Goal: Information Seeking & Learning: Learn about a topic

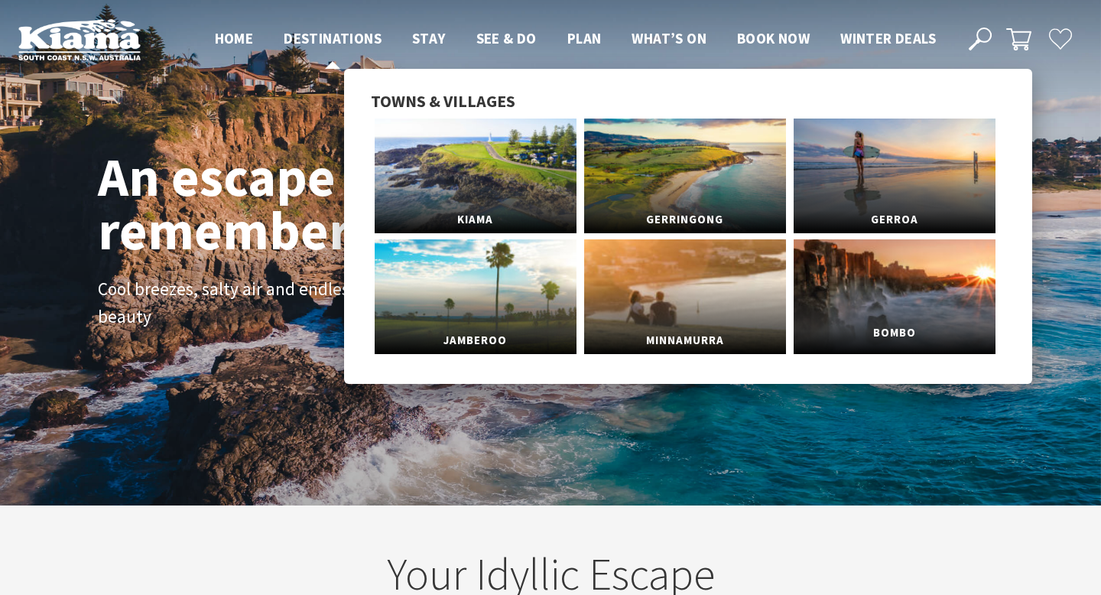
click at [841, 271] on link "Bombo" at bounding box center [894, 296] width 202 height 115
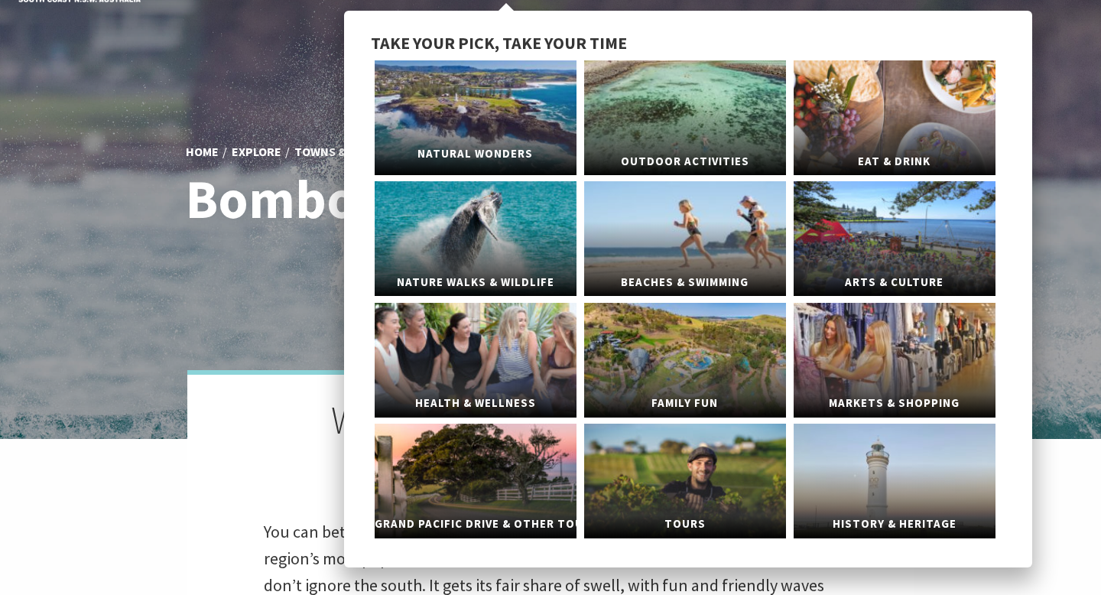
scroll to position [62, 0]
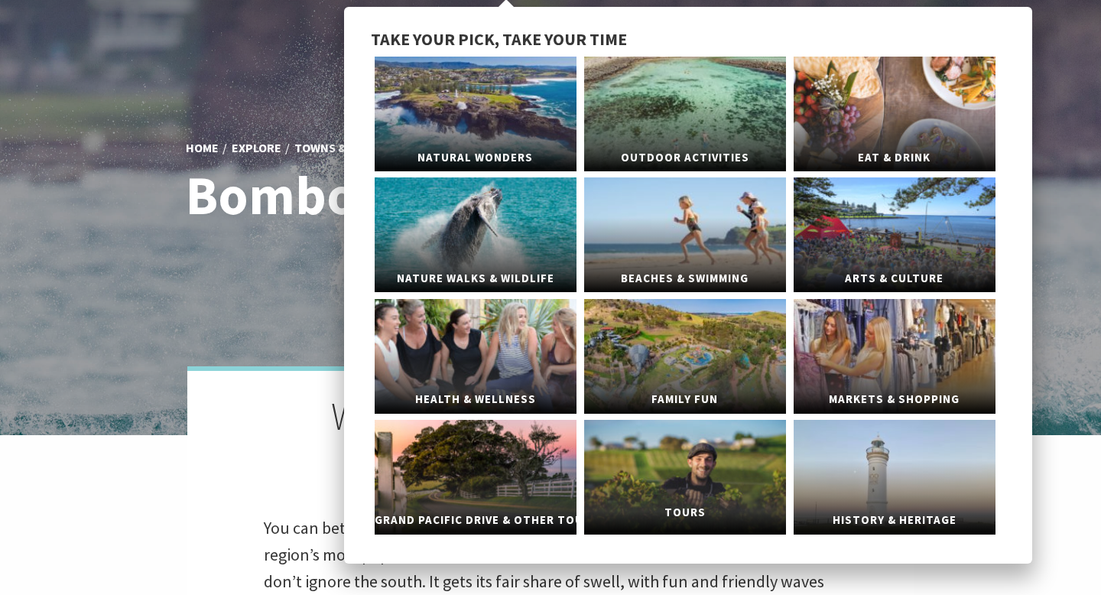
click at [651, 488] on link "Tours" at bounding box center [685, 477] width 202 height 115
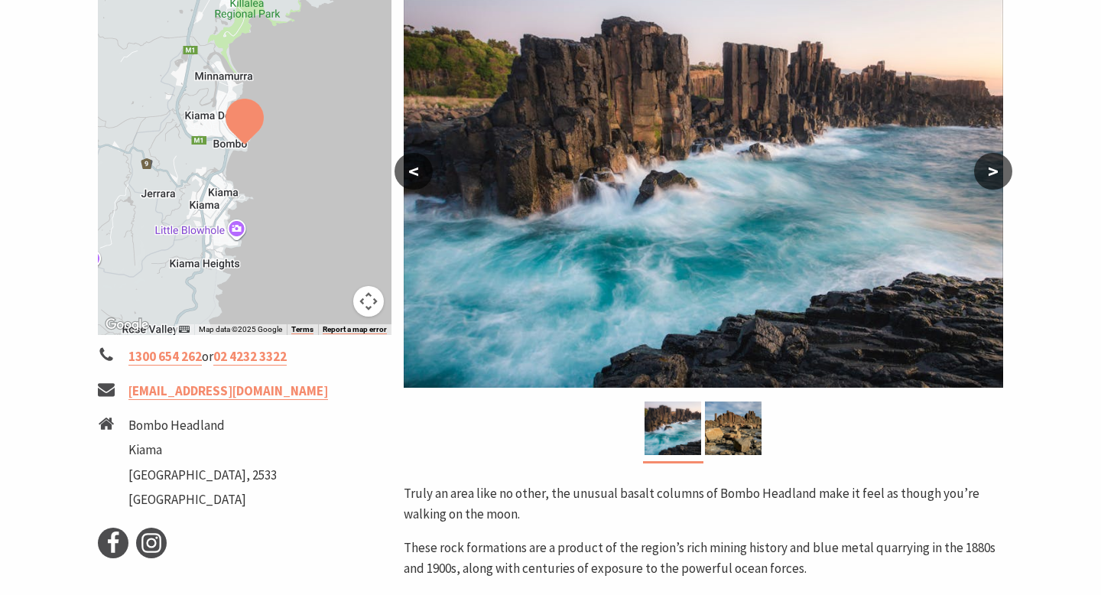
scroll to position [292, 0]
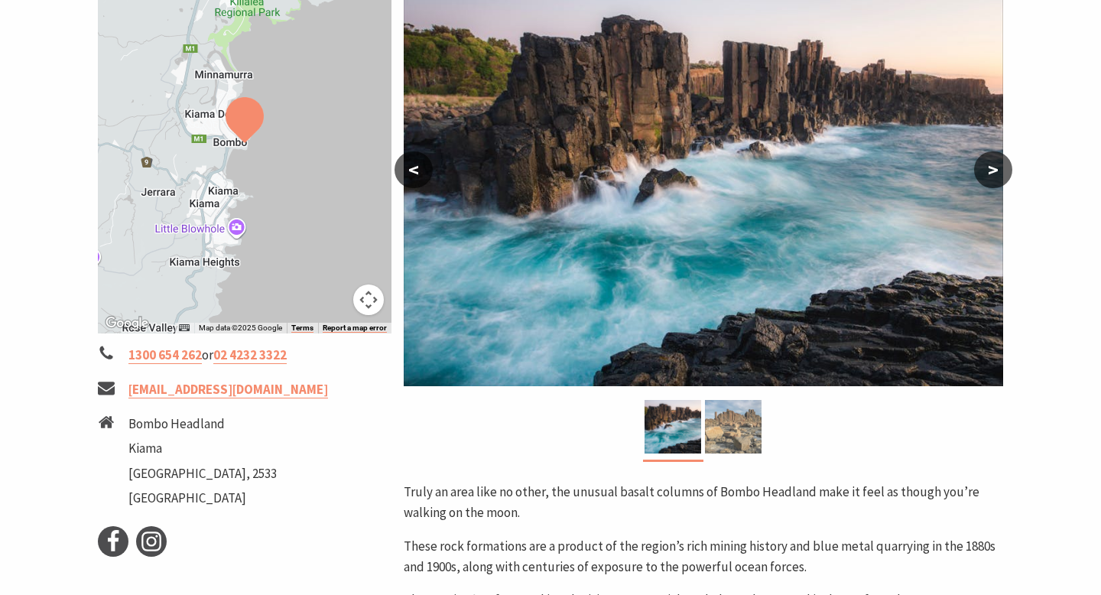
click at [755, 429] on img at bounding box center [733, 427] width 57 height 54
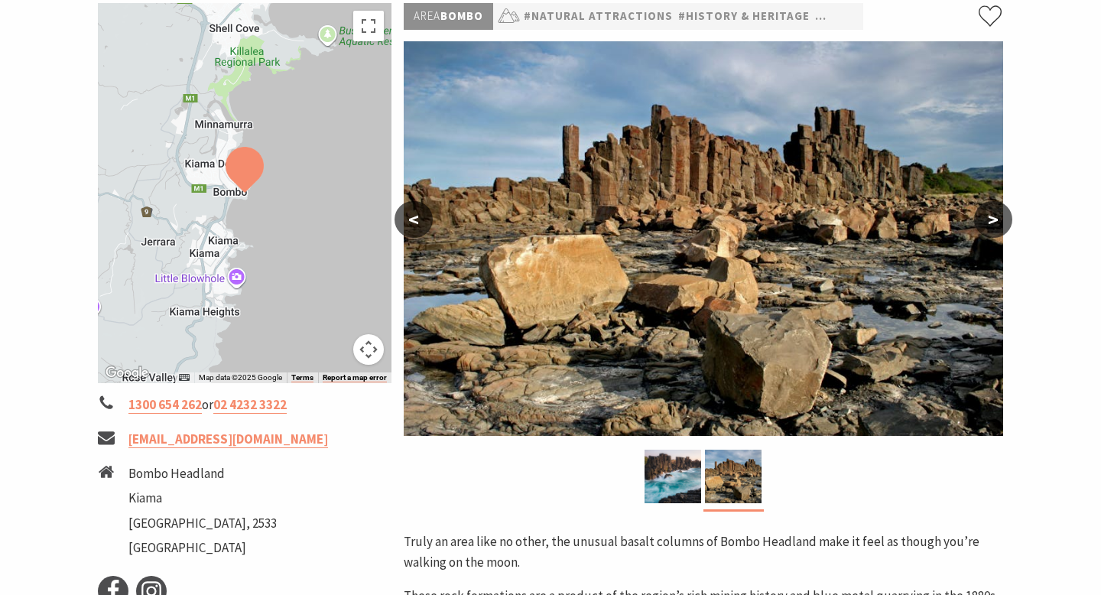
scroll to position [224, 0]
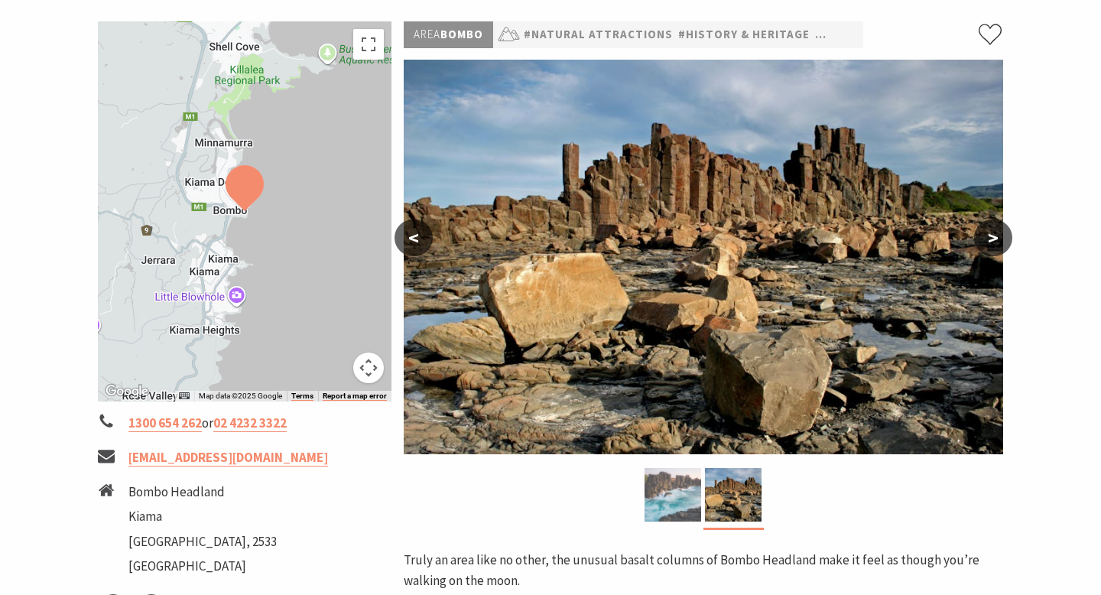
click at [690, 486] on img at bounding box center [672, 495] width 57 height 54
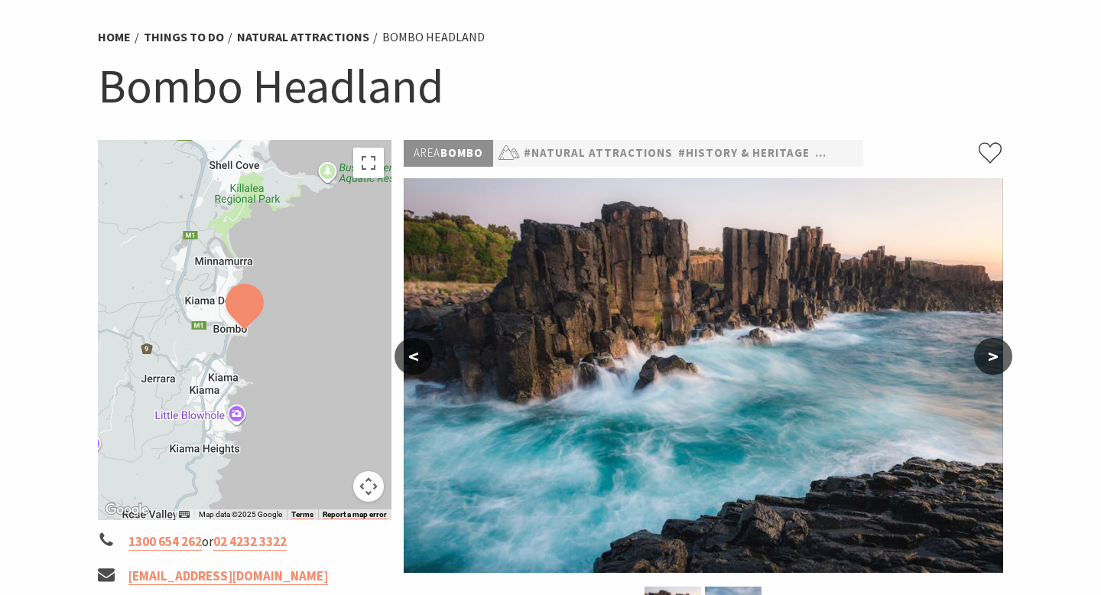
scroll to position [145, 0]
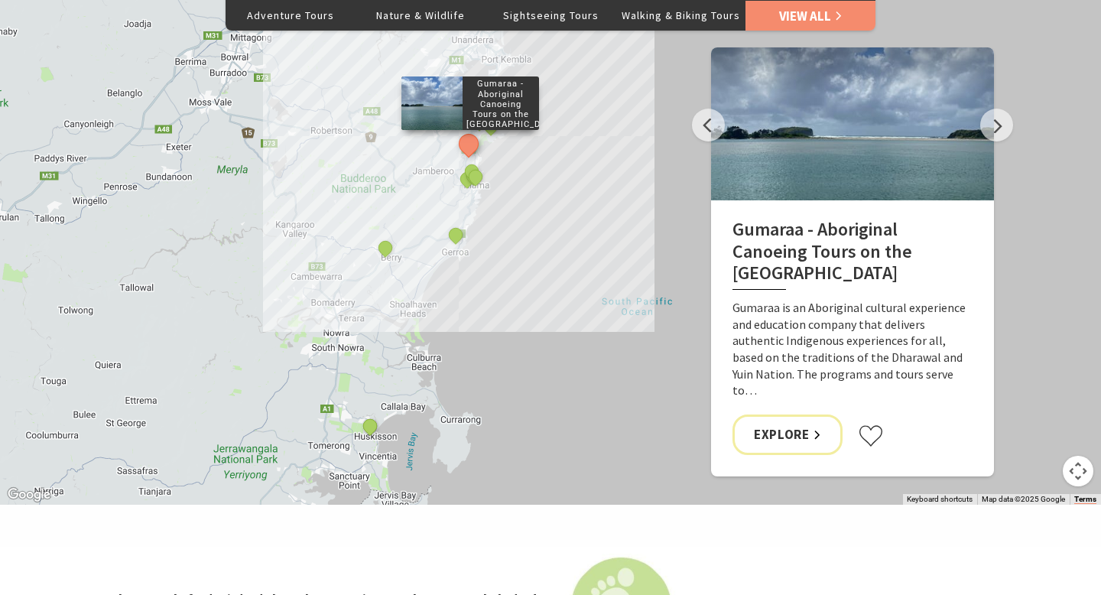
scroll to position [972, 0]
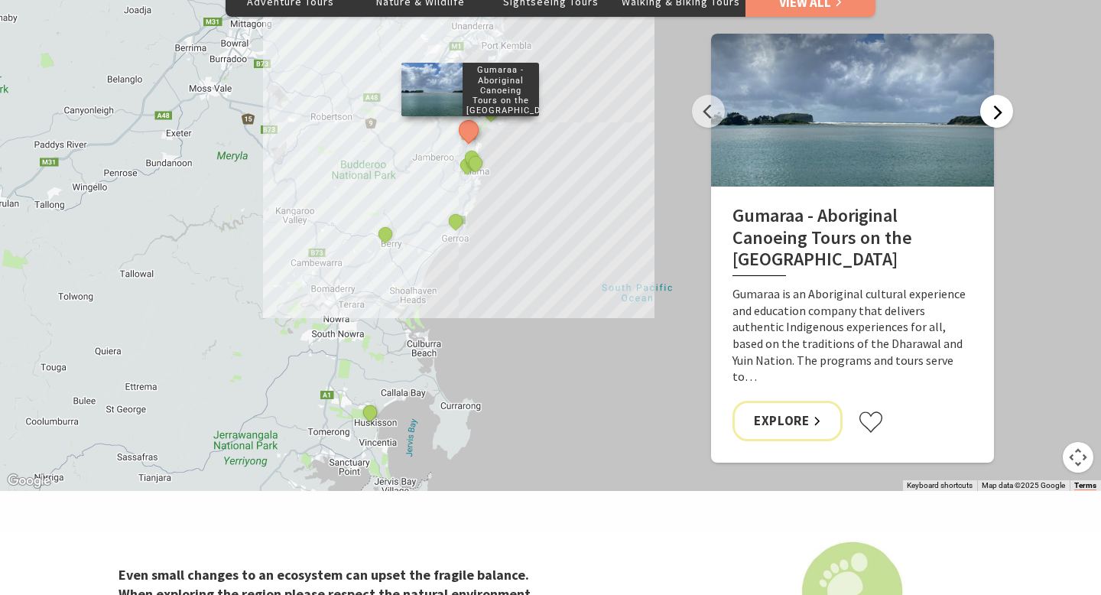
click at [990, 112] on button "Next" at bounding box center [996, 111] width 33 height 33
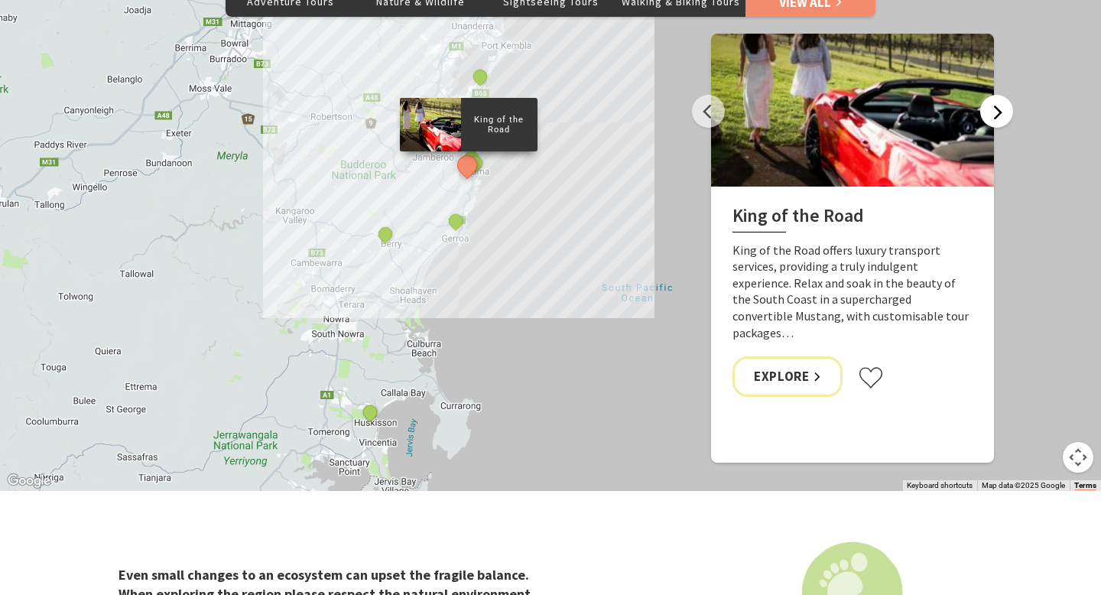
click at [991, 112] on button "Next" at bounding box center [996, 111] width 33 height 33
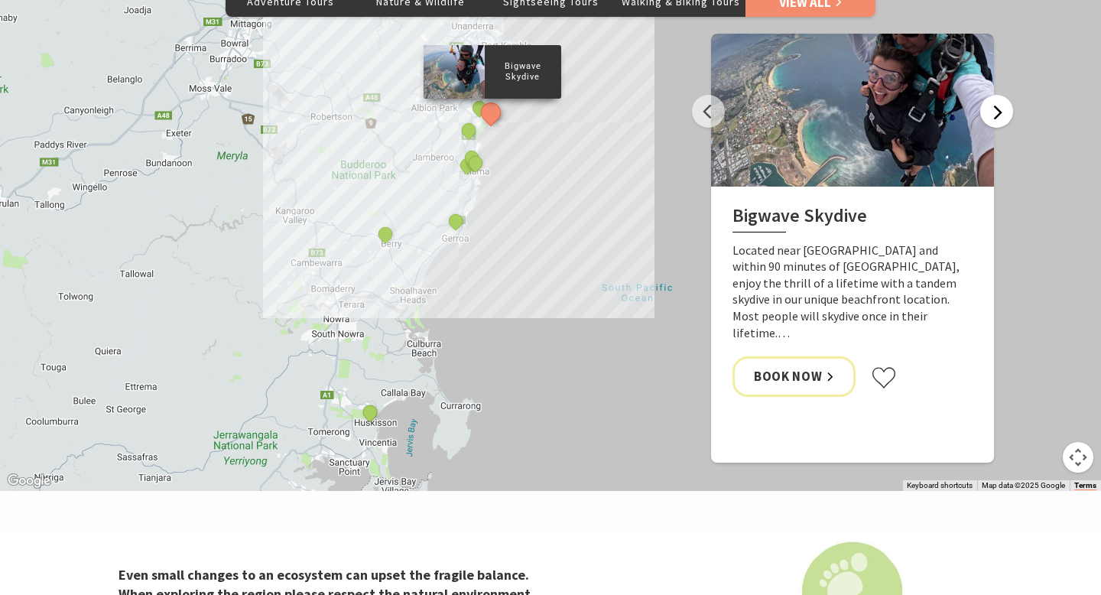
click at [991, 112] on button "Next" at bounding box center [996, 111] width 33 height 33
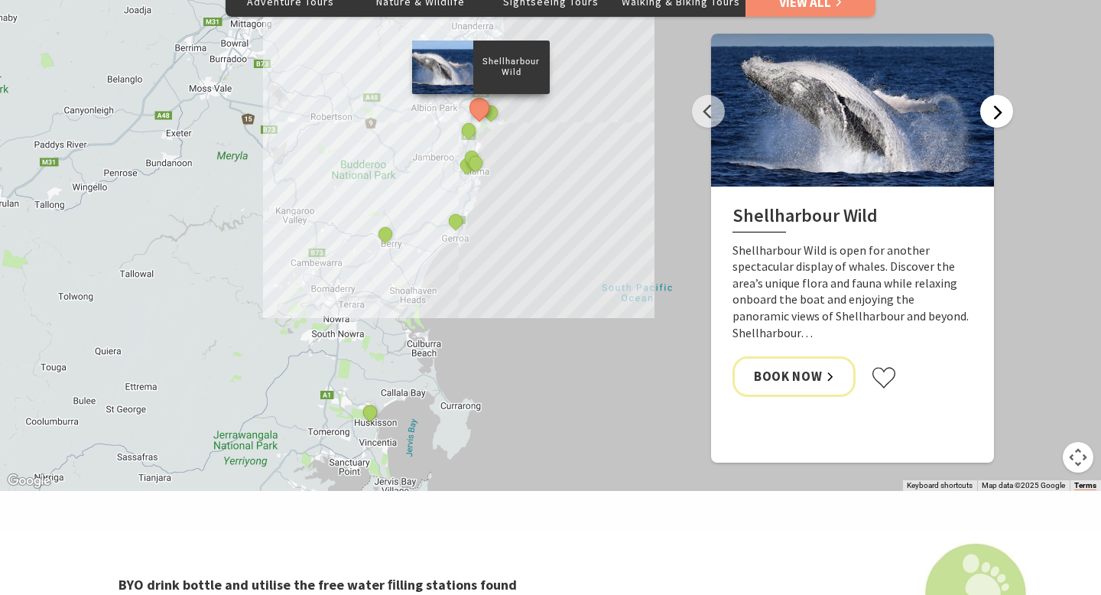
click at [991, 112] on button "Next" at bounding box center [996, 111] width 33 height 33
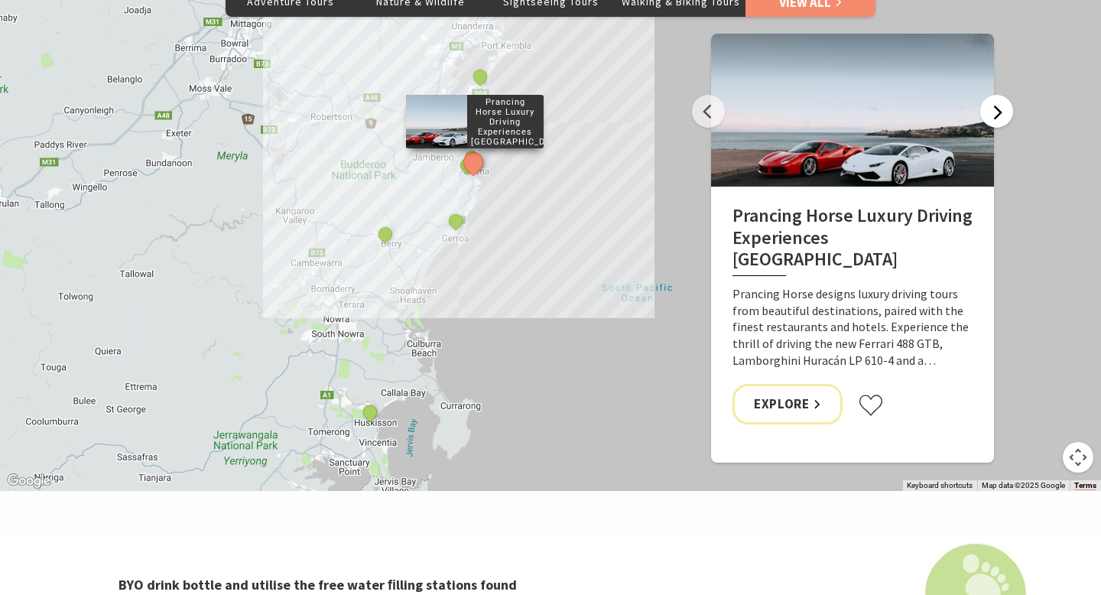
click at [991, 112] on button "Next" at bounding box center [996, 111] width 33 height 33
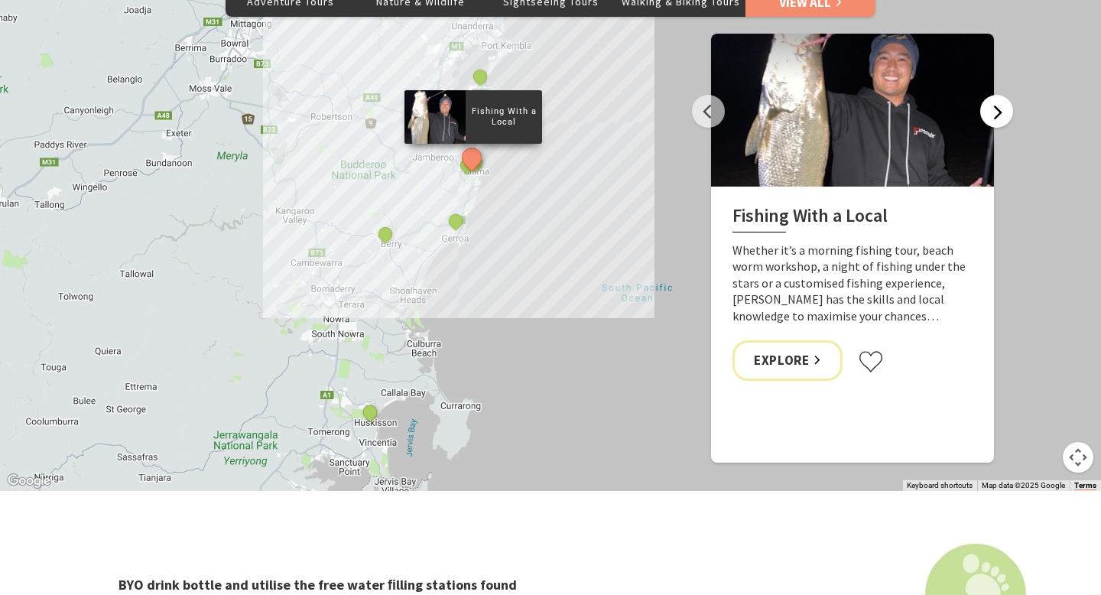
click at [991, 112] on button "Next" at bounding box center [996, 111] width 33 height 33
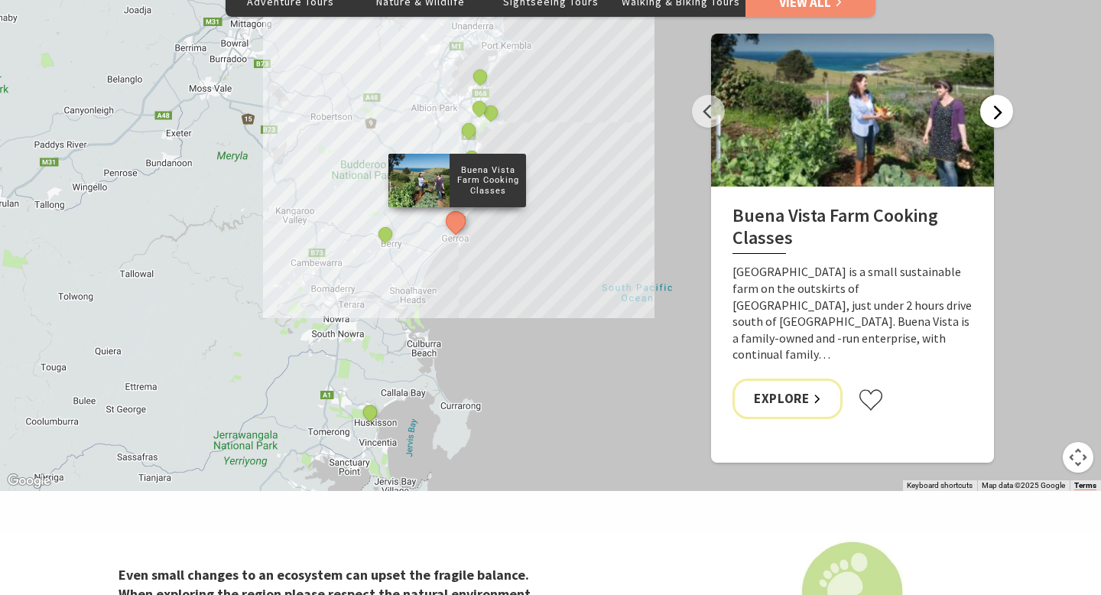
click at [999, 116] on button "Next" at bounding box center [996, 111] width 33 height 33
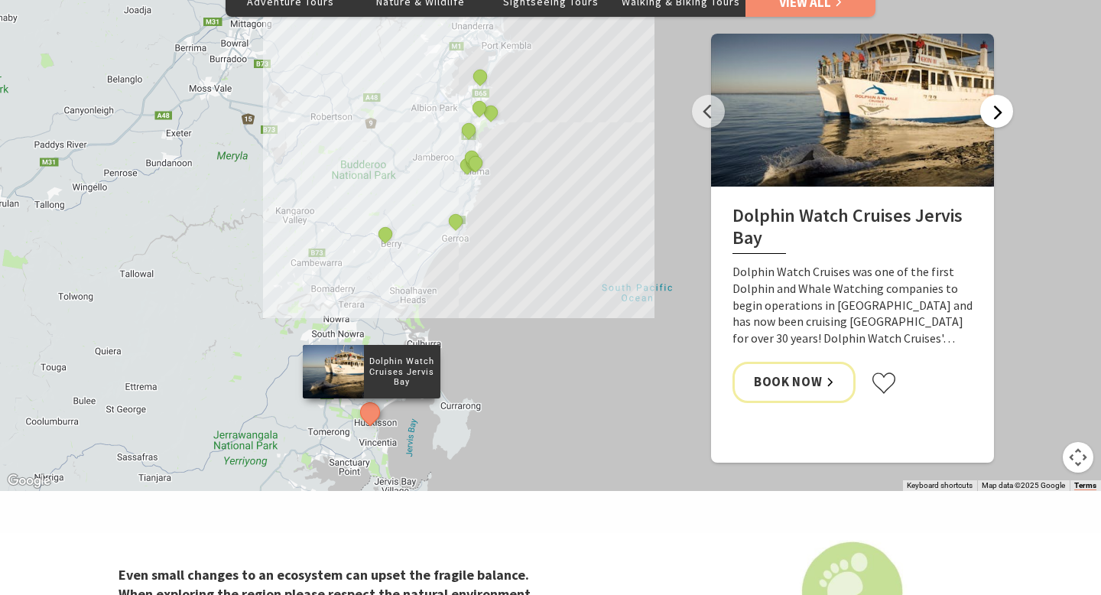
click at [999, 117] on button "Next" at bounding box center [996, 111] width 33 height 33
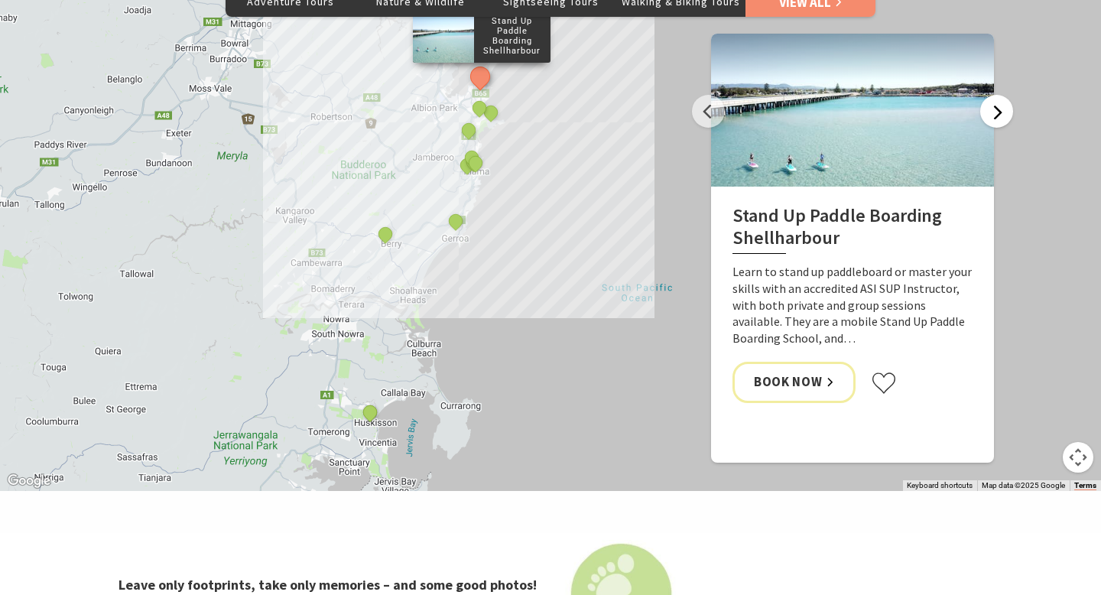
click at [998, 118] on button "Next" at bounding box center [996, 111] width 33 height 33
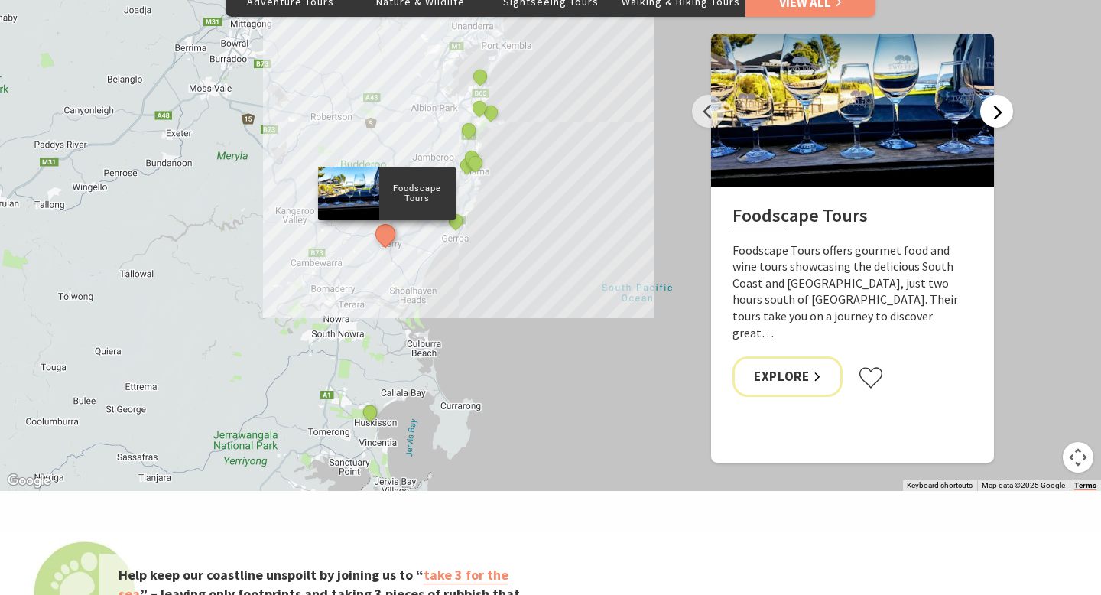
click at [998, 118] on button "Next" at bounding box center [996, 111] width 33 height 33
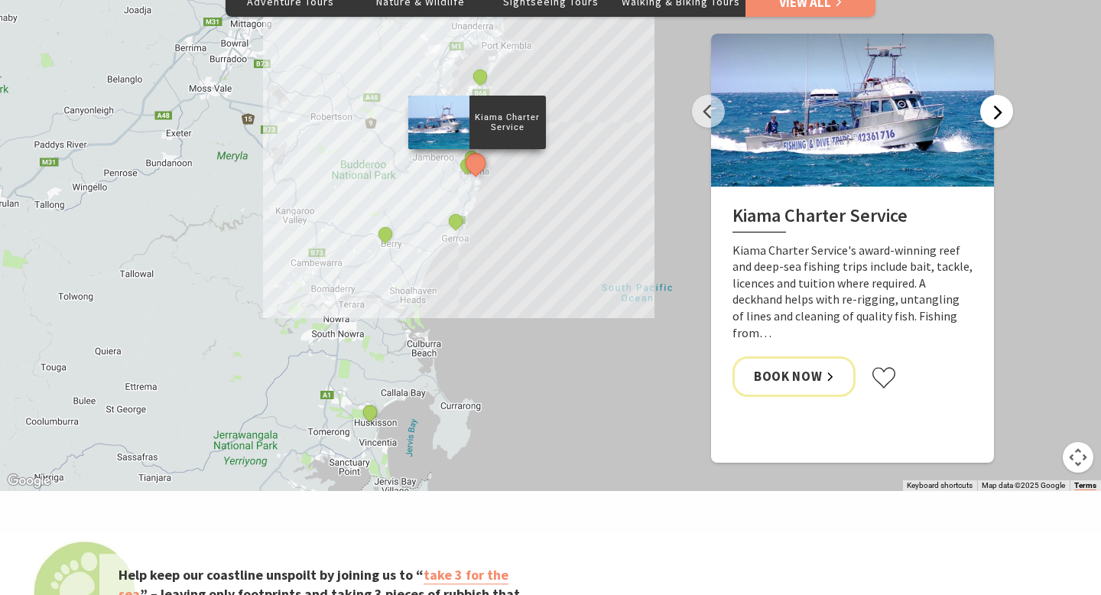
click at [998, 118] on button "Next" at bounding box center [996, 111] width 33 height 33
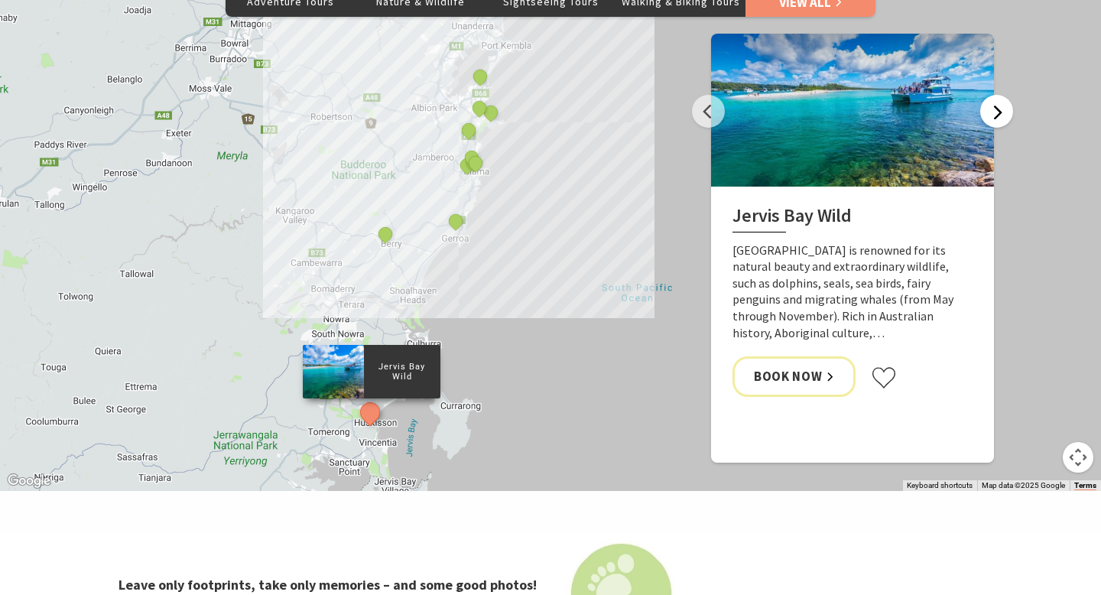
click at [998, 120] on button "Next" at bounding box center [996, 111] width 33 height 33
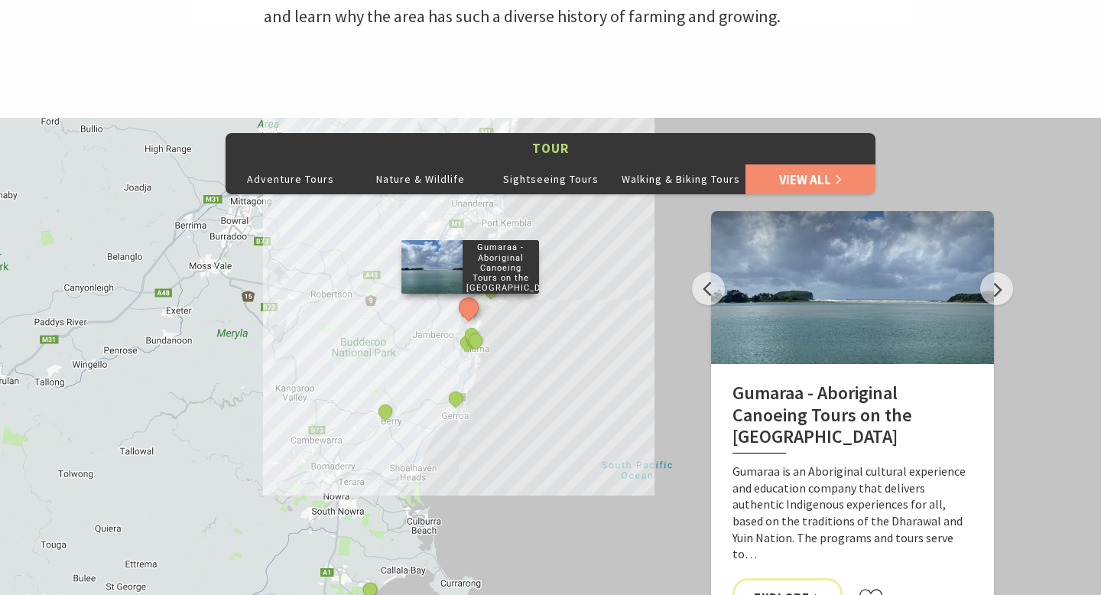
scroll to position [845, 0]
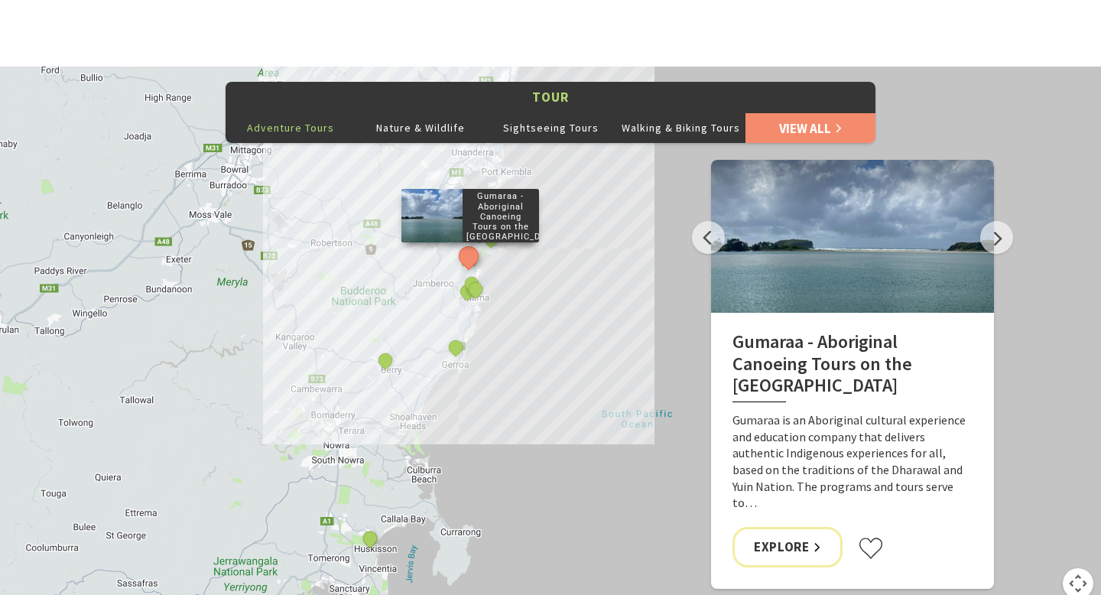
click at [314, 139] on button "Adventure Tours" at bounding box center [291, 127] width 130 height 31
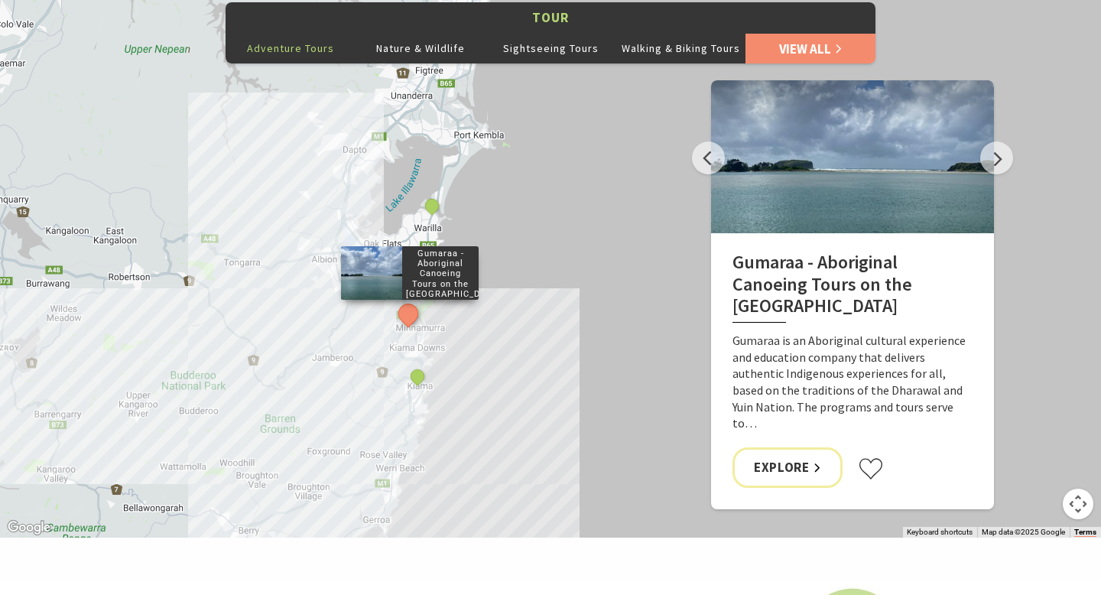
scroll to position [938, 0]
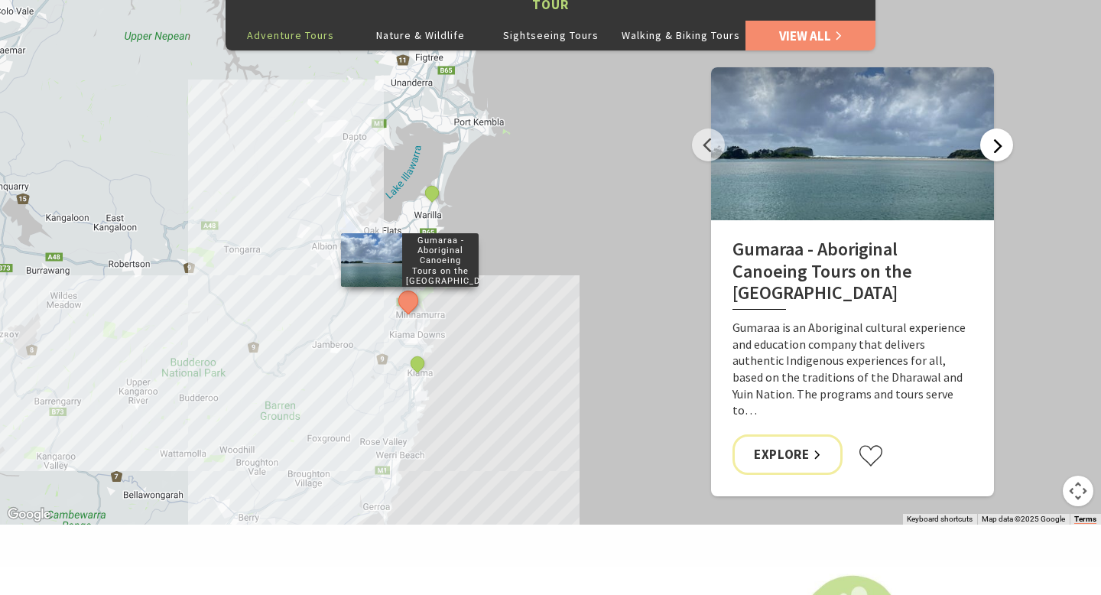
click at [985, 148] on button "Next" at bounding box center [996, 144] width 33 height 33
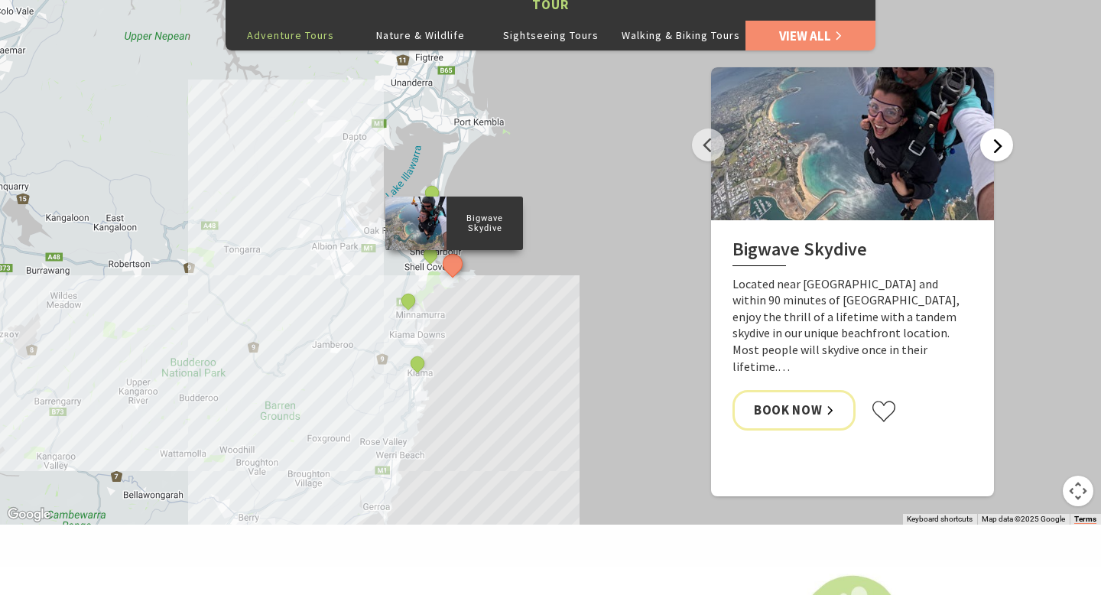
click at [985, 148] on button "Next" at bounding box center [996, 144] width 33 height 33
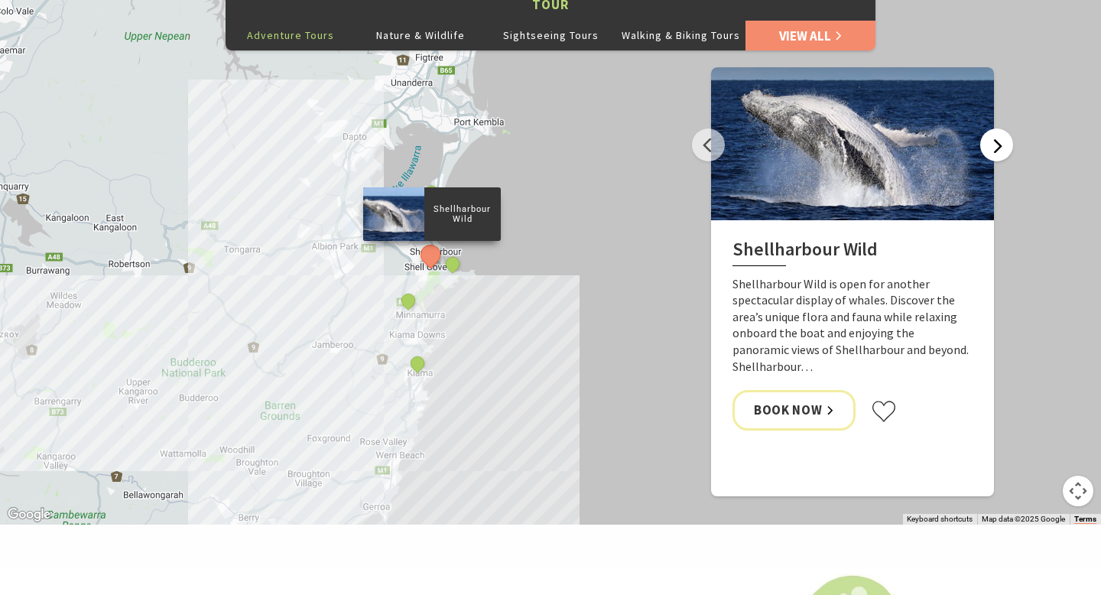
click at [985, 148] on button "Next" at bounding box center [996, 144] width 33 height 33
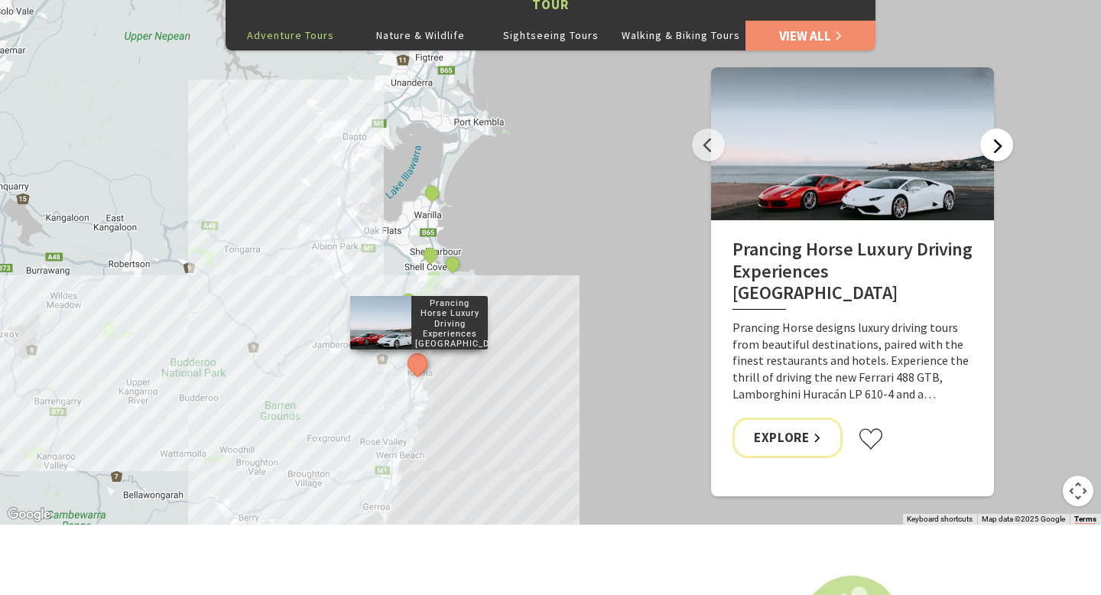
click at [985, 148] on button "Next" at bounding box center [996, 144] width 33 height 33
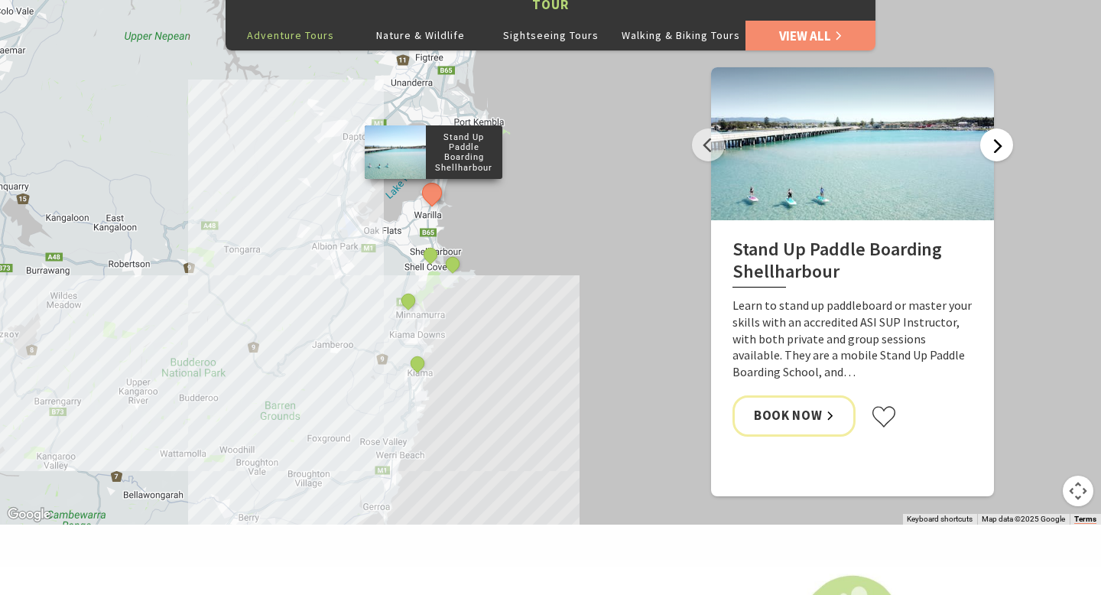
click at [985, 148] on button "Next" at bounding box center [996, 144] width 33 height 33
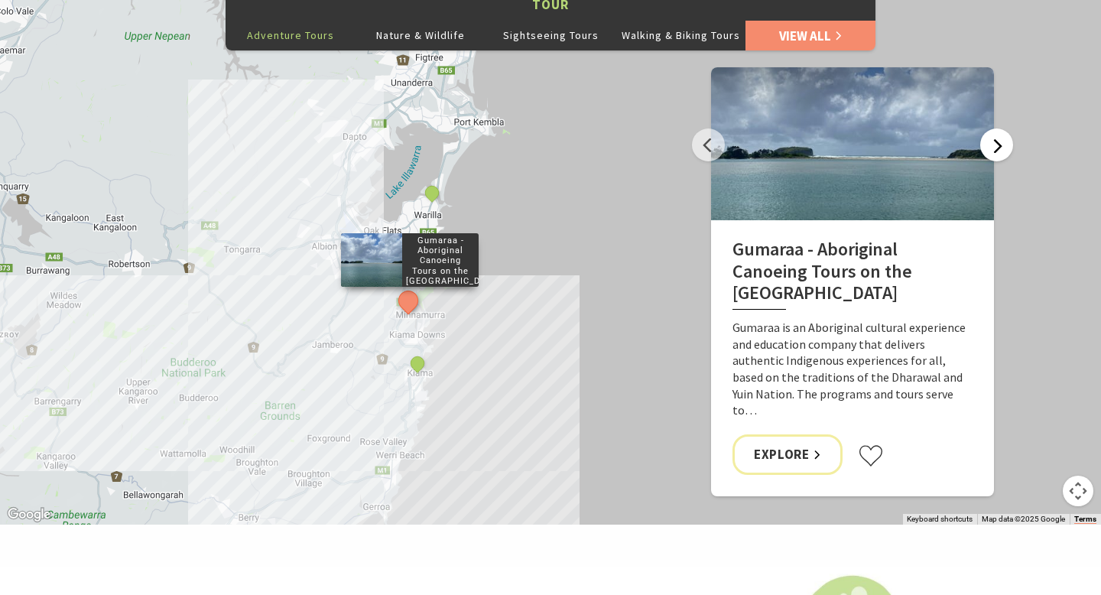
click at [985, 148] on button "Next" at bounding box center [996, 144] width 33 height 33
click at [986, 139] on button "Next" at bounding box center [996, 144] width 33 height 33
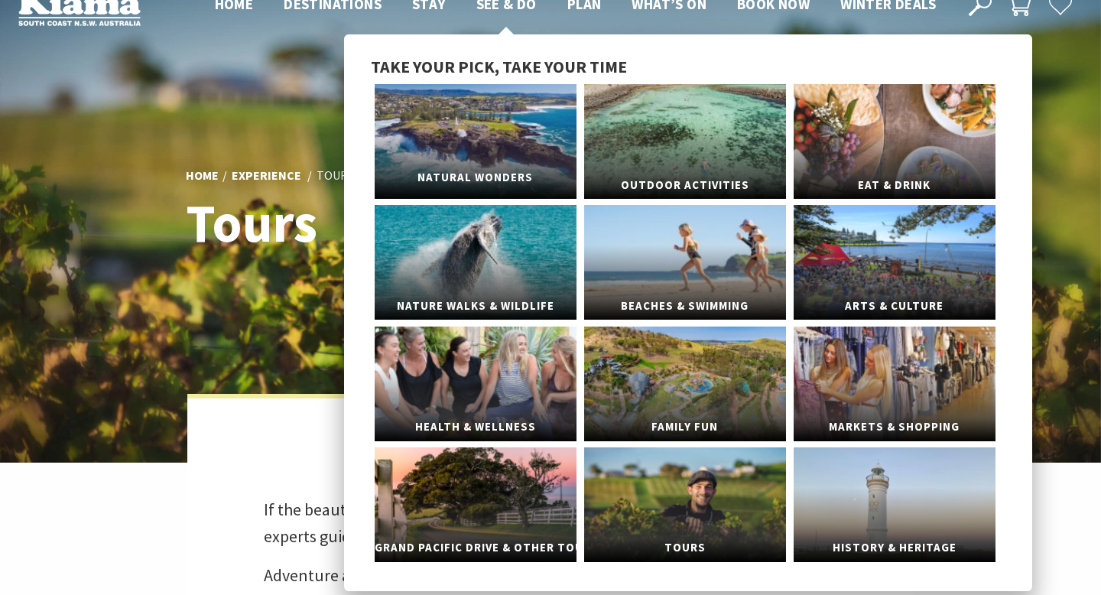
scroll to position [50, 0]
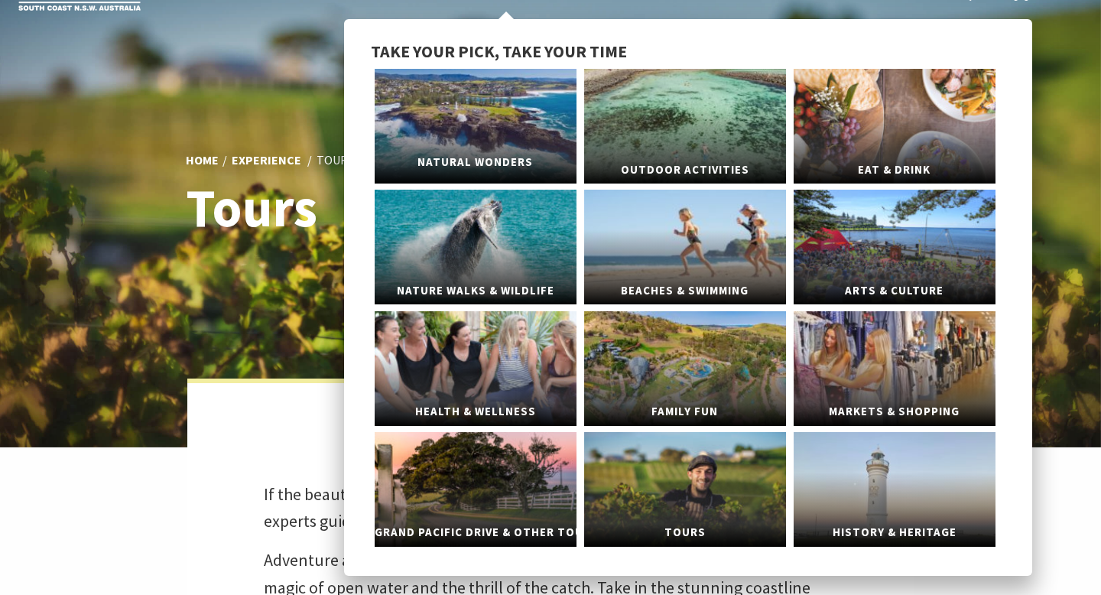
click at [481, 110] on link "Natural Wonders" at bounding box center [476, 126] width 202 height 115
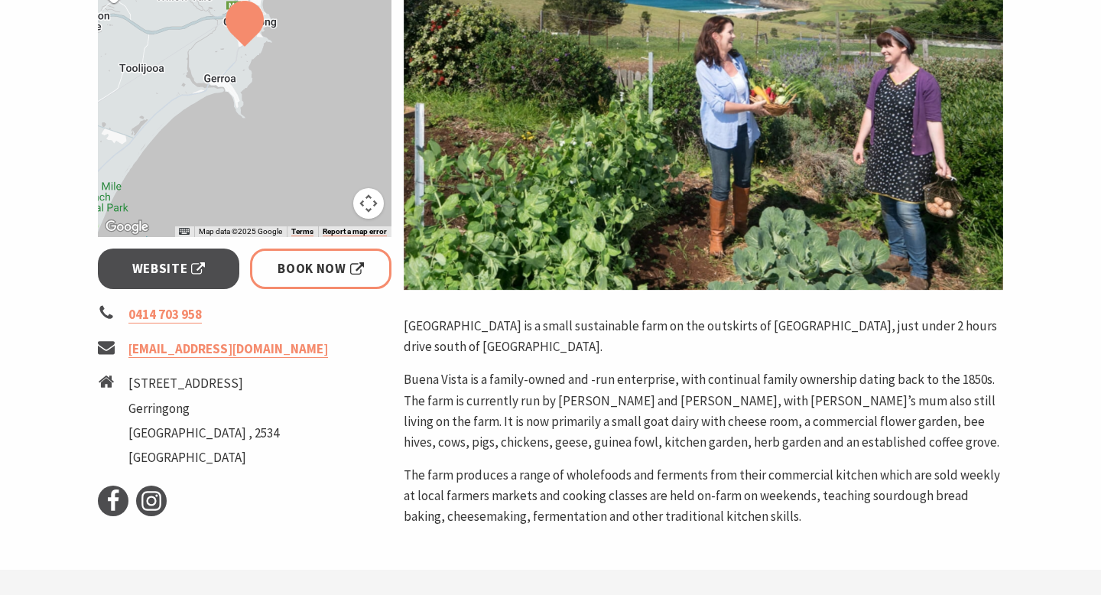
scroll to position [392, 0]
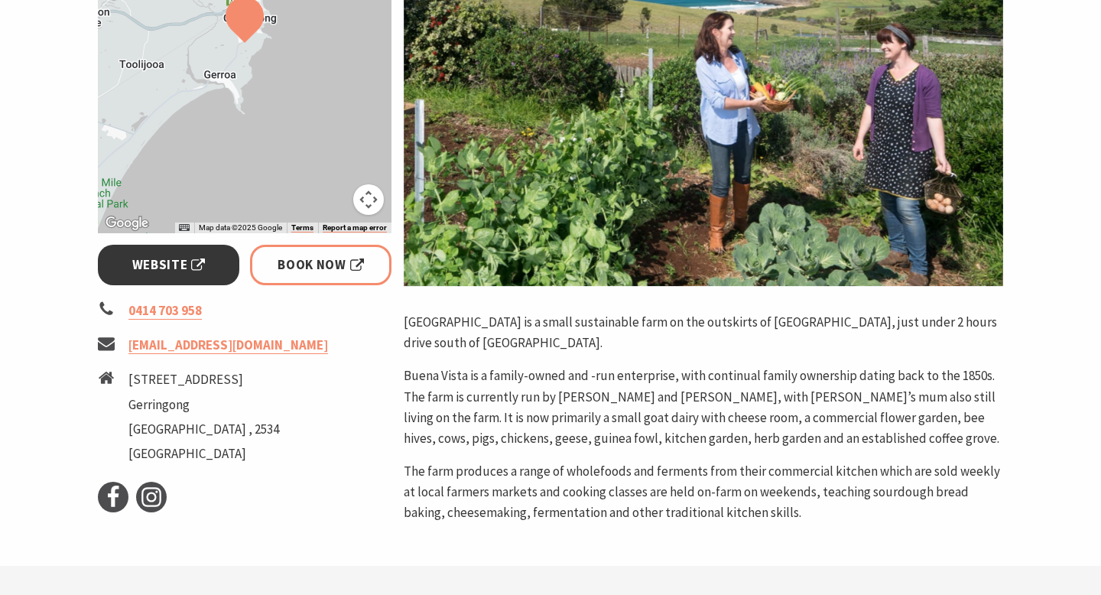
click at [185, 264] on span "Website" at bounding box center [168, 265] width 73 height 21
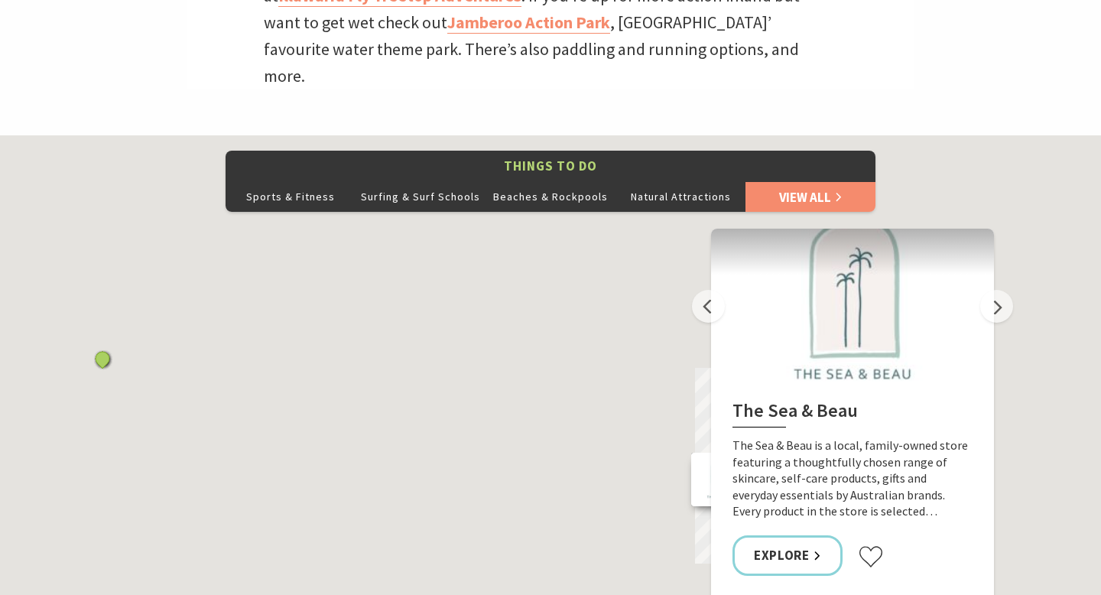
scroll to position [830, 0]
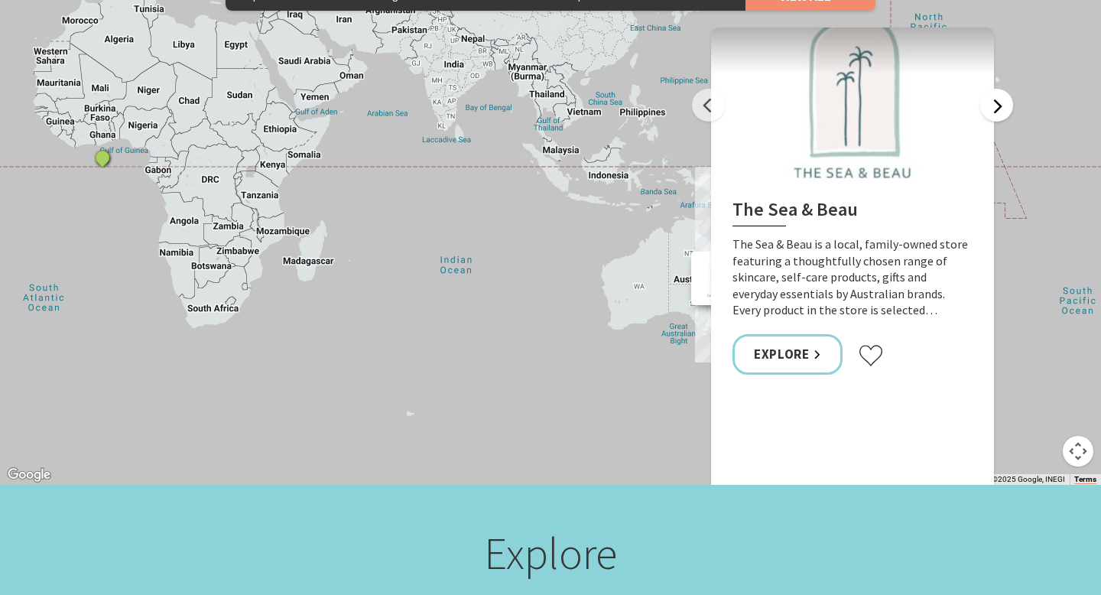
click at [1001, 89] on button "Next" at bounding box center [996, 105] width 33 height 33
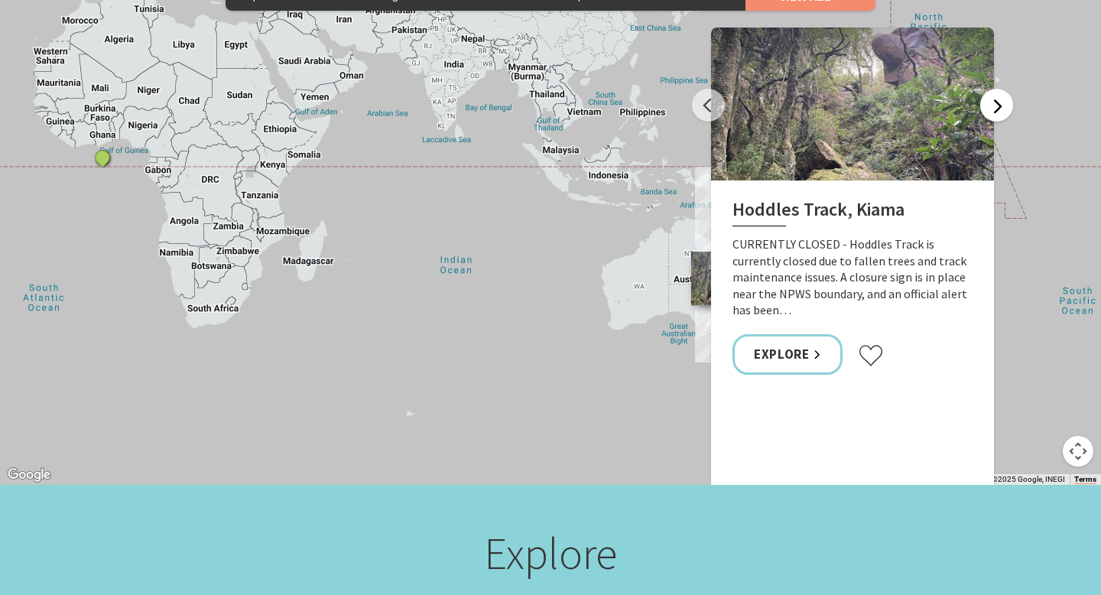
click at [1002, 89] on button "Next" at bounding box center [996, 105] width 33 height 33
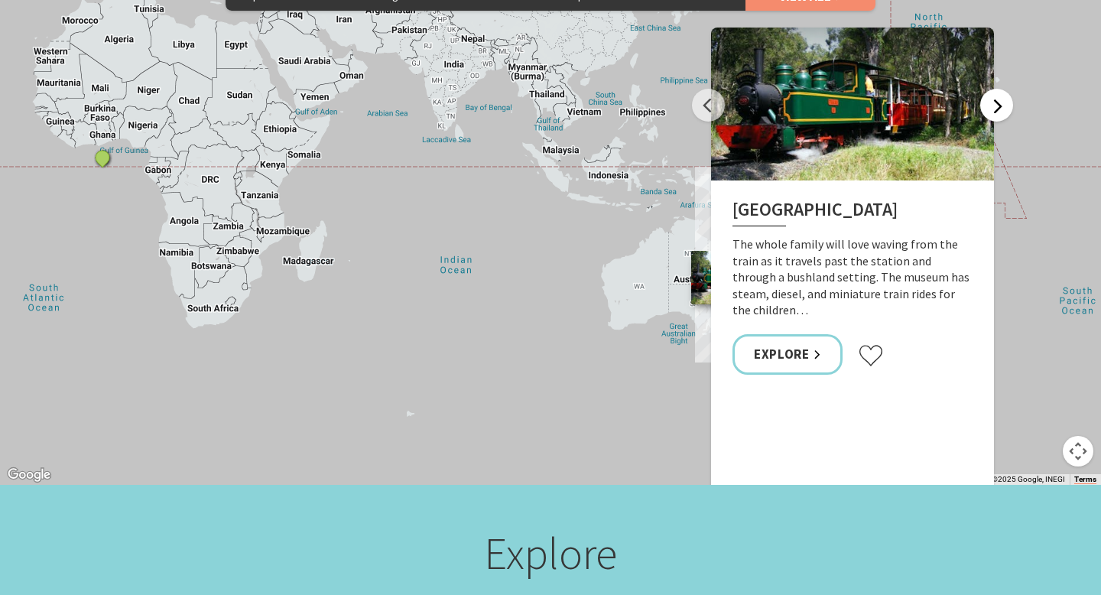
click at [1004, 89] on button "Next" at bounding box center [996, 105] width 33 height 33
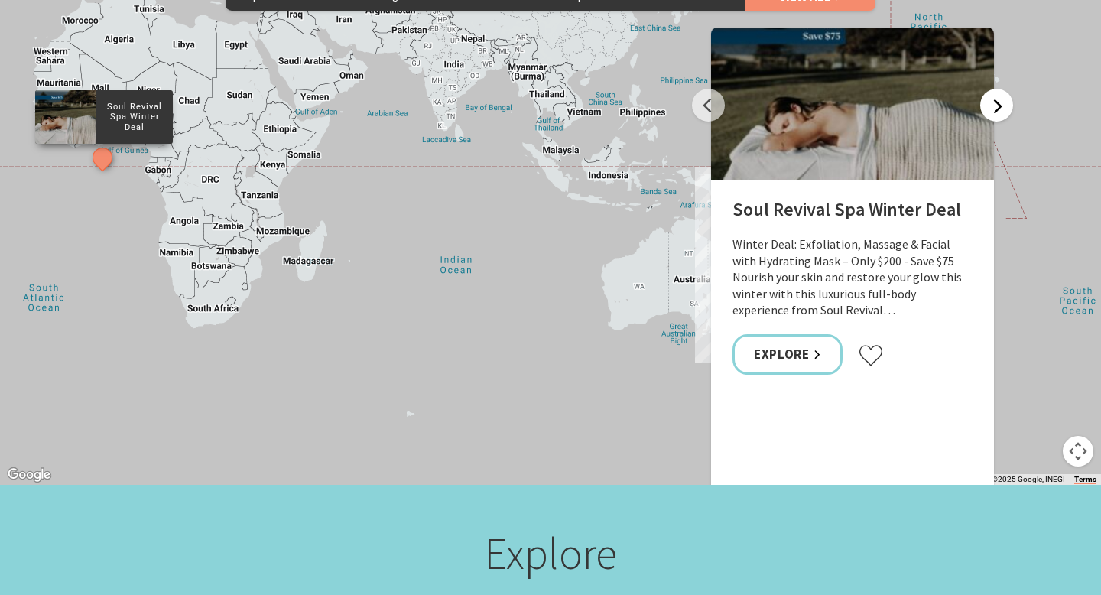
click at [1006, 89] on button "Next" at bounding box center [996, 105] width 33 height 33
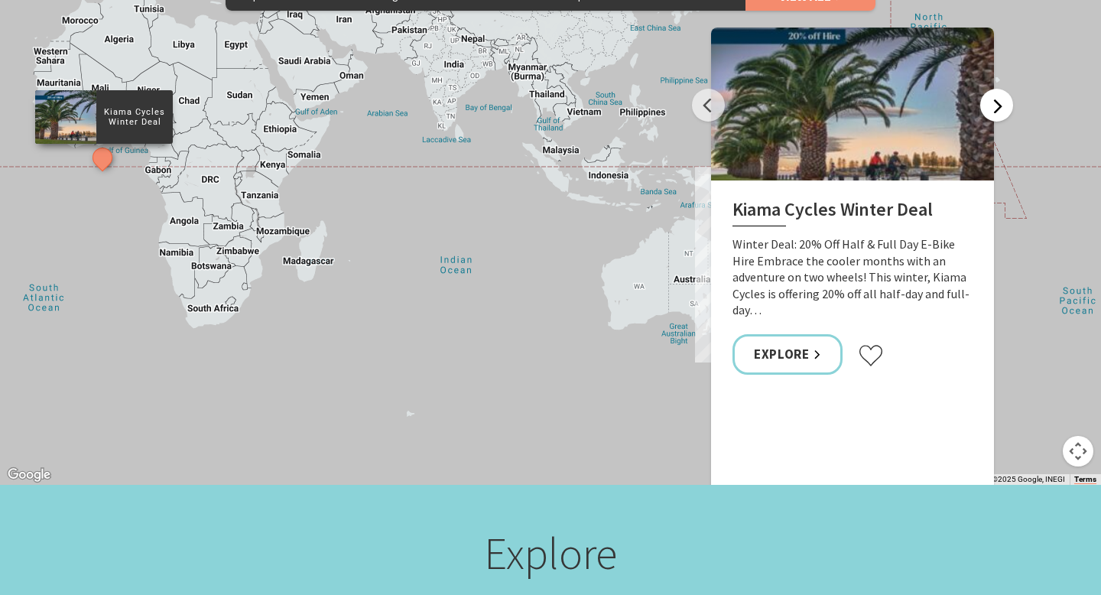
click at [1006, 89] on button "Next" at bounding box center [996, 105] width 33 height 33
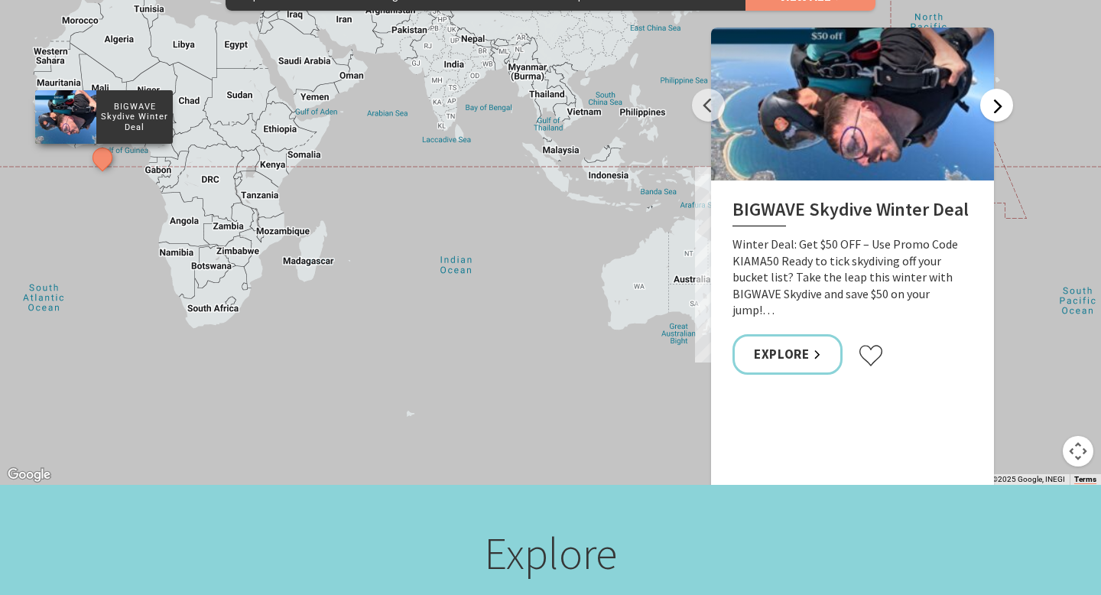
click at [1006, 89] on button "Next" at bounding box center [996, 105] width 33 height 33
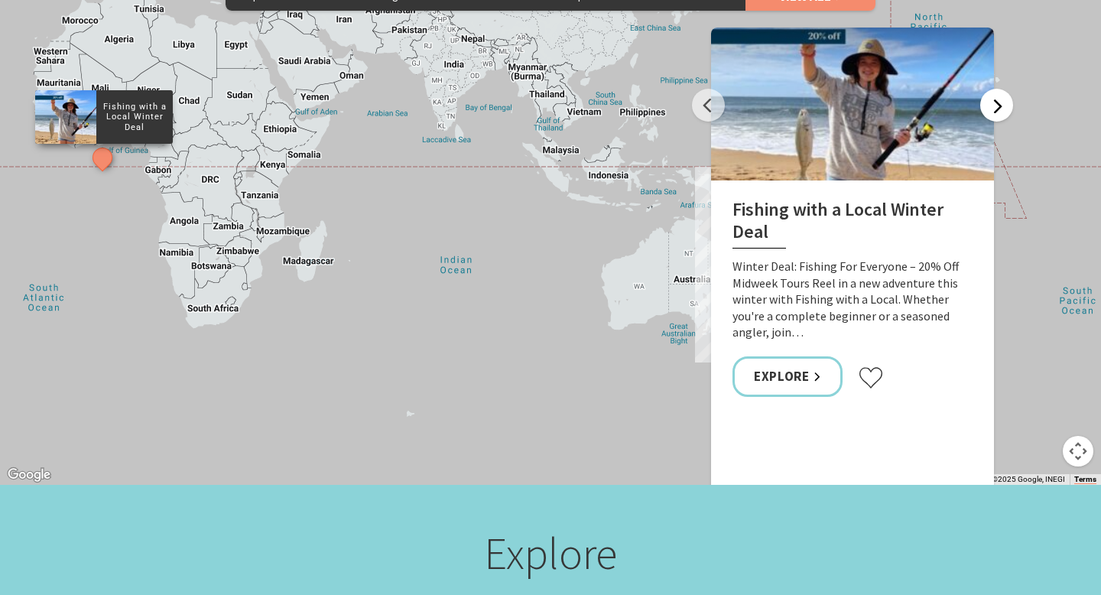
click at [1006, 89] on button "Next" at bounding box center [996, 105] width 33 height 33
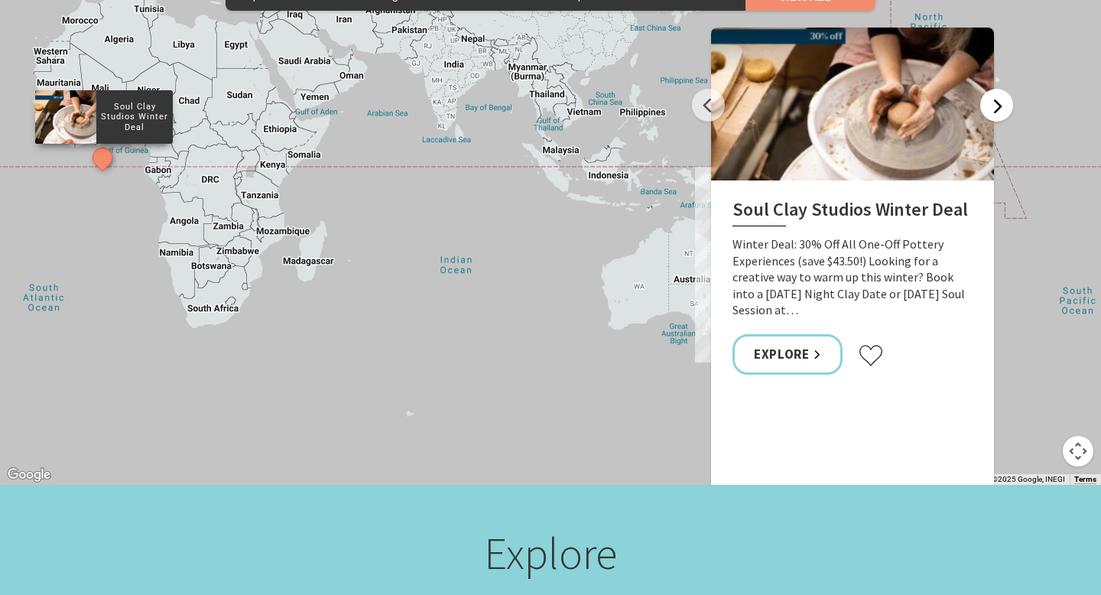
click at [1007, 89] on button "Next" at bounding box center [996, 105] width 33 height 33
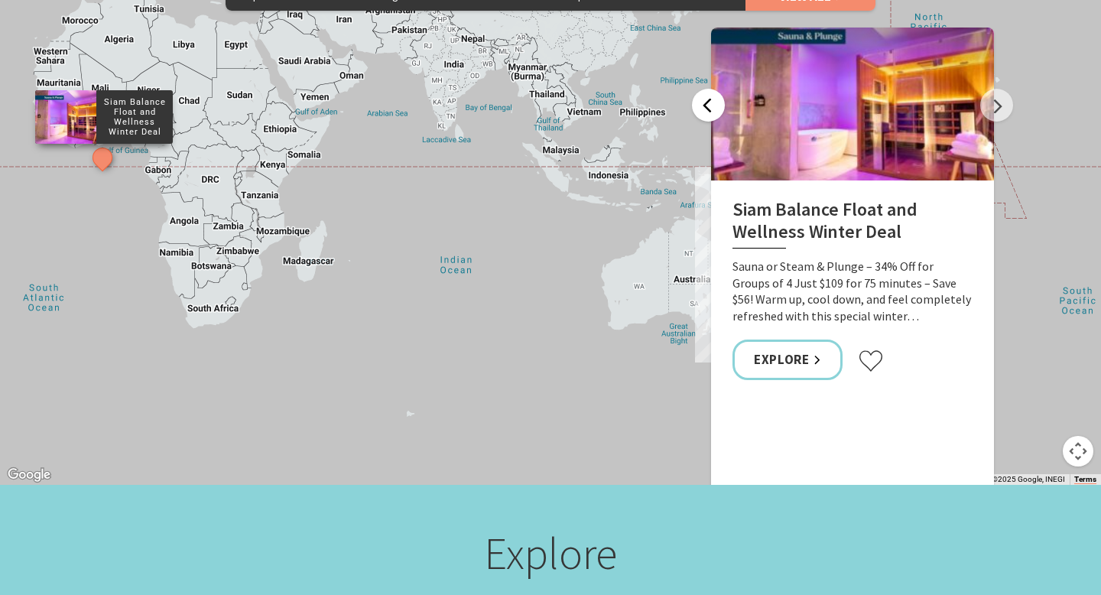
click at [701, 89] on button "Previous" at bounding box center [708, 105] width 33 height 33
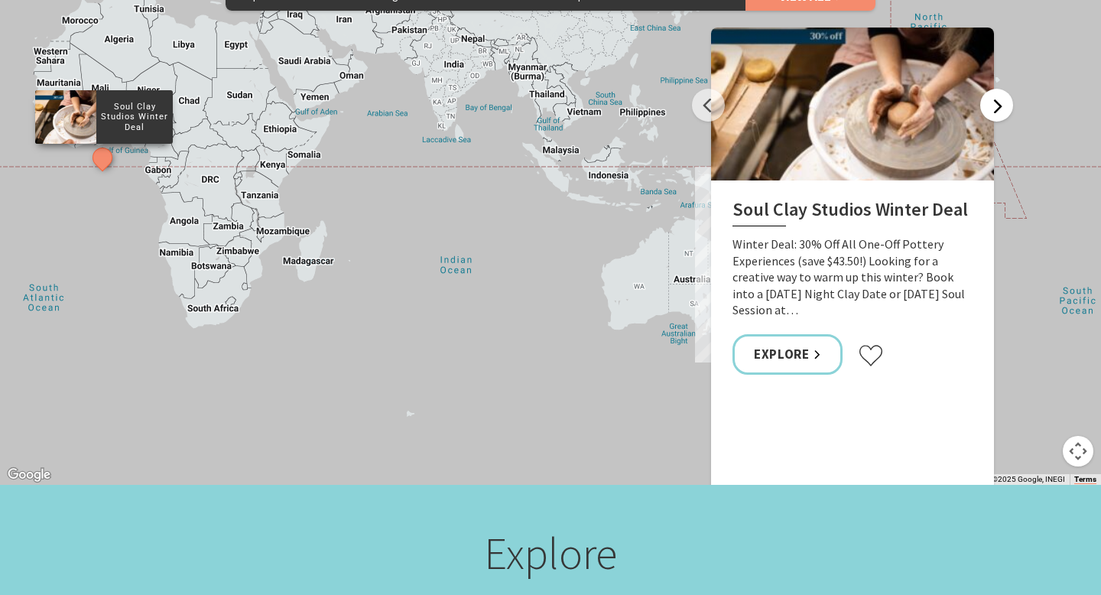
click at [1007, 89] on button "Next" at bounding box center [996, 105] width 33 height 33
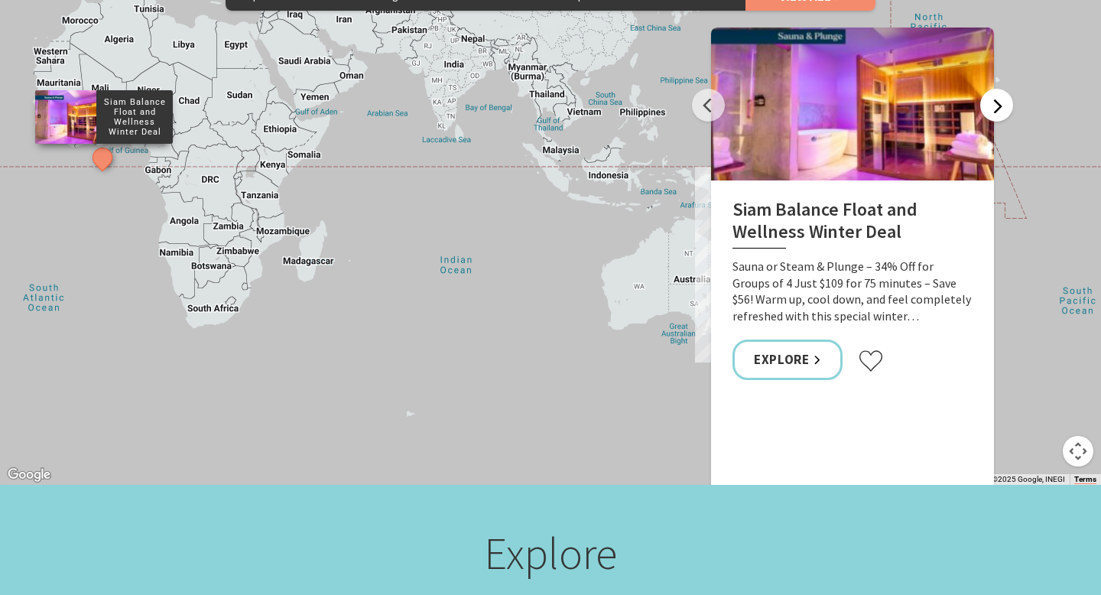
click at [1007, 89] on button "Next" at bounding box center [996, 105] width 33 height 33
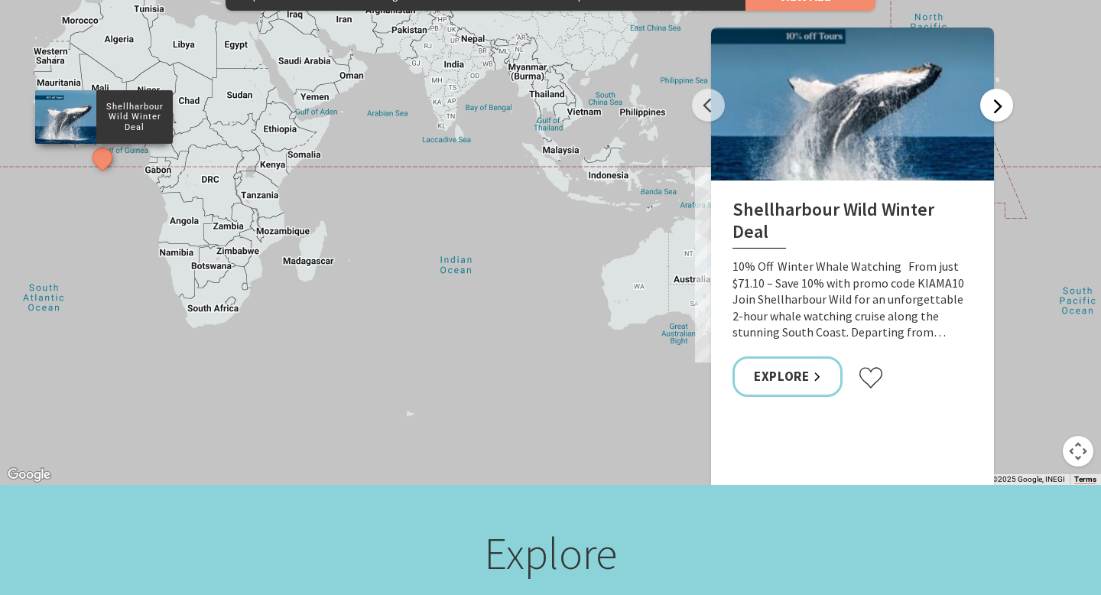
click at [997, 89] on button "Next" at bounding box center [996, 105] width 33 height 33
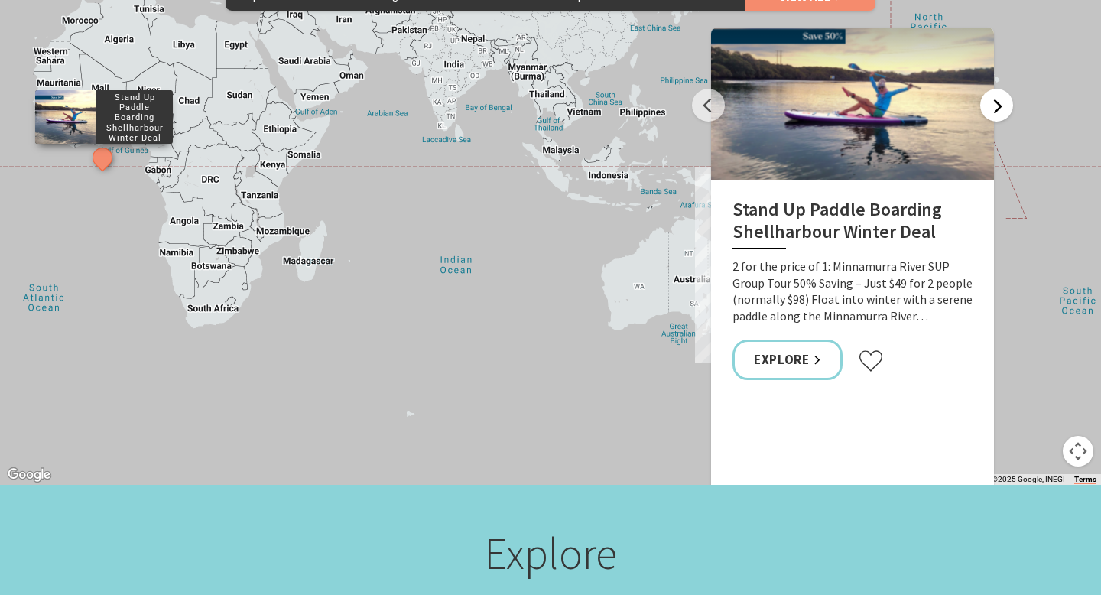
click at [997, 89] on button "Next" at bounding box center [996, 105] width 33 height 33
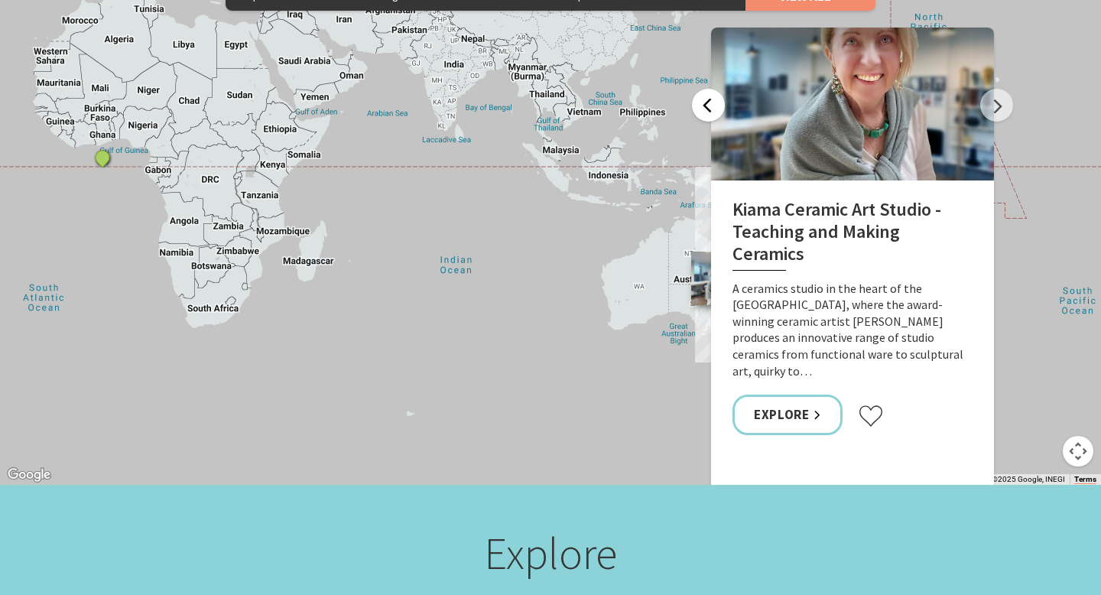
click at [719, 89] on button "Previous" at bounding box center [708, 105] width 33 height 33
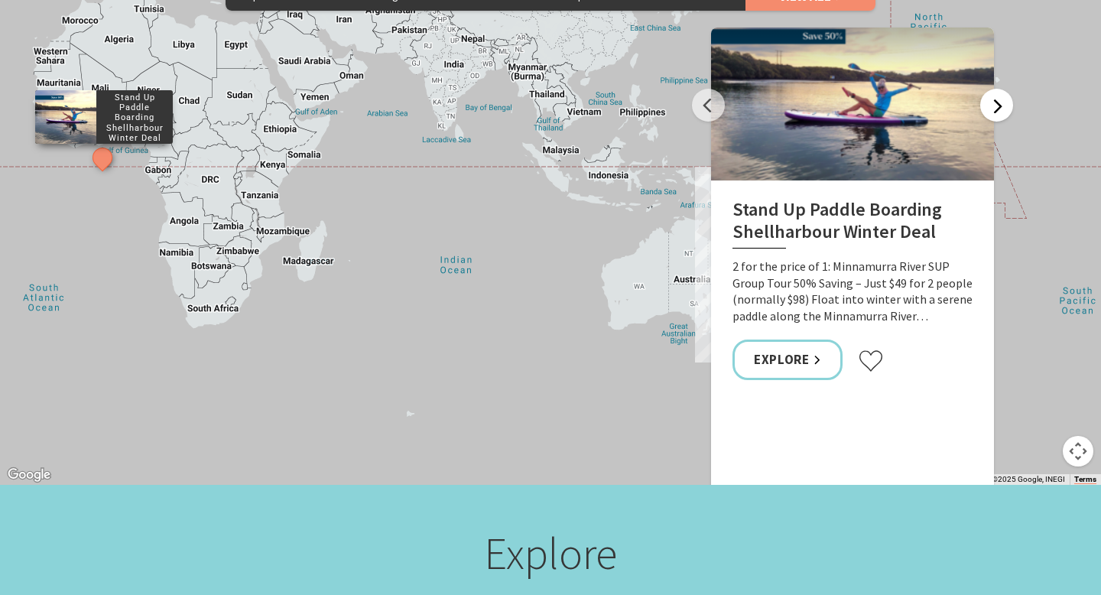
click at [997, 89] on button "Next" at bounding box center [996, 105] width 33 height 33
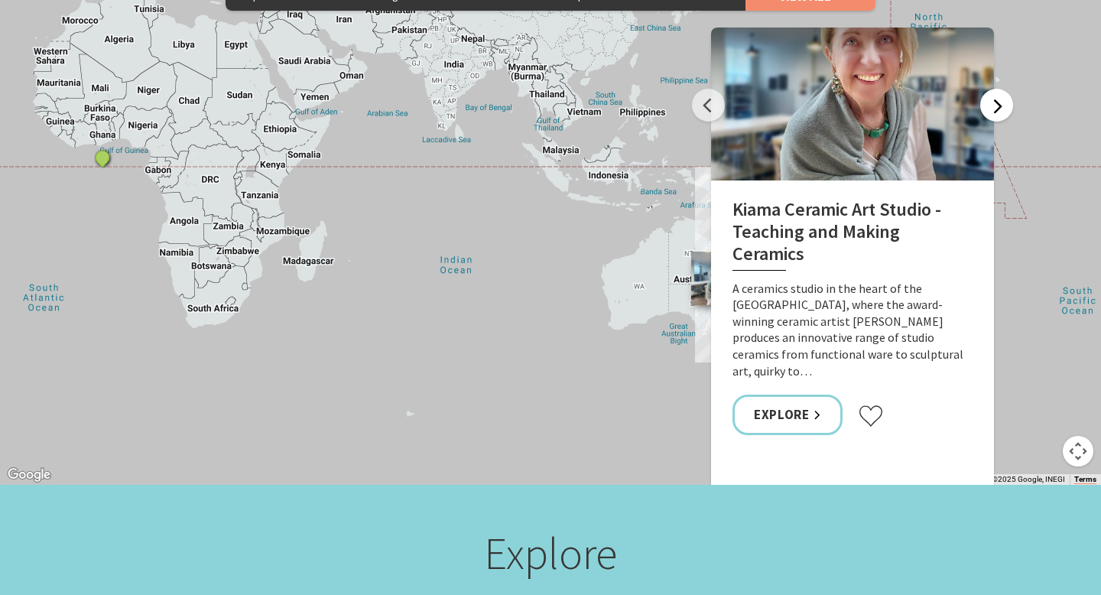
click at [997, 89] on button "Next" at bounding box center [996, 105] width 33 height 33
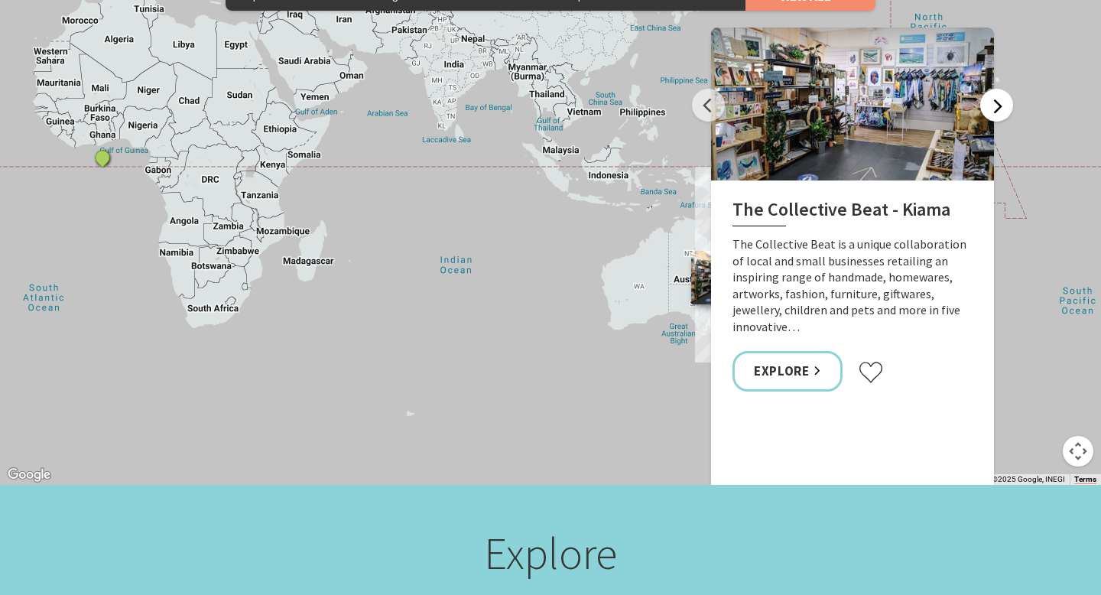
click at [997, 89] on button "Next" at bounding box center [996, 105] width 33 height 33
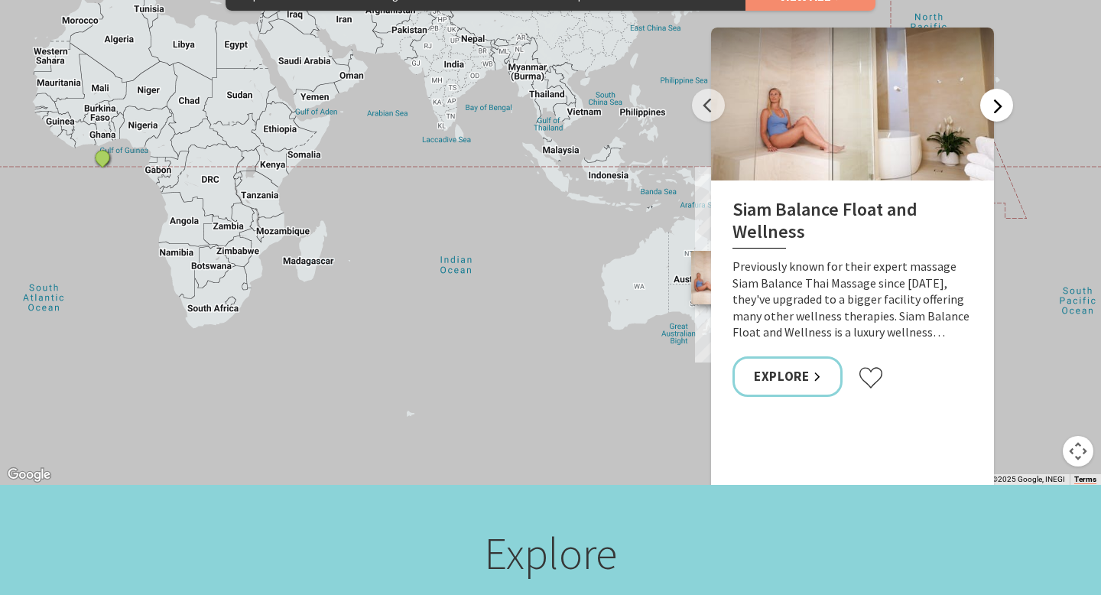
click at [997, 89] on button "Next" at bounding box center [996, 105] width 33 height 33
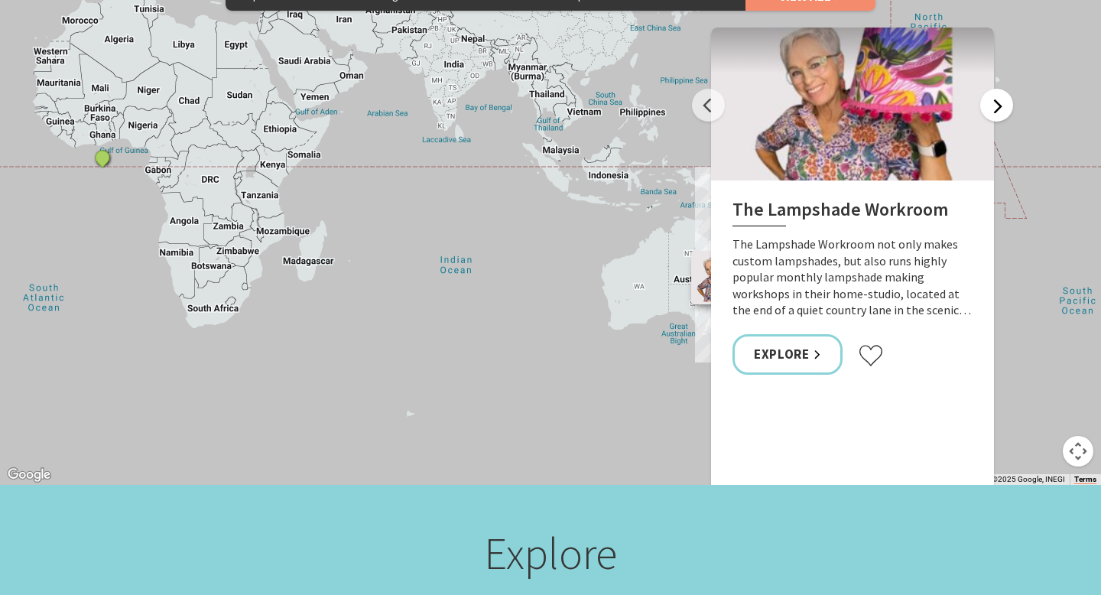
click at [997, 89] on button "Next" at bounding box center [996, 105] width 33 height 33
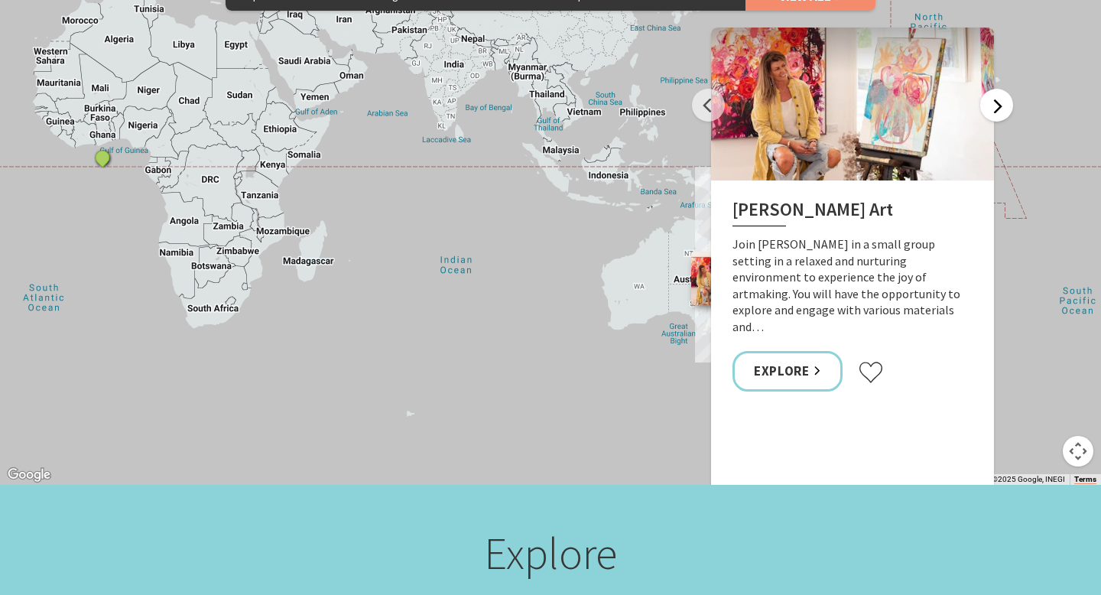
click at [997, 89] on button "Next" at bounding box center [996, 105] width 33 height 33
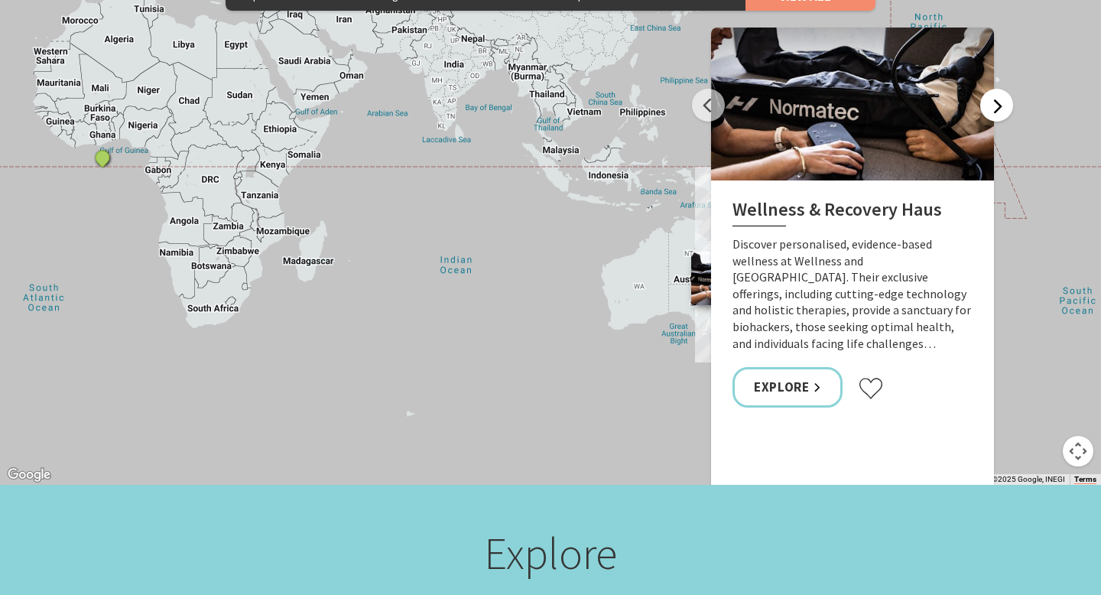
click at [997, 89] on button "Next" at bounding box center [996, 105] width 33 height 33
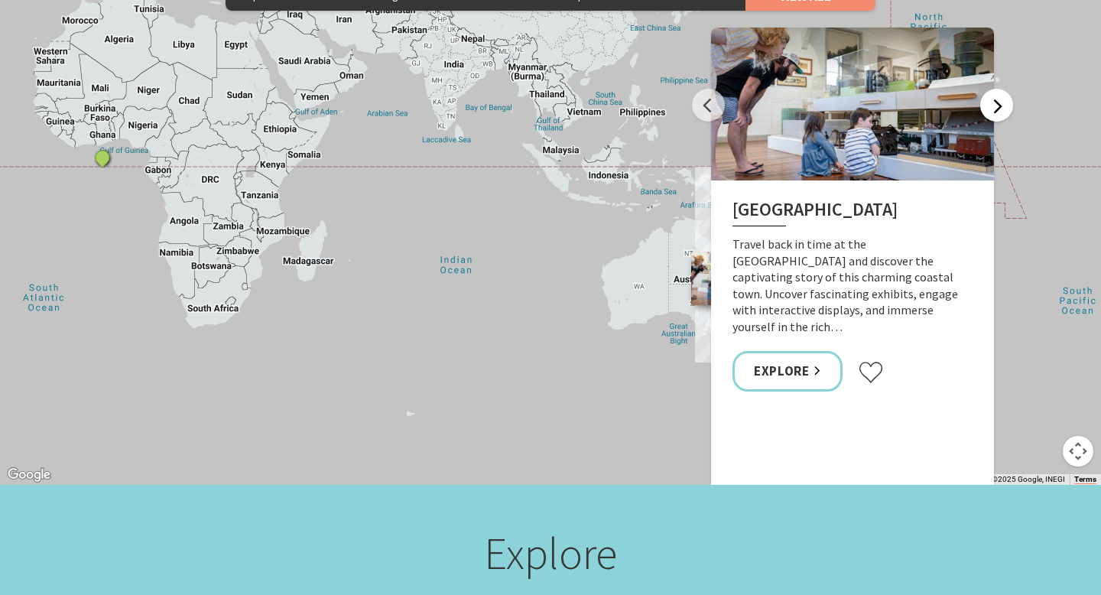
click at [997, 89] on button "Next" at bounding box center [996, 105] width 33 height 33
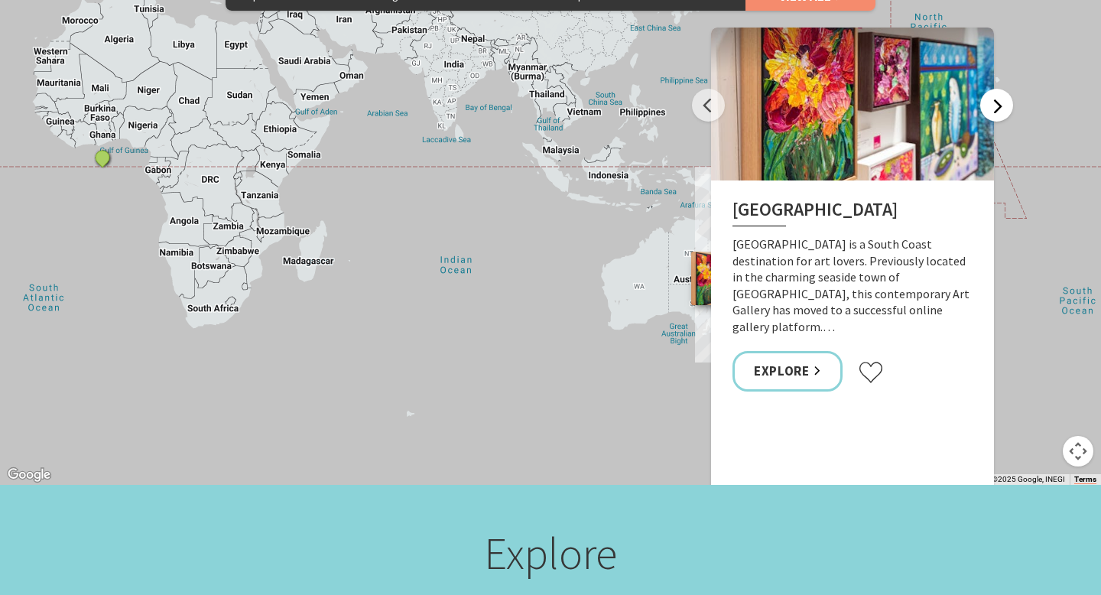
click at [997, 89] on button "Next" at bounding box center [996, 105] width 33 height 33
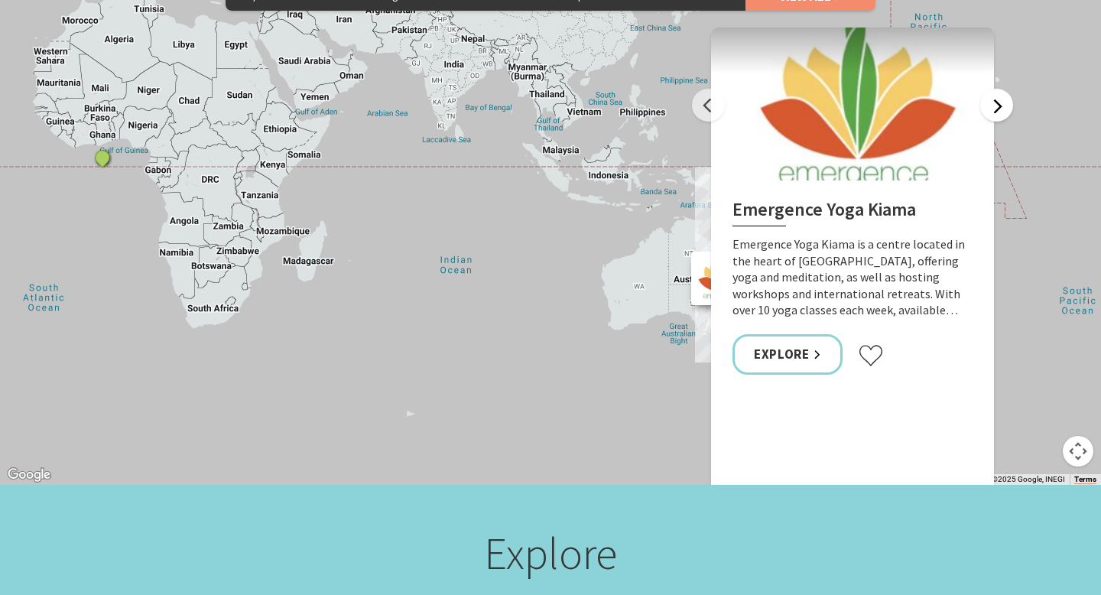
click at [997, 89] on button "Next" at bounding box center [996, 105] width 33 height 33
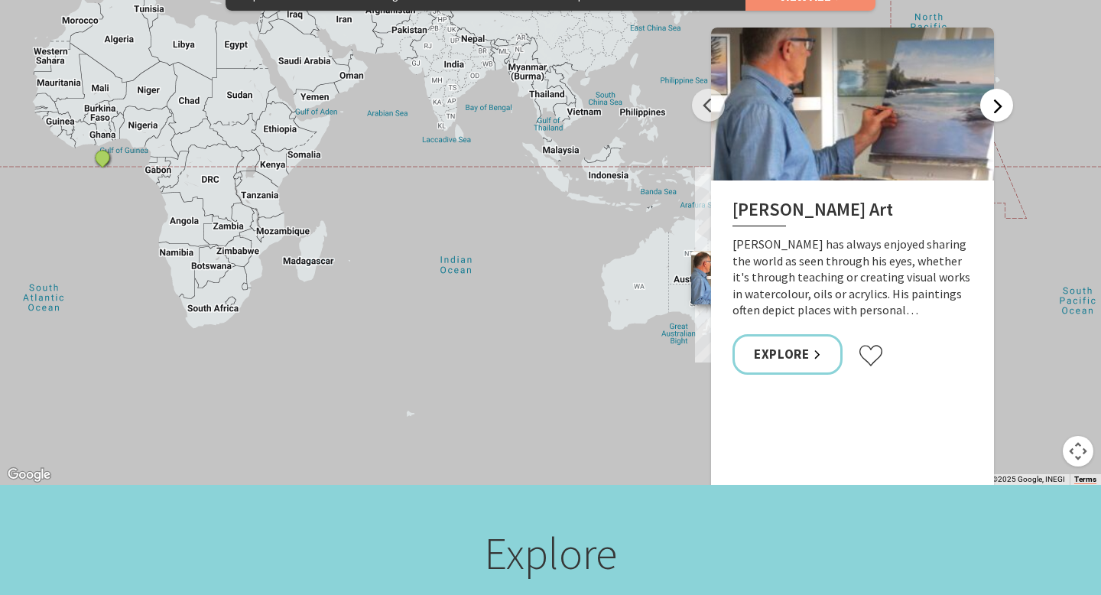
click at [998, 89] on button "Next" at bounding box center [996, 105] width 33 height 33
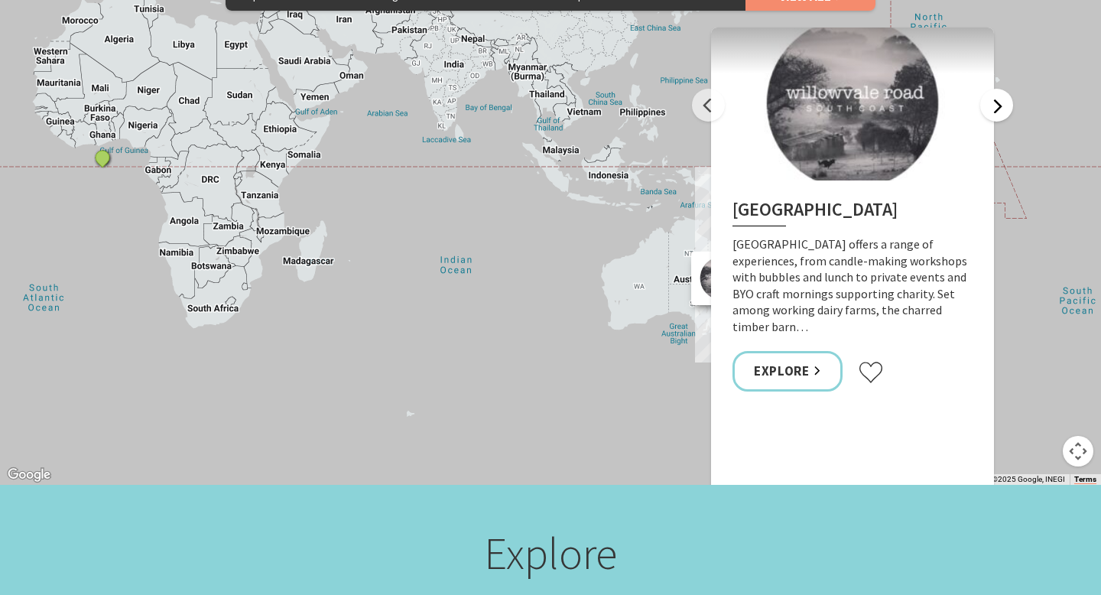
click at [998, 89] on button "Next" at bounding box center [996, 105] width 33 height 33
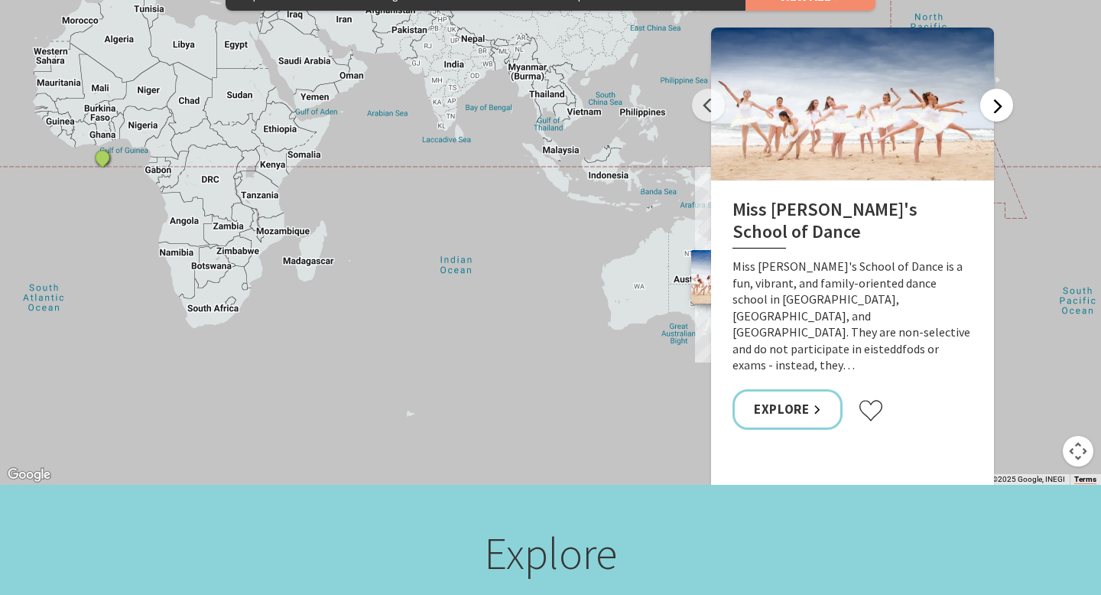
click at [998, 89] on button "Next" at bounding box center [996, 105] width 33 height 33
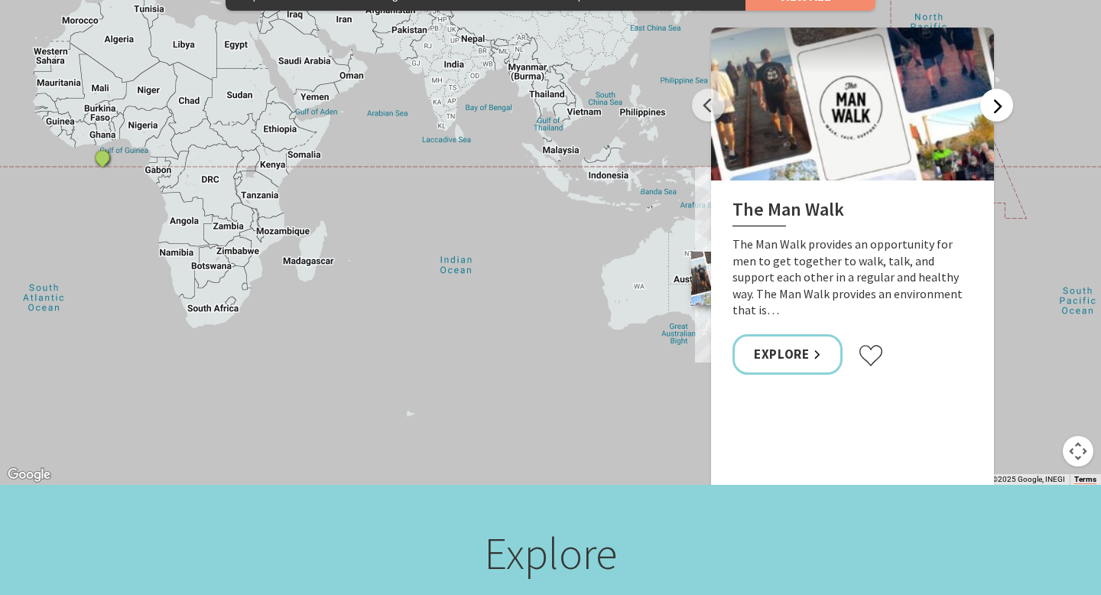
click at [998, 89] on button "Next" at bounding box center [996, 105] width 33 height 33
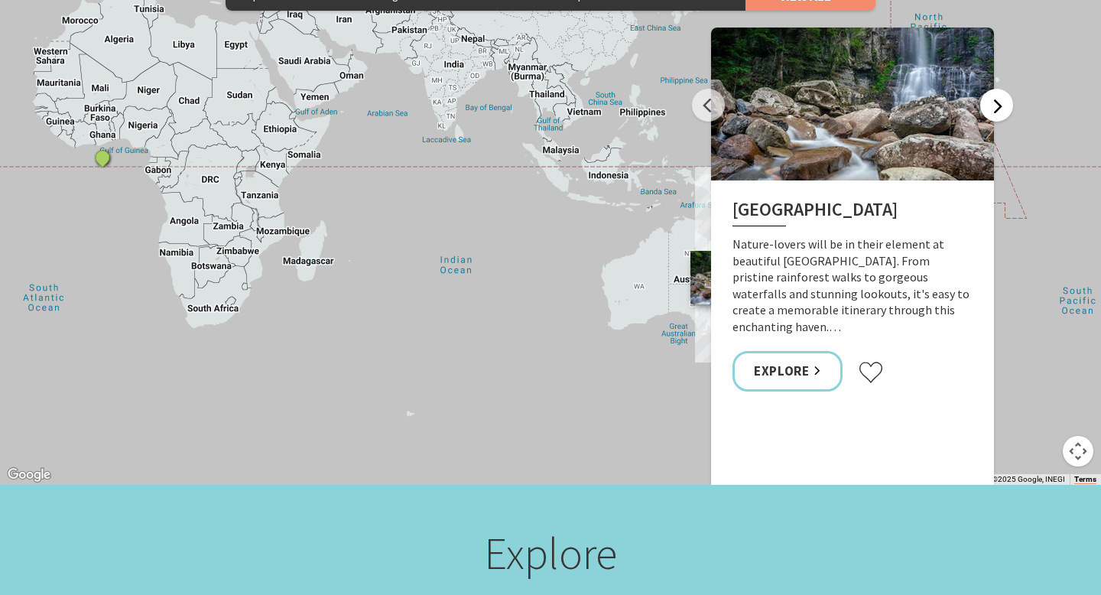
click at [998, 89] on button "Next" at bounding box center [996, 105] width 33 height 33
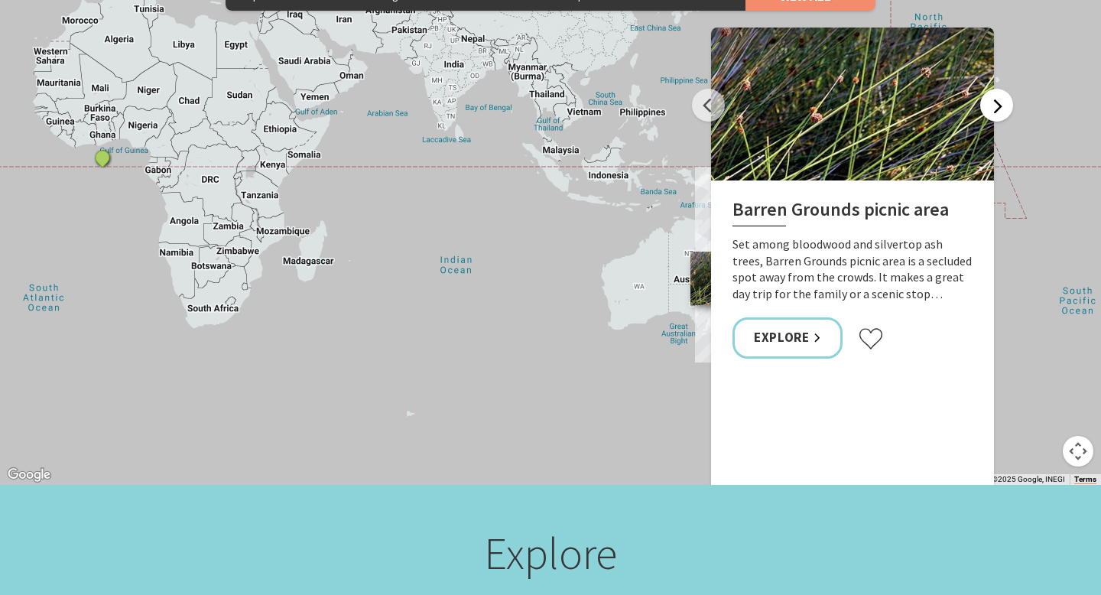
click at [998, 89] on button "Next" at bounding box center [996, 105] width 33 height 33
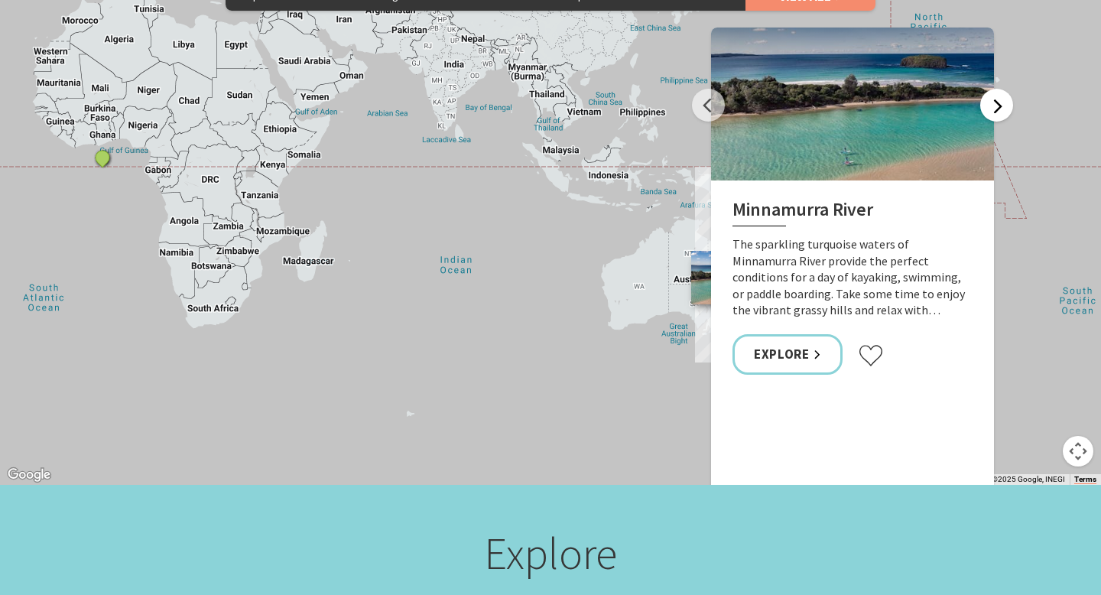
click at [999, 89] on button "Next" at bounding box center [996, 105] width 33 height 33
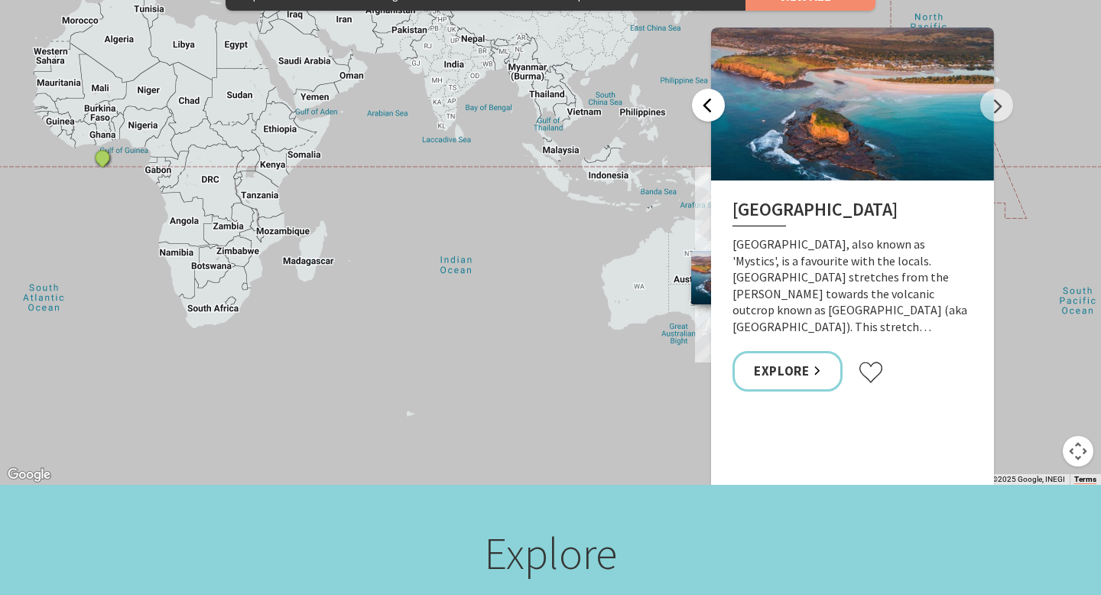
click at [715, 89] on button "Previous" at bounding box center [708, 105] width 33 height 33
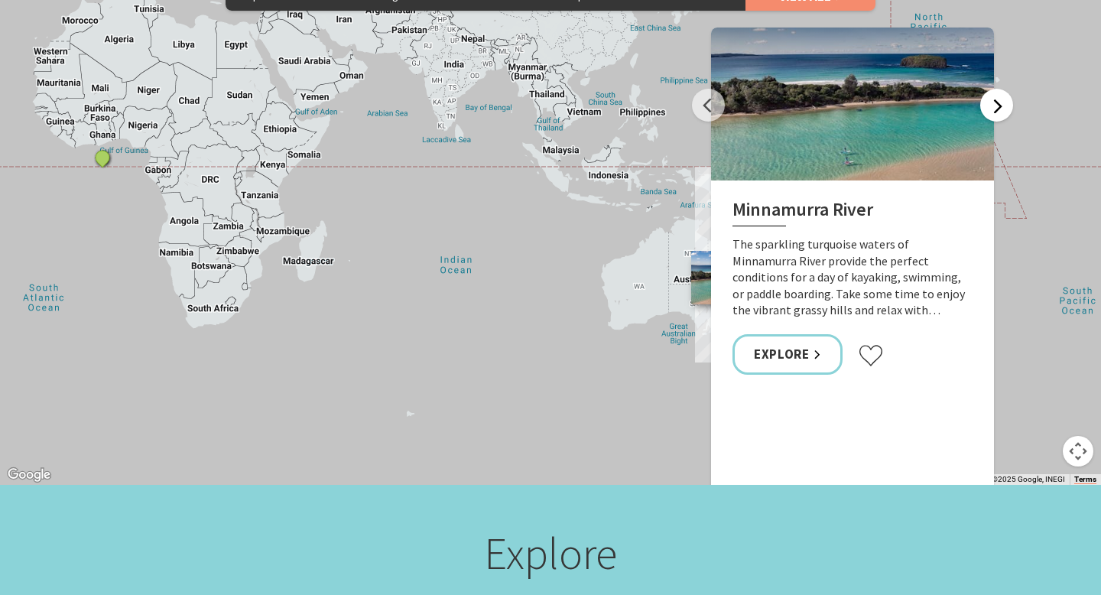
click at [993, 89] on button "Next" at bounding box center [996, 105] width 33 height 33
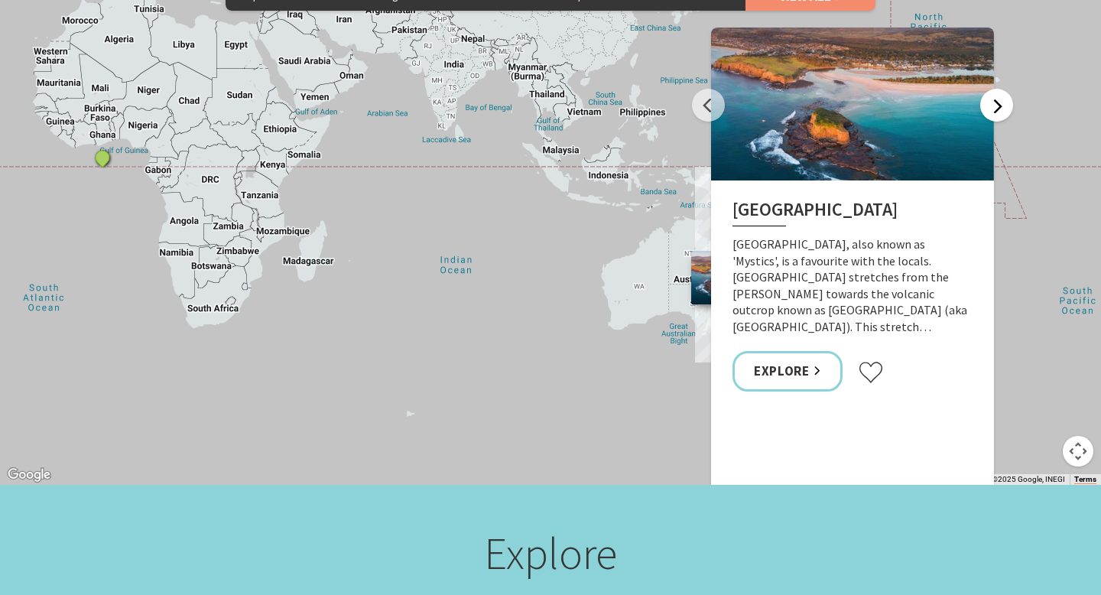
click at [993, 89] on button "Next" at bounding box center [996, 105] width 33 height 33
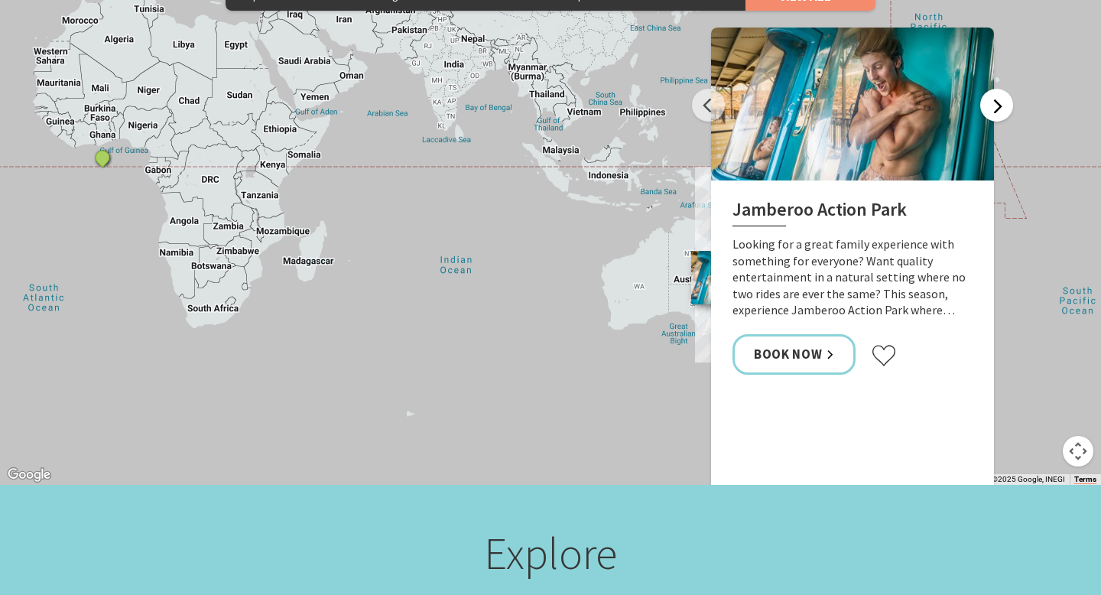
click at [993, 89] on button "Next" at bounding box center [996, 105] width 33 height 33
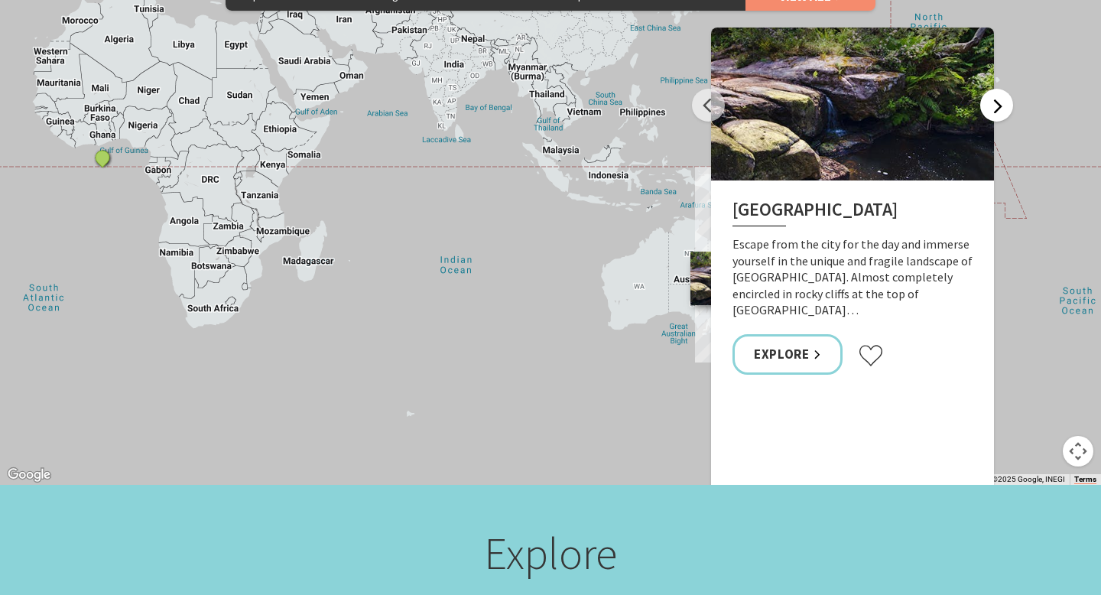
click at [993, 89] on button "Next" at bounding box center [996, 105] width 33 height 33
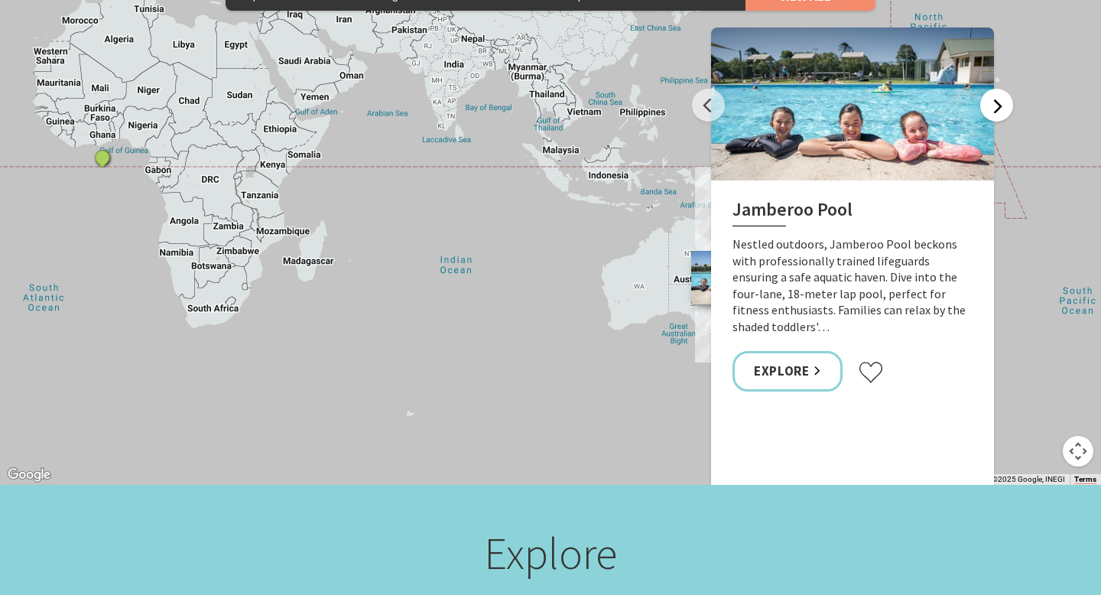
click at [993, 89] on button "Next" at bounding box center [996, 105] width 33 height 33
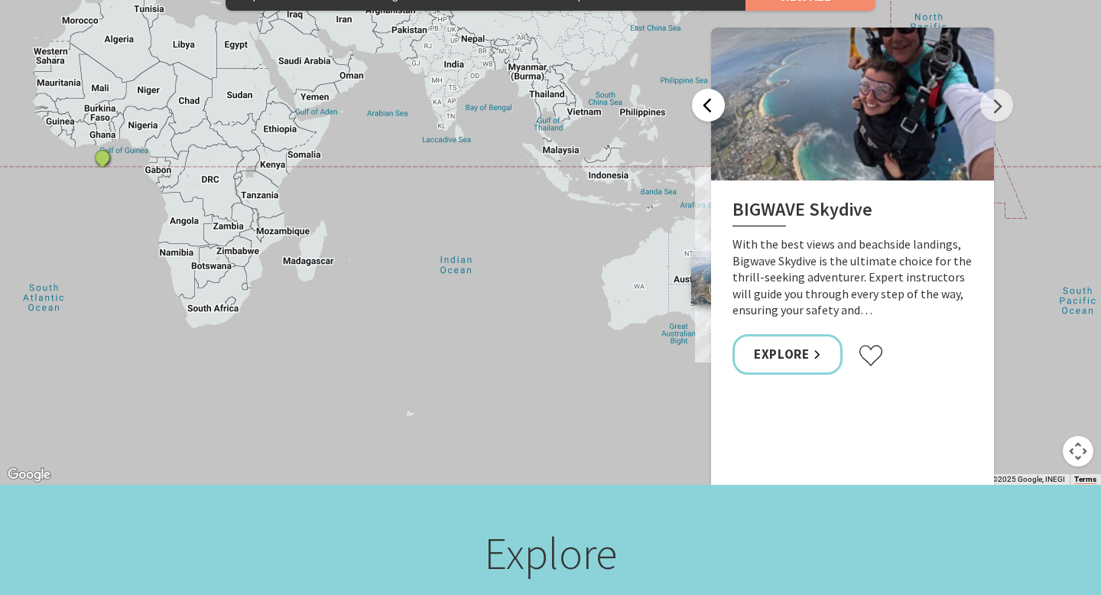
click at [709, 89] on button "Previous" at bounding box center [708, 105] width 33 height 33
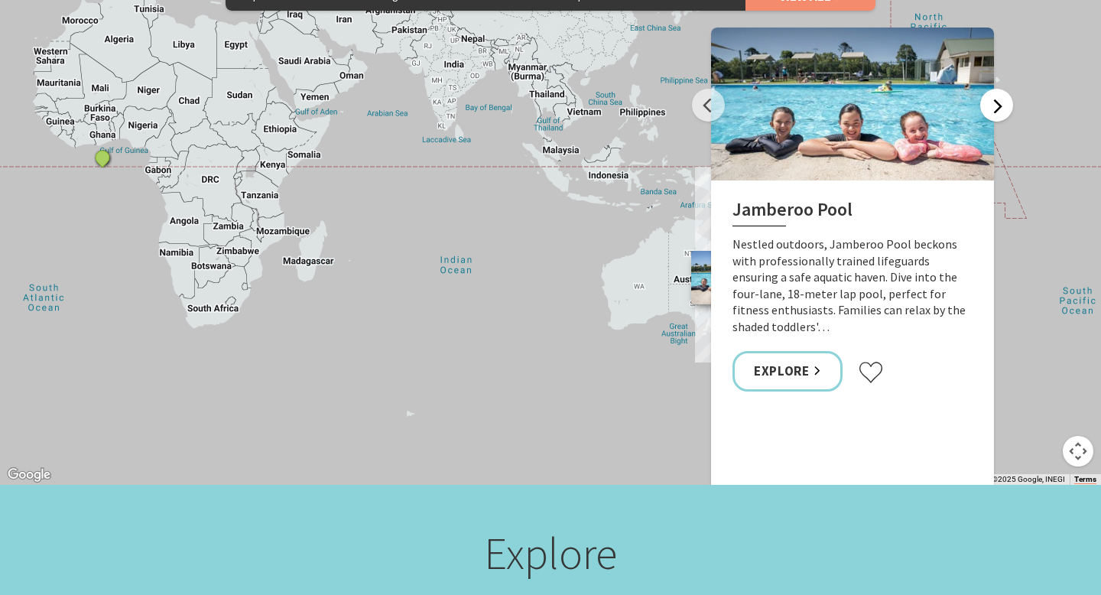
click at [994, 89] on button "Next" at bounding box center [996, 105] width 33 height 33
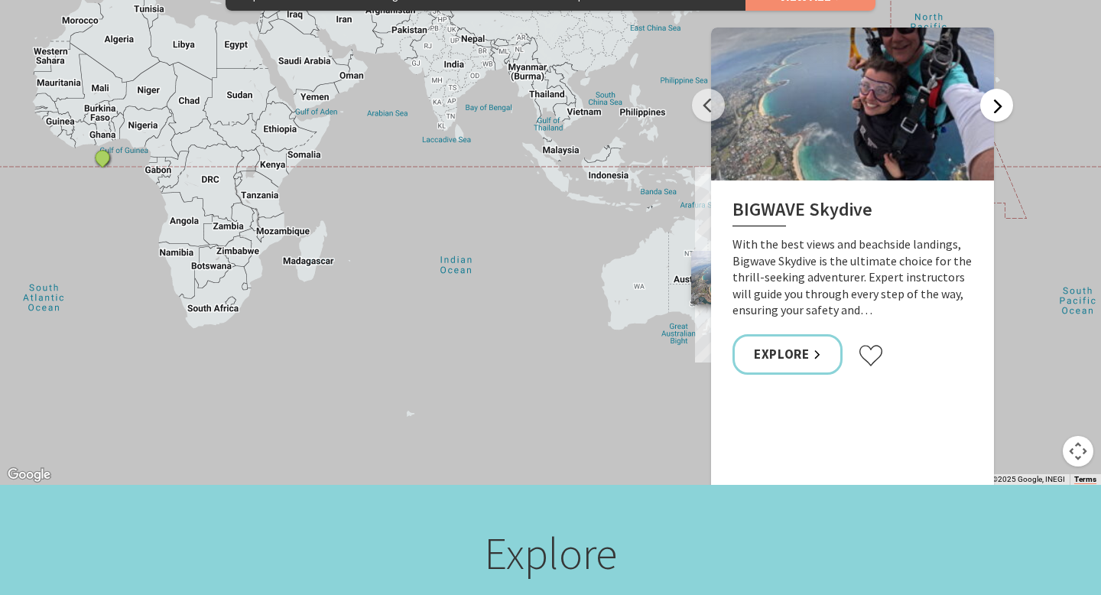
click at [994, 89] on button "Next" at bounding box center [996, 105] width 33 height 33
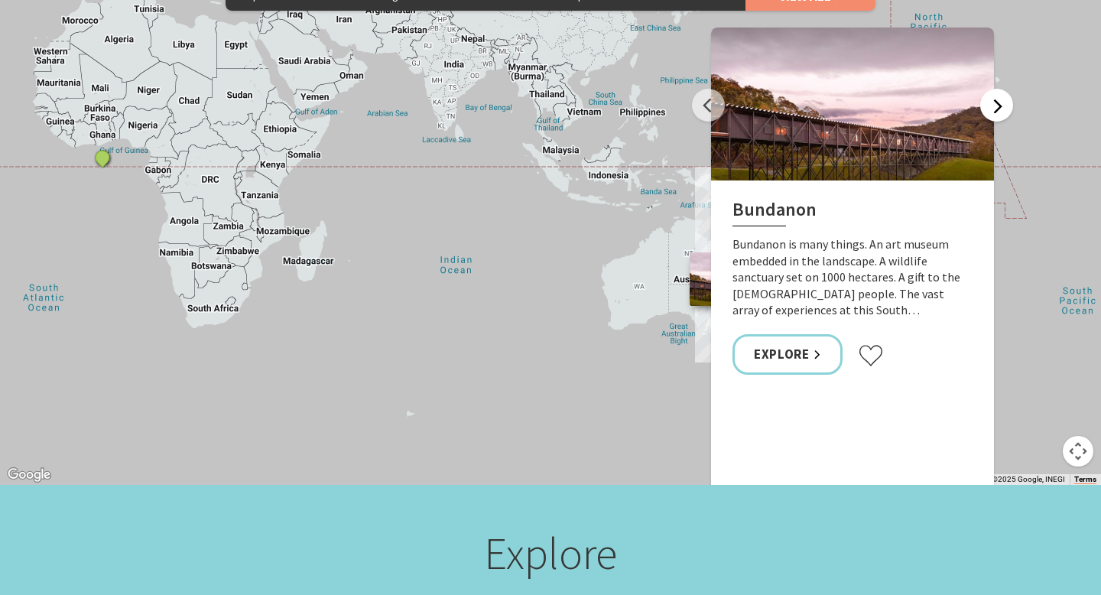
click at [994, 89] on button "Next" at bounding box center [996, 105] width 33 height 33
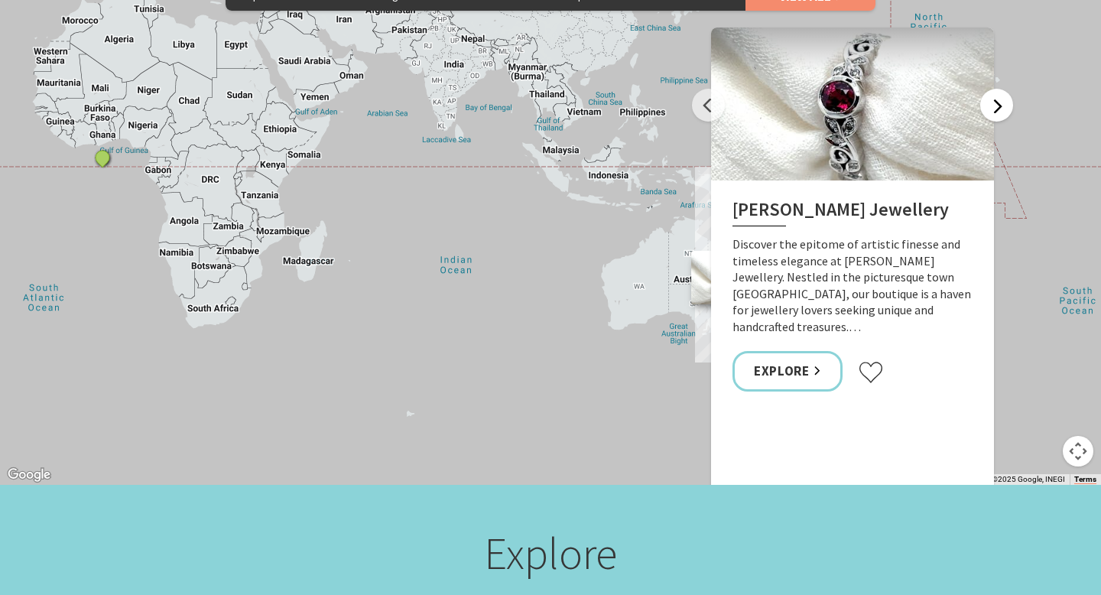
click at [994, 89] on button "Next" at bounding box center [996, 105] width 33 height 33
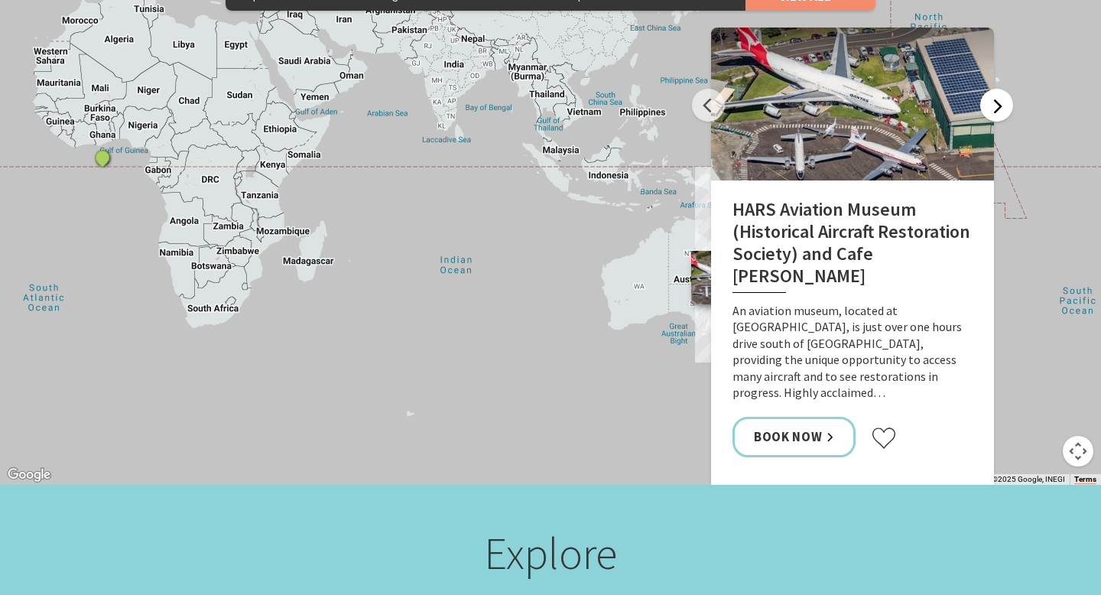
click at [994, 89] on button "Next" at bounding box center [996, 105] width 33 height 33
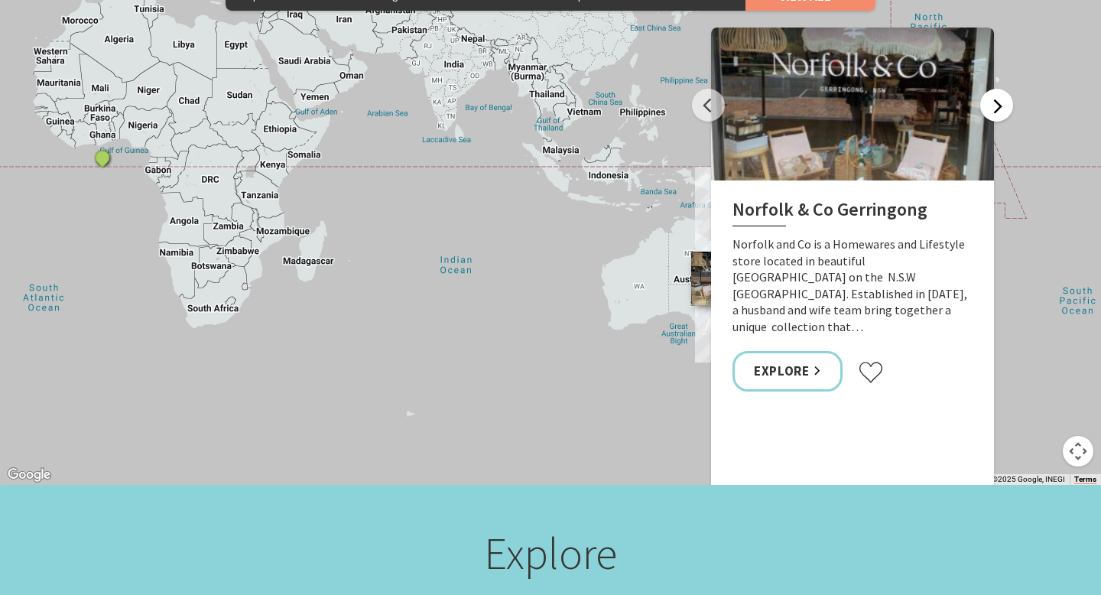
click at [994, 89] on button "Next" at bounding box center [996, 105] width 33 height 33
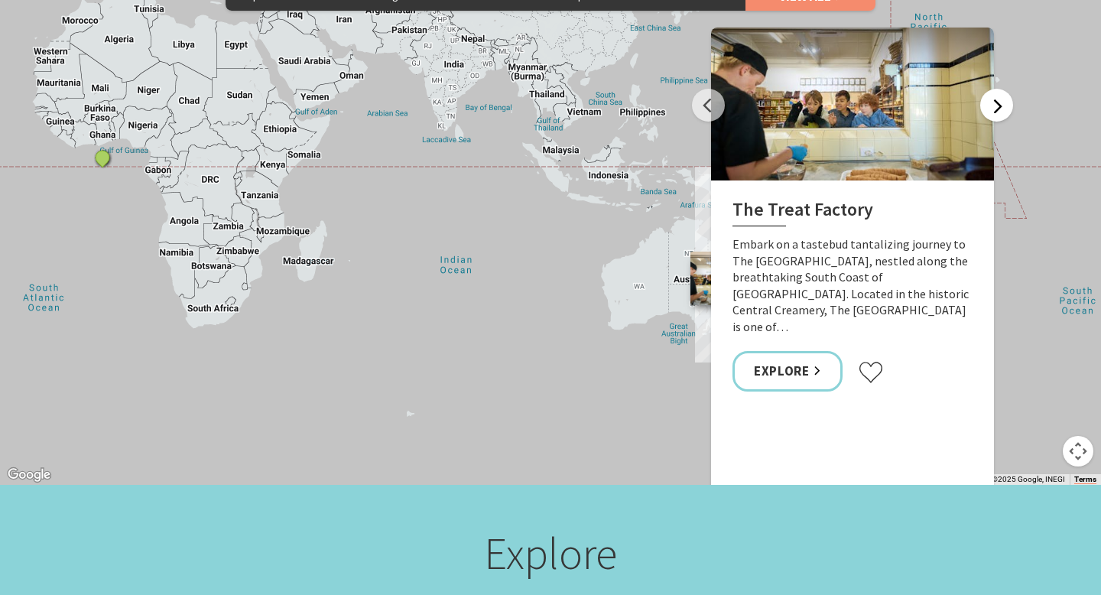
click at [993, 89] on button "Next" at bounding box center [996, 105] width 33 height 33
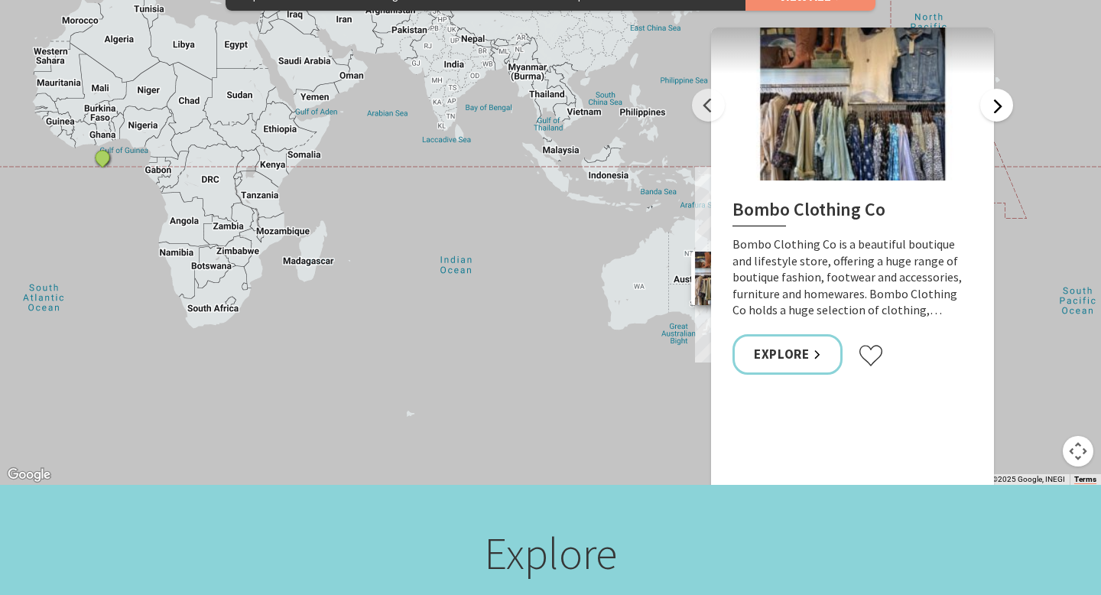
click at [993, 89] on button "Next" at bounding box center [996, 105] width 33 height 33
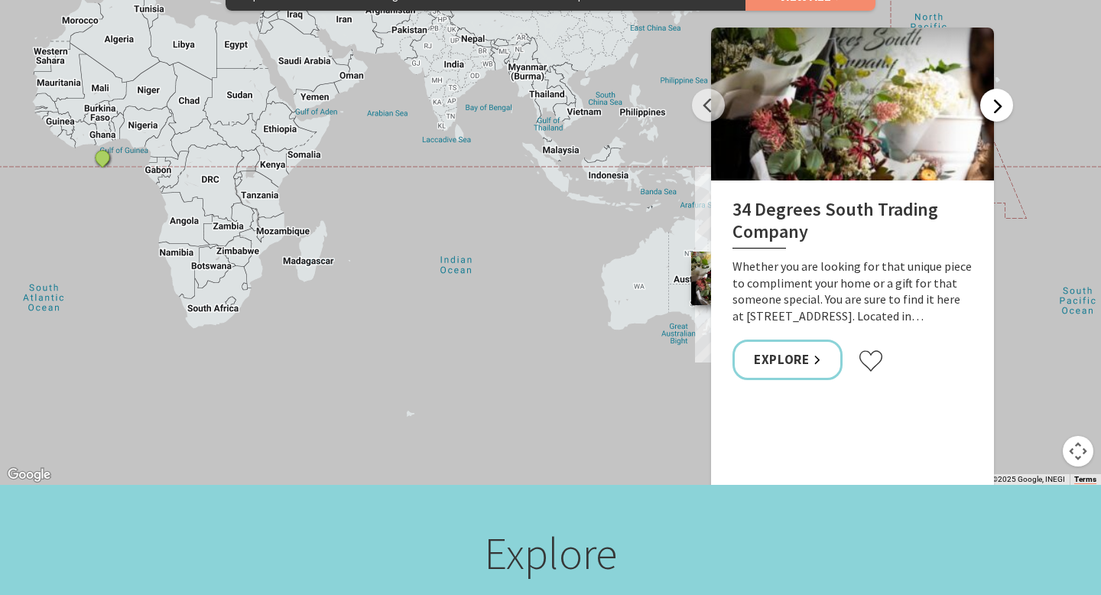
click at [993, 89] on button "Next" at bounding box center [996, 105] width 33 height 33
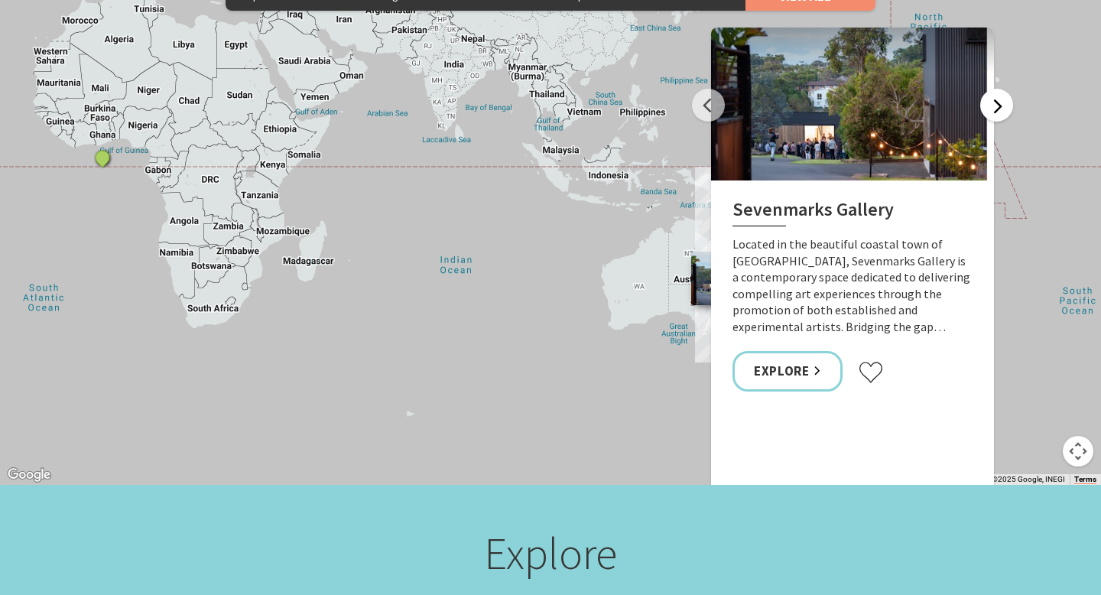
click at [993, 89] on button "Next" at bounding box center [996, 105] width 33 height 33
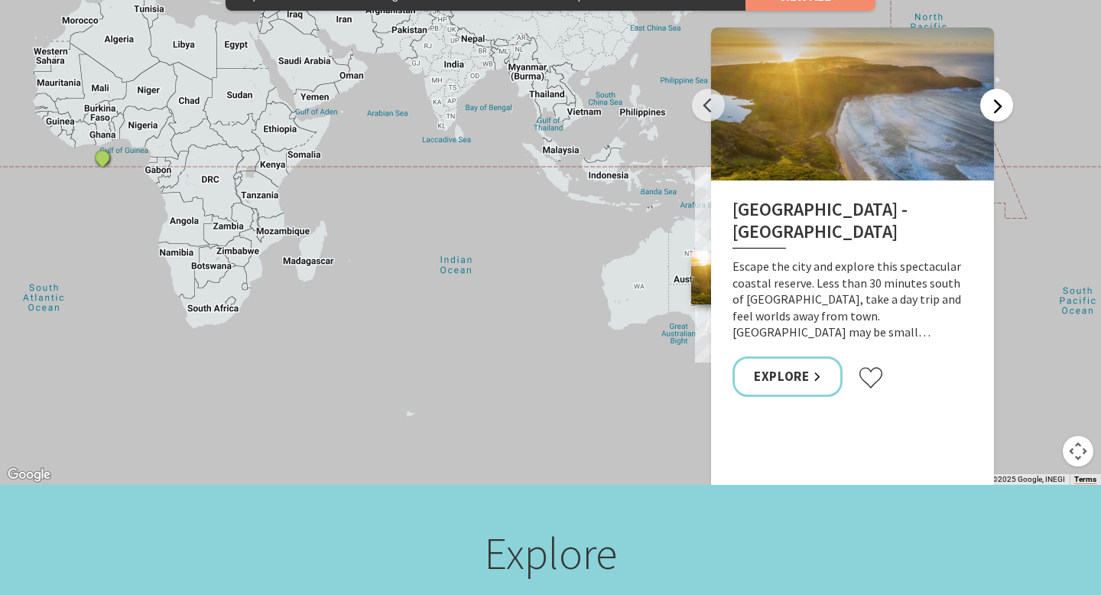
click at [994, 89] on button "Next" at bounding box center [996, 105] width 33 height 33
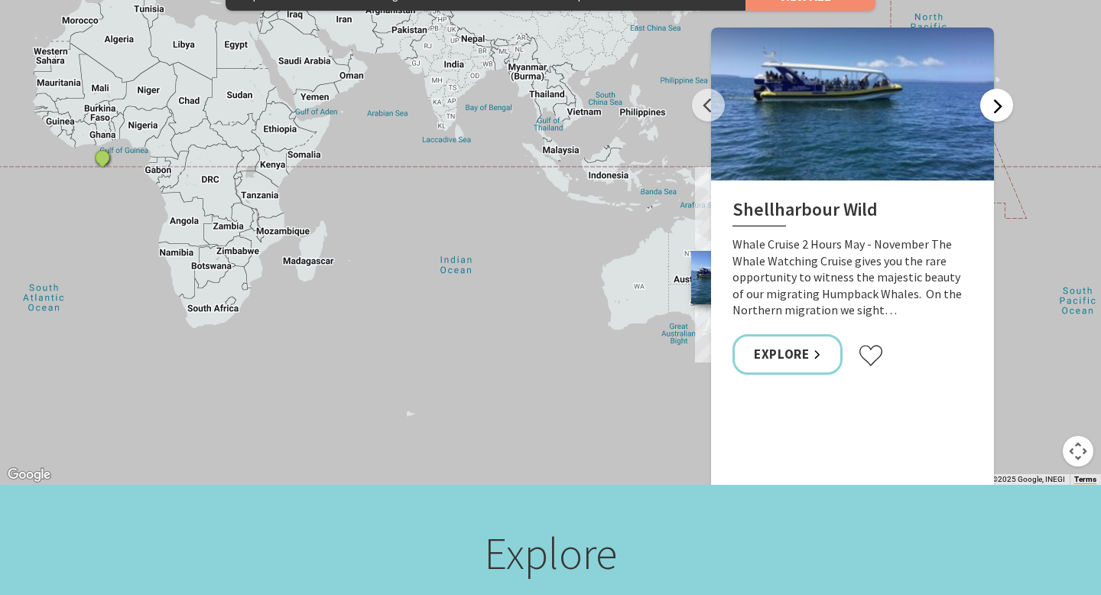
click at [994, 89] on button "Next" at bounding box center [996, 105] width 33 height 33
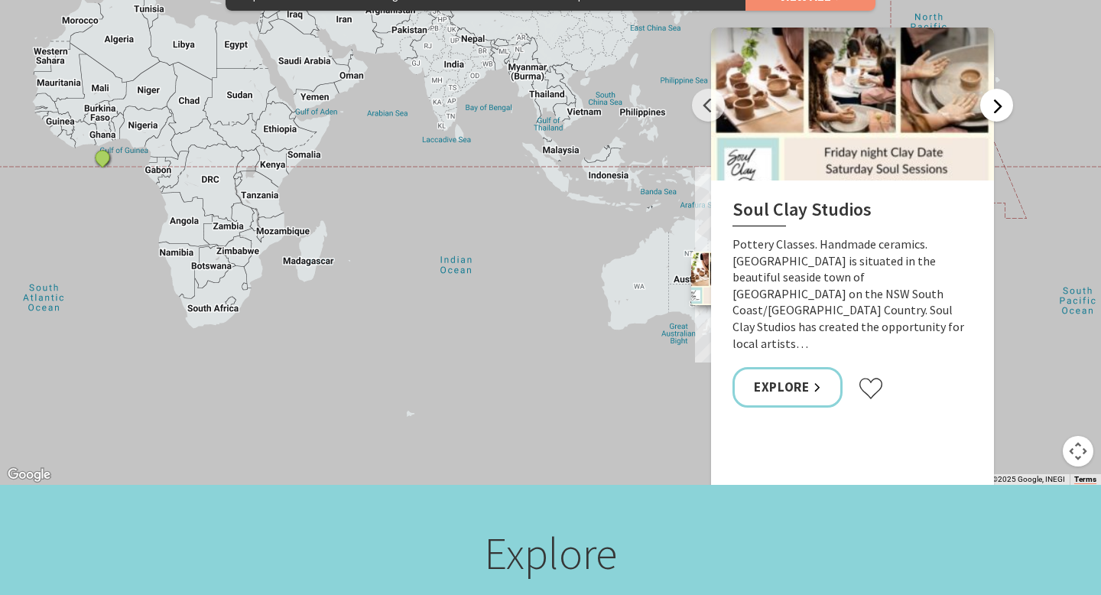
click at [994, 89] on button "Next" at bounding box center [996, 105] width 33 height 33
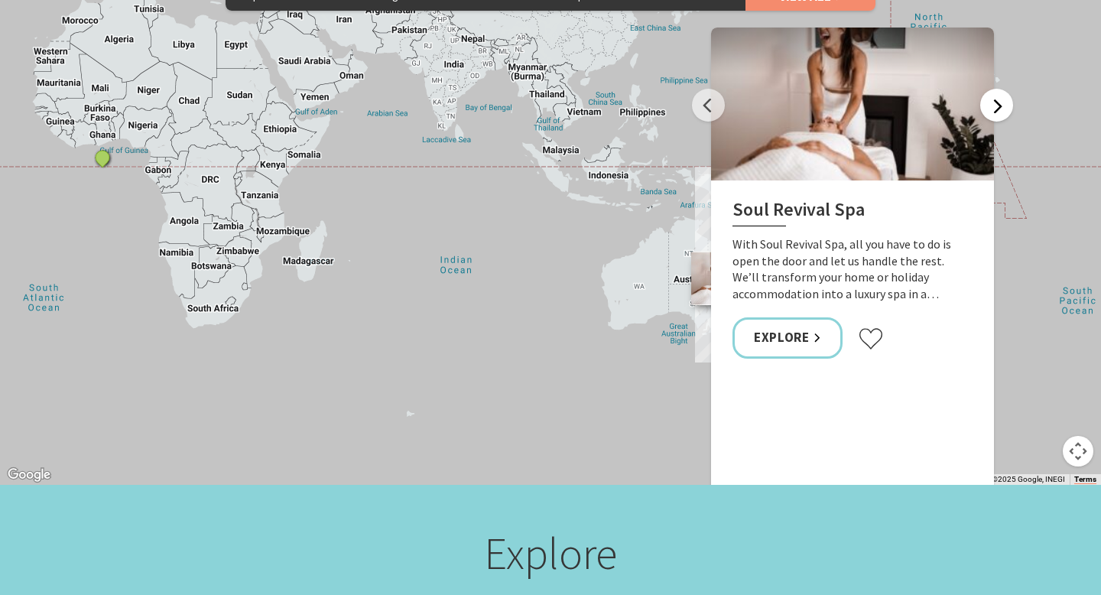
click at [995, 89] on button "Next" at bounding box center [996, 105] width 33 height 33
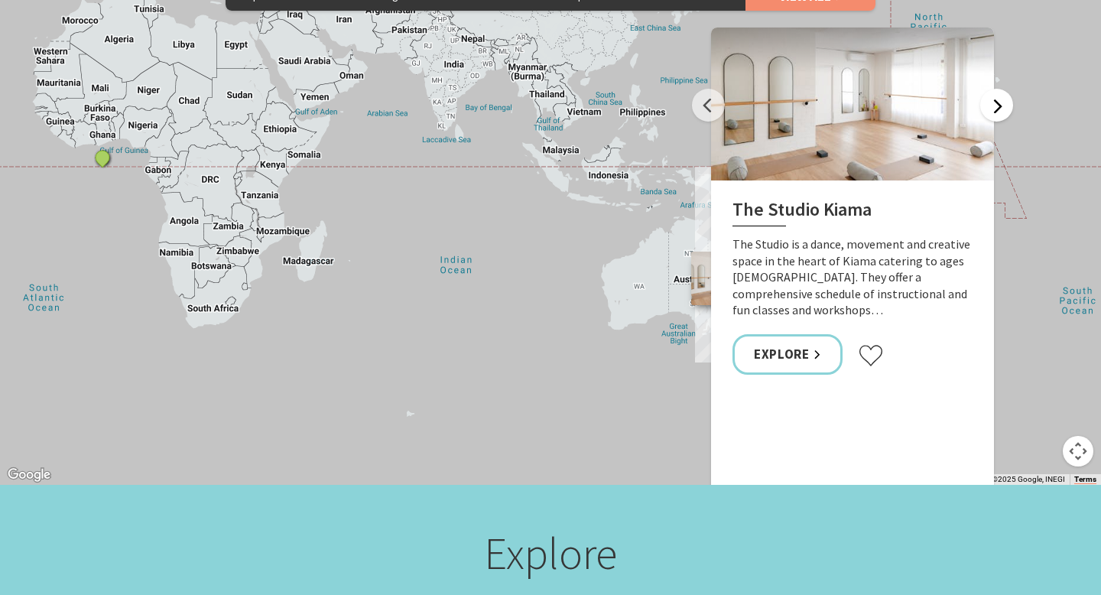
click at [995, 89] on button "Next" at bounding box center [996, 105] width 33 height 33
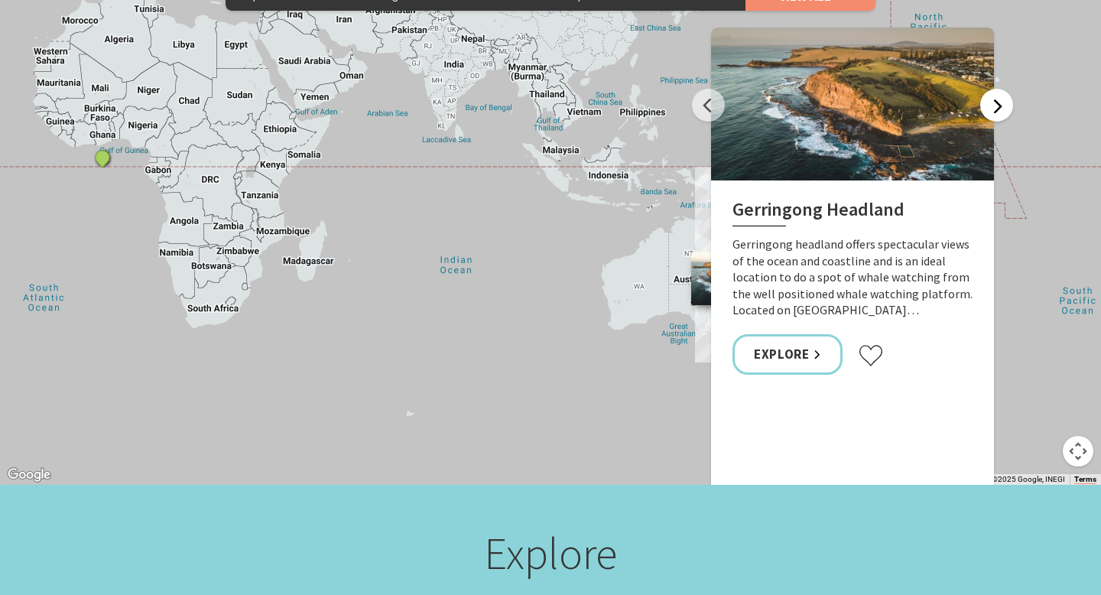
click at [995, 89] on button "Next" at bounding box center [996, 105] width 33 height 33
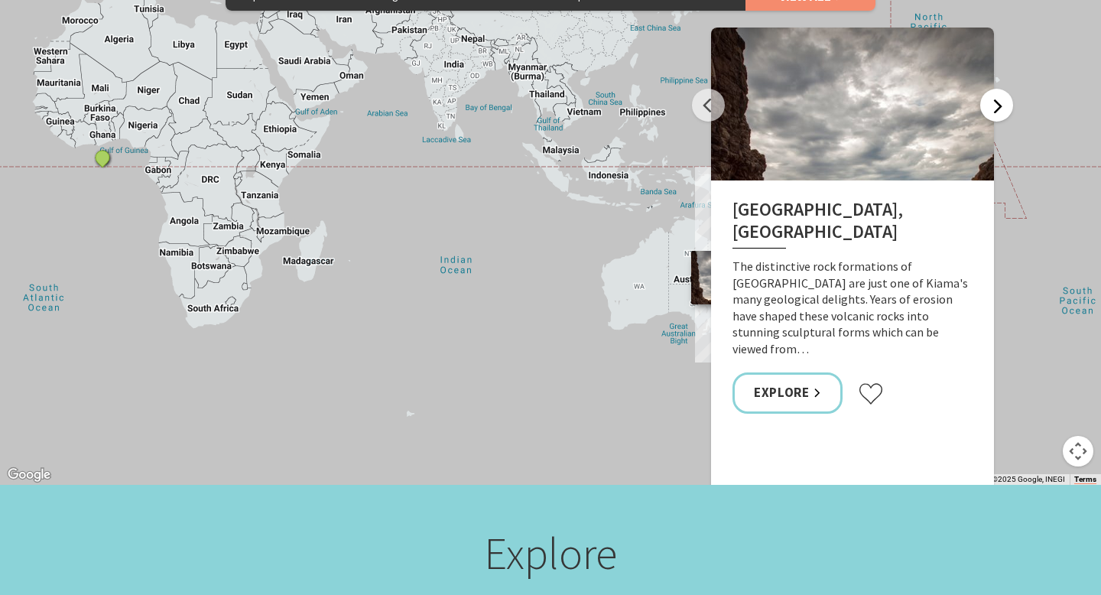
click at [995, 89] on button "Next" at bounding box center [996, 105] width 33 height 33
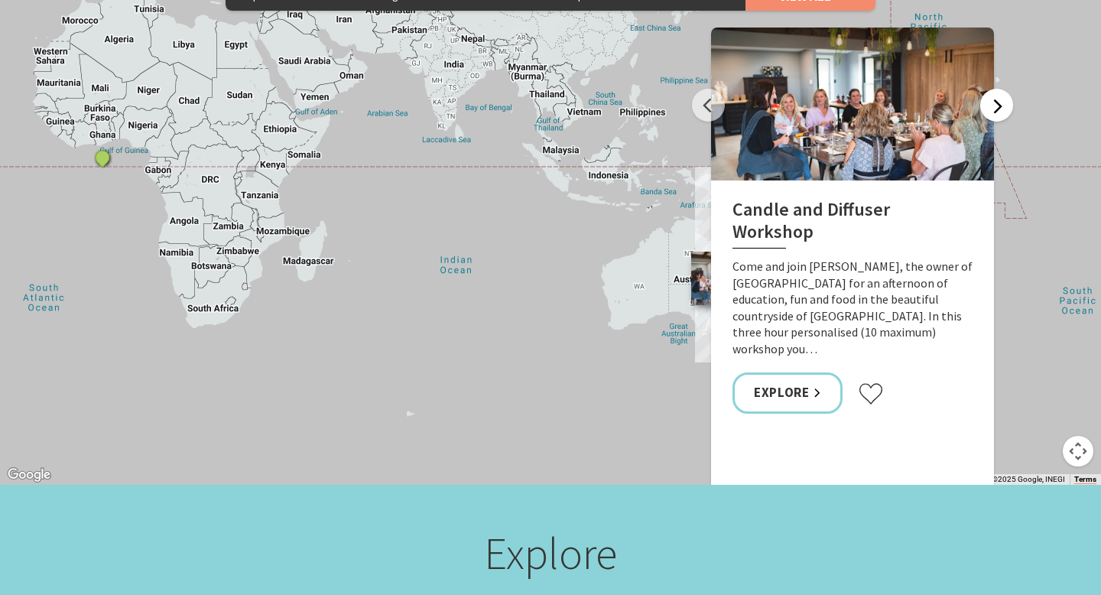
click at [995, 89] on button "Next" at bounding box center [996, 105] width 33 height 33
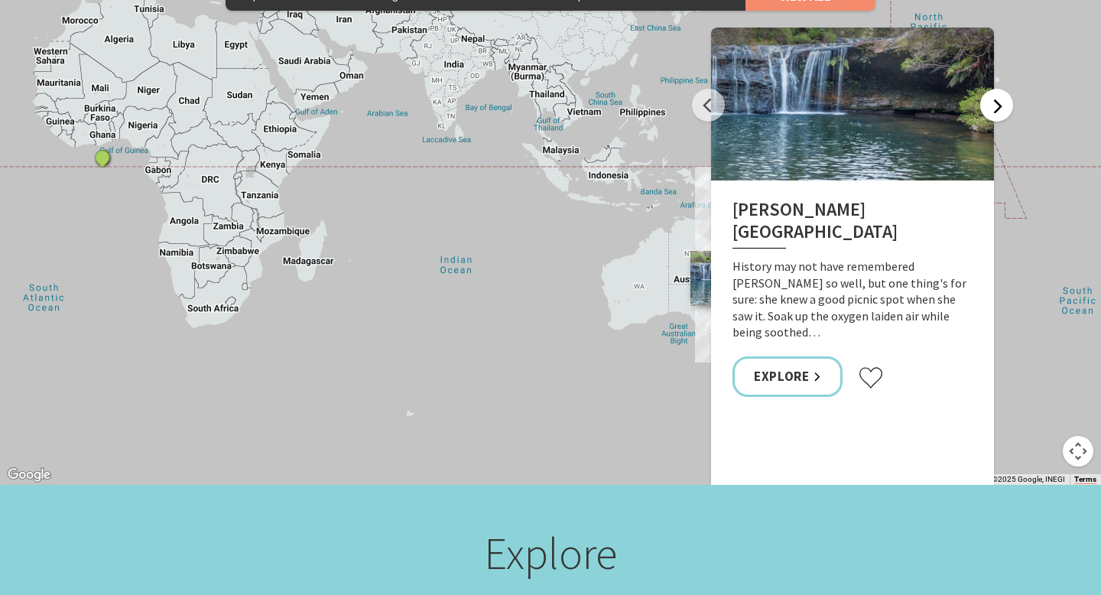
click at [995, 89] on button "Next" at bounding box center [996, 105] width 33 height 33
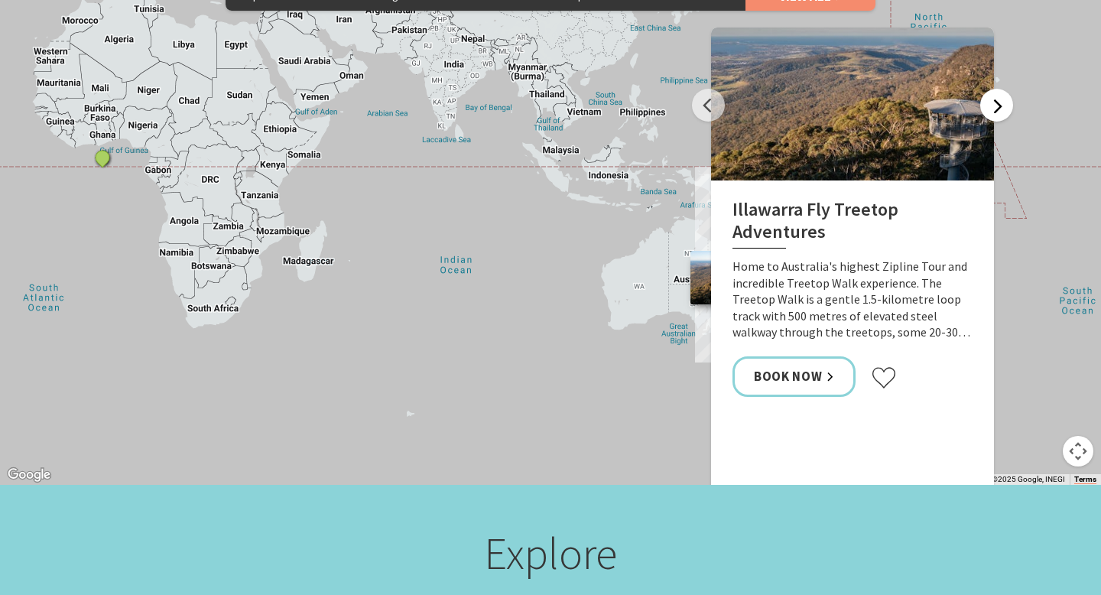
click at [995, 89] on button "Next" at bounding box center [996, 105] width 33 height 33
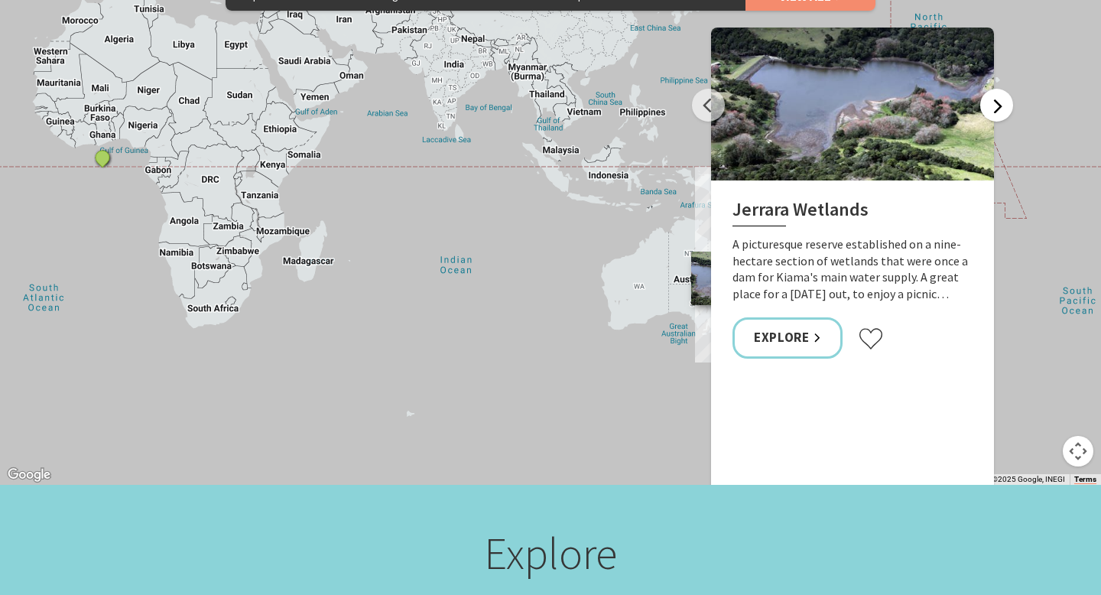
click at [995, 89] on button "Next" at bounding box center [996, 105] width 33 height 33
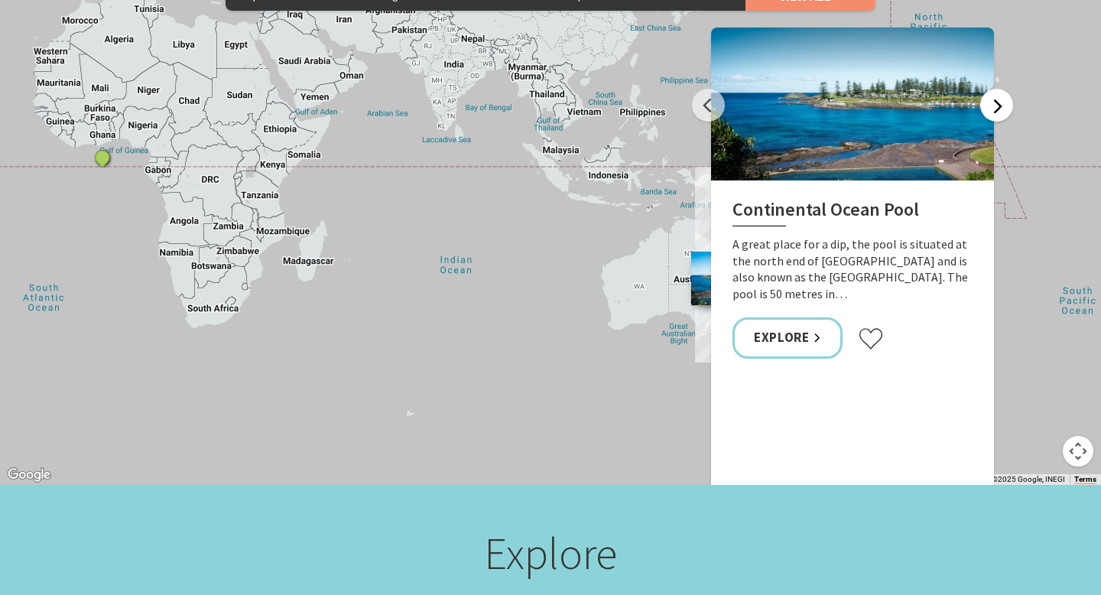
click at [995, 89] on button "Next" at bounding box center [996, 105] width 33 height 33
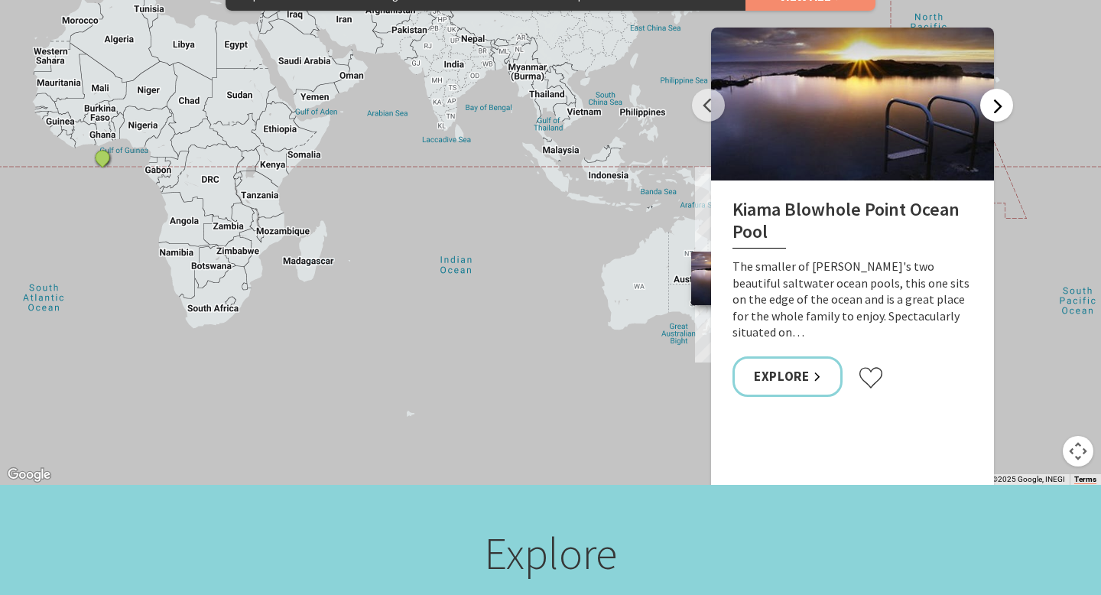
click at [995, 89] on button "Next" at bounding box center [996, 105] width 33 height 33
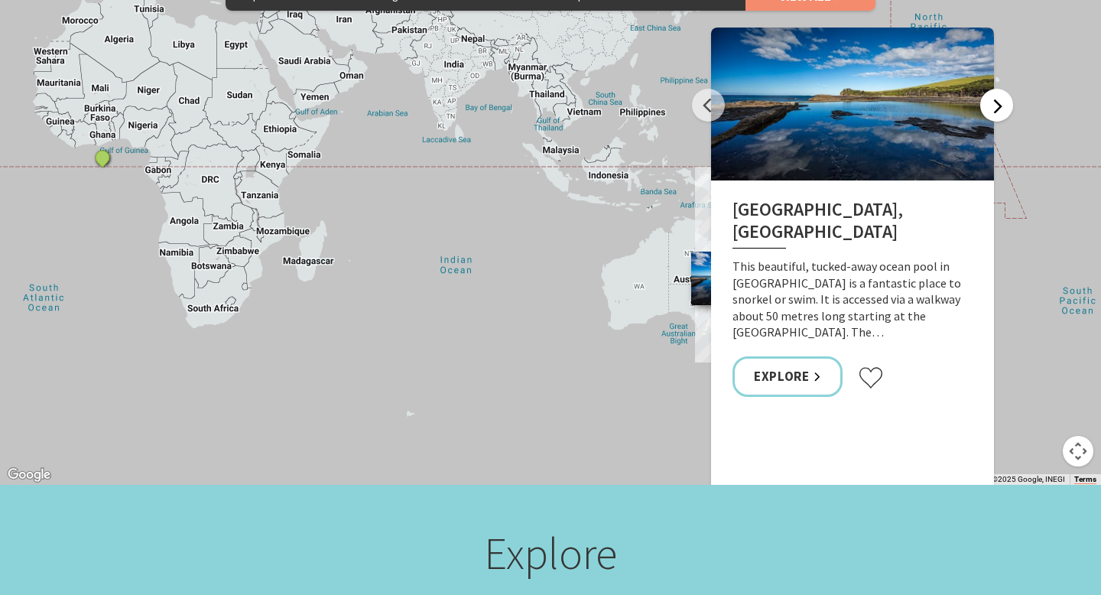
click at [995, 89] on button "Next" at bounding box center [996, 105] width 33 height 33
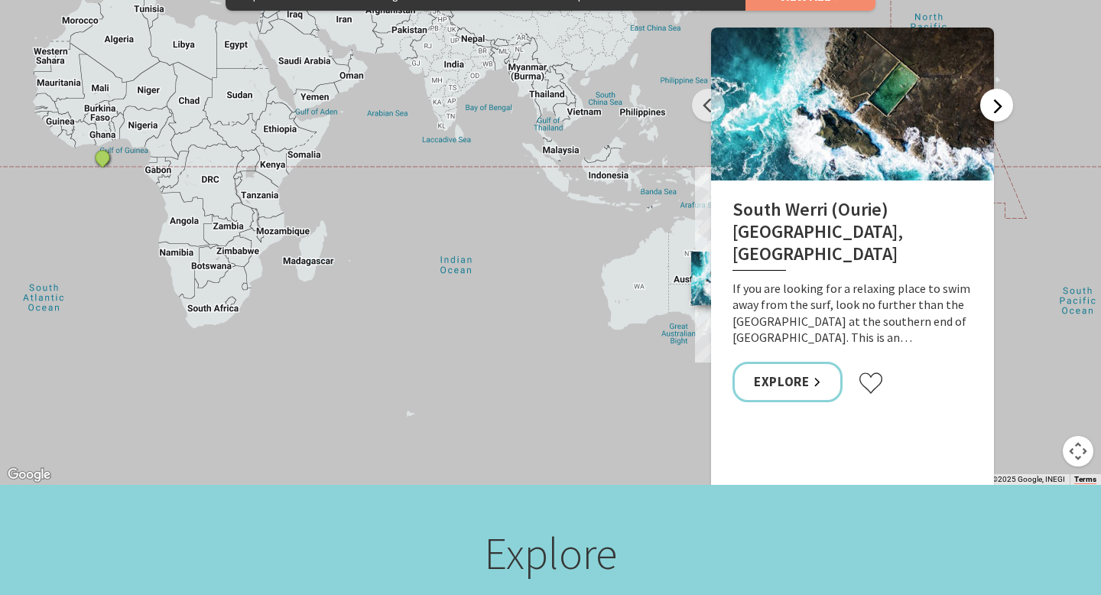
click at [995, 89] on button "Next" at bounding box center [996, 105] width 33 height 33
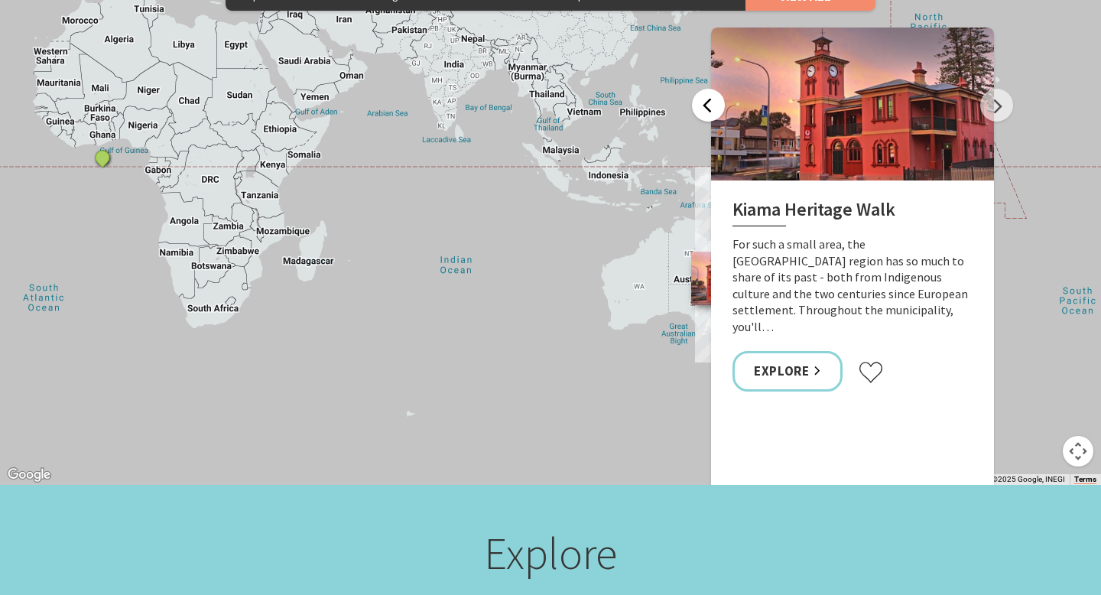
click at [704, 89] on button "Previous" at bounding box center [708, 105] width 33 height 33
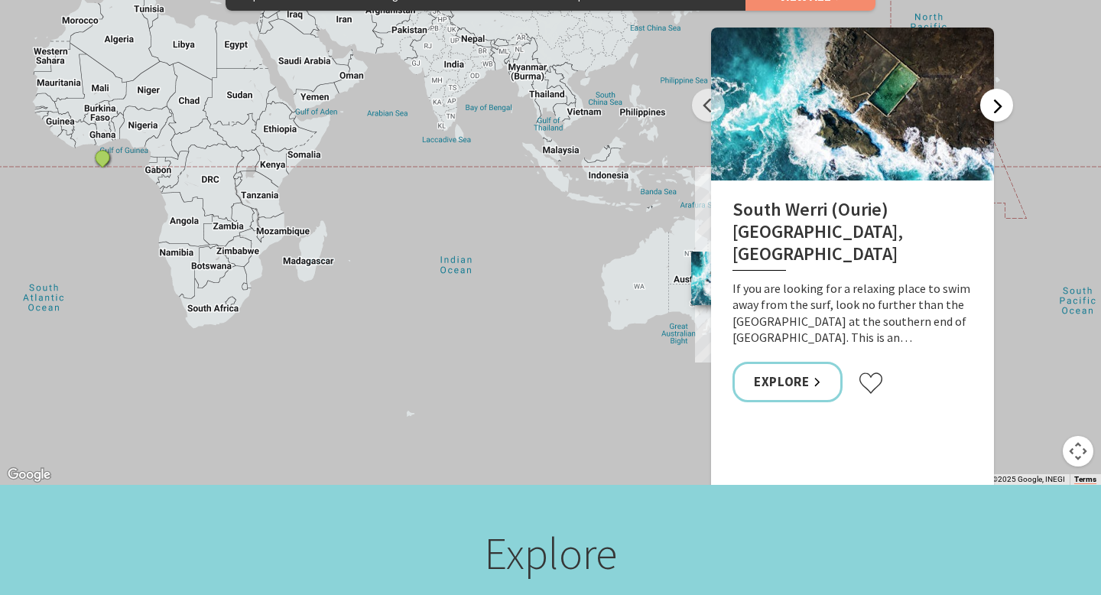
click at [993, 92] on button "Next" at bounding box center [996, 105] width 33 height 33
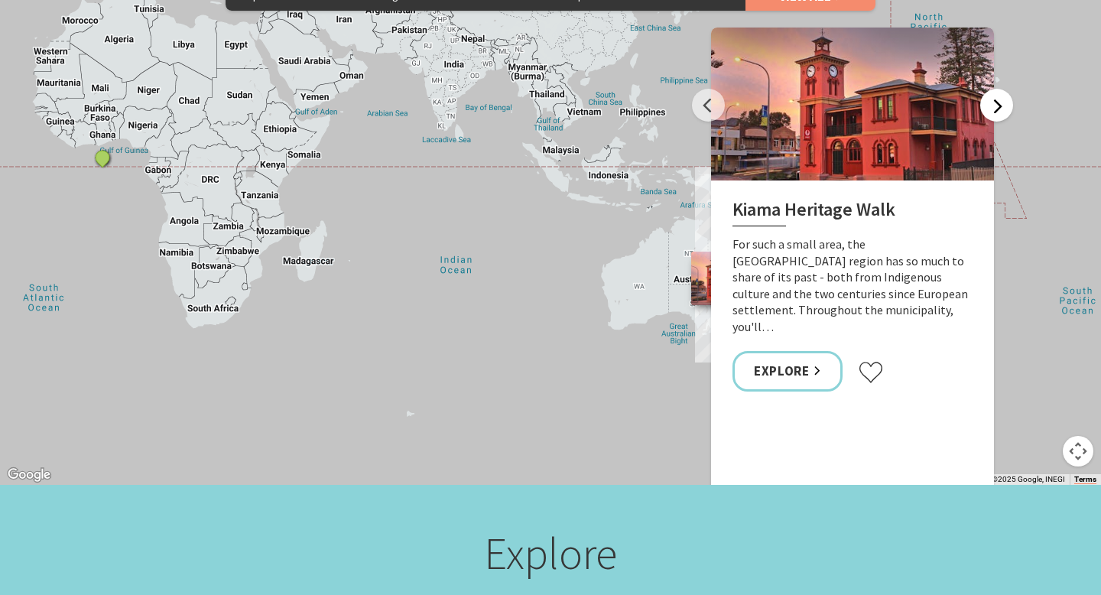
click at [994, 92] on button "Next" at bounding box center [996, 105] width 33 height 33
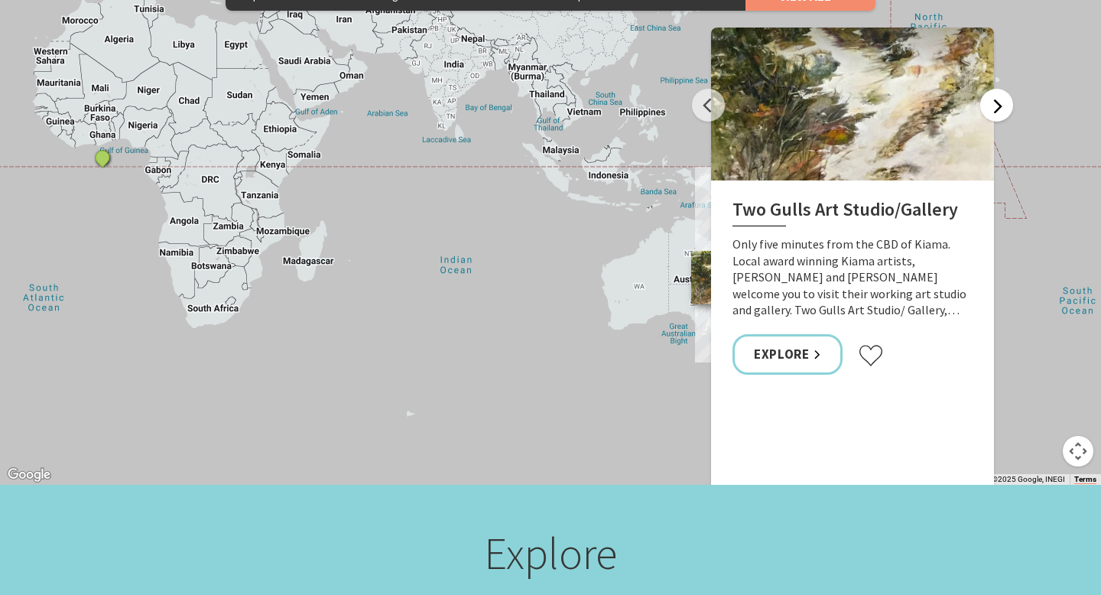
click at [994, 93] on button "Next" at bounding box center [996, 105] width 33 height 33
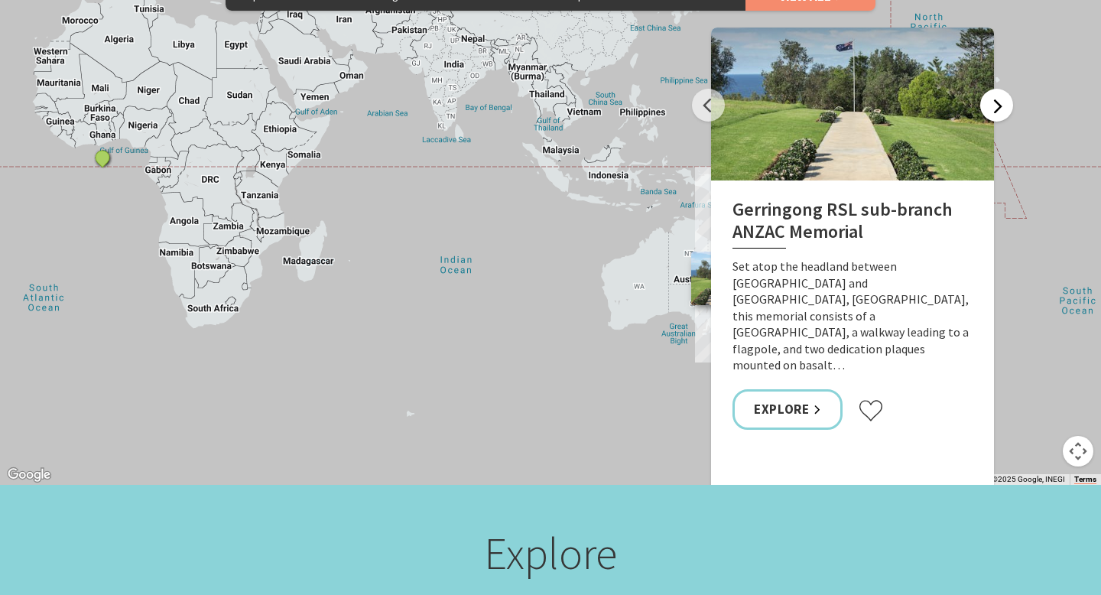
click at [994, 93] on button "Next" at bounding box center [996, 105] width 33 height 33
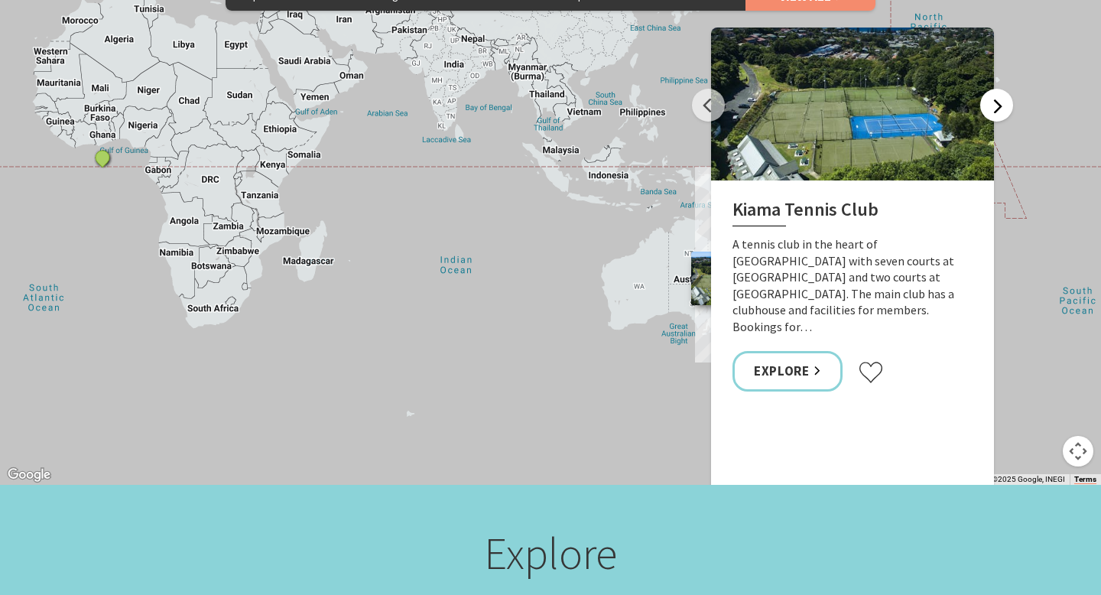
click at [994, 94] on button "Next" at bounding box center [996, 105] width 33 height 33
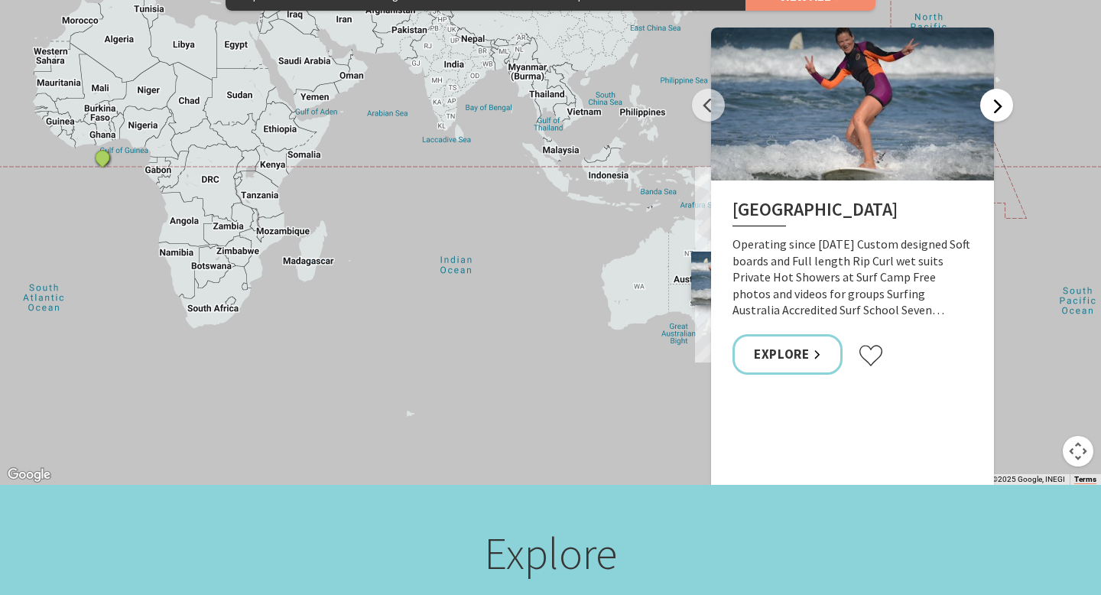
click at [995, 94] on button "Next" at bounding box center [996, 105] width 33 height 33
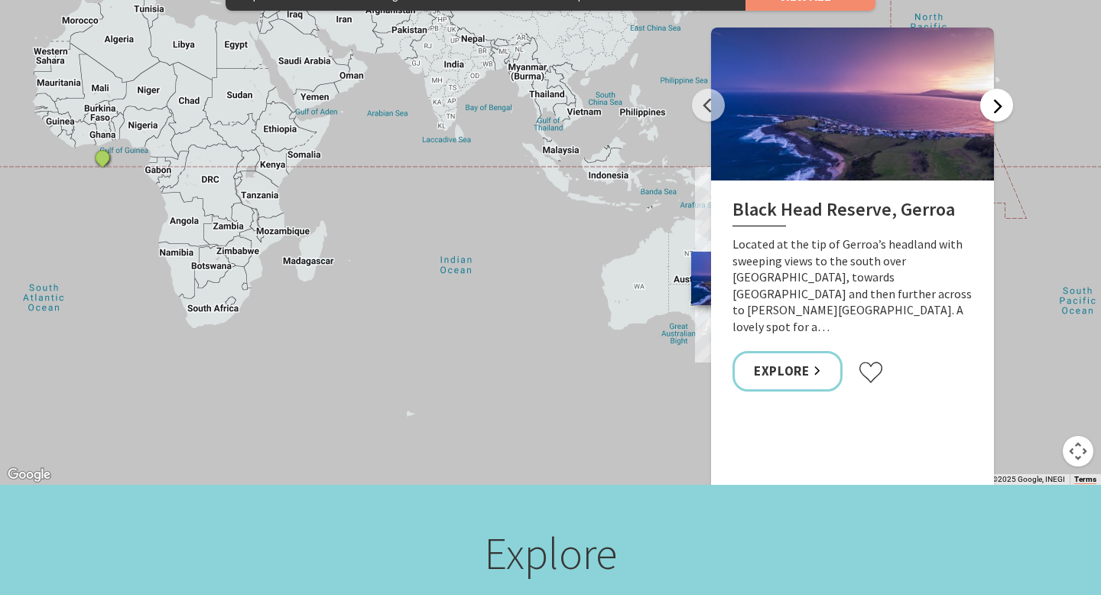
click at [995, 89] on button "Next" at bounding box center [996, 105] width 33 height 33
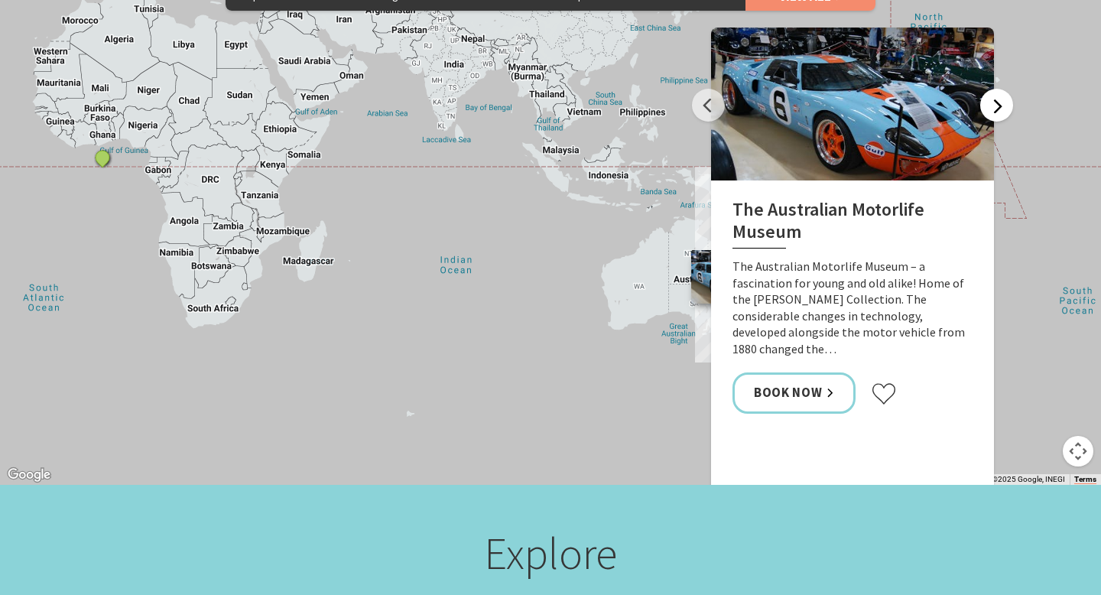
click at [995, 89] on button "Next" at bounding box center [996, 105] width 33 height 33
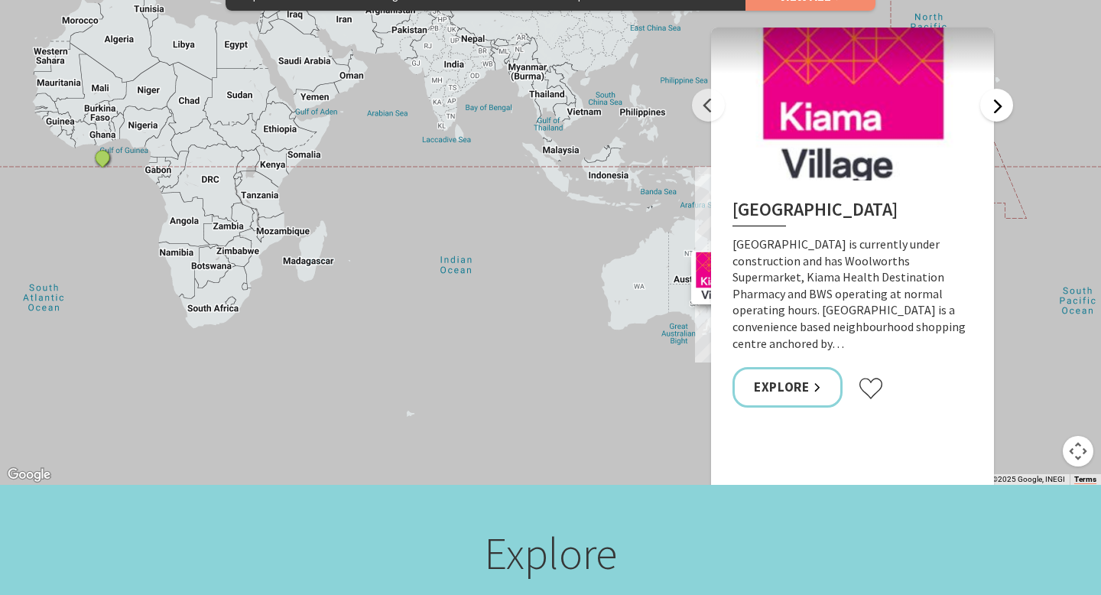
click at [995, 89] on button "Next" at bounding box center [996, 105] width 33 height 33
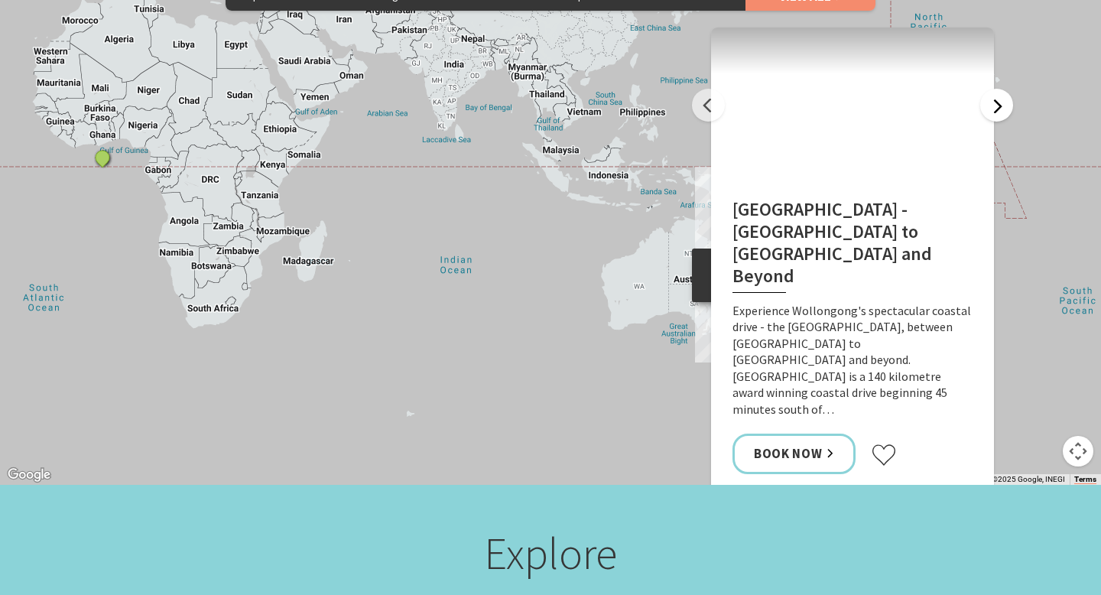
click at [995, 89] on button "Next" at bounding box center [996, 105] width 33 height 33
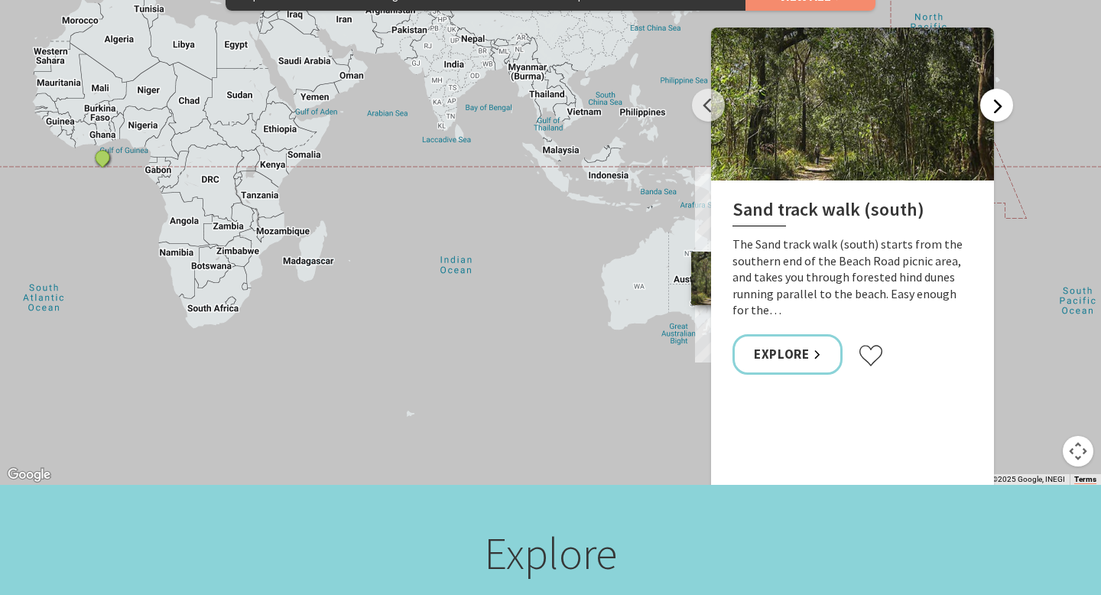
click at [995, 89] on button "Next" at bounding box center [996, 105] width 33 height 33
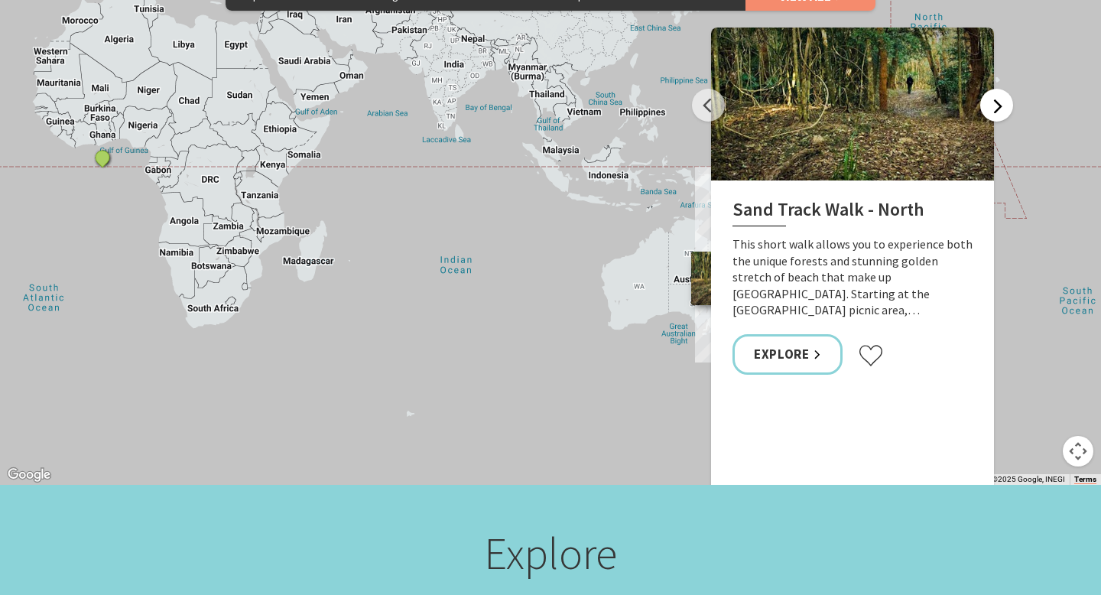
click at [995, 89] on button "Next" at bounding box center [996, 105] width 33 height 33
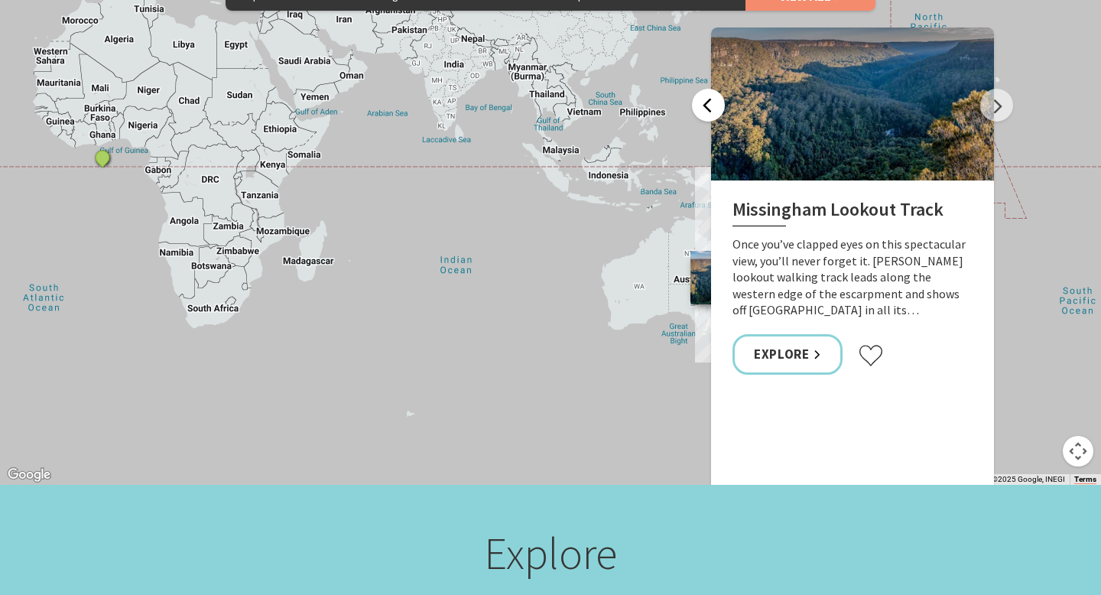
click at [715, 89] on button "Previous" at bounding box center [708, 105] width 33 height 33
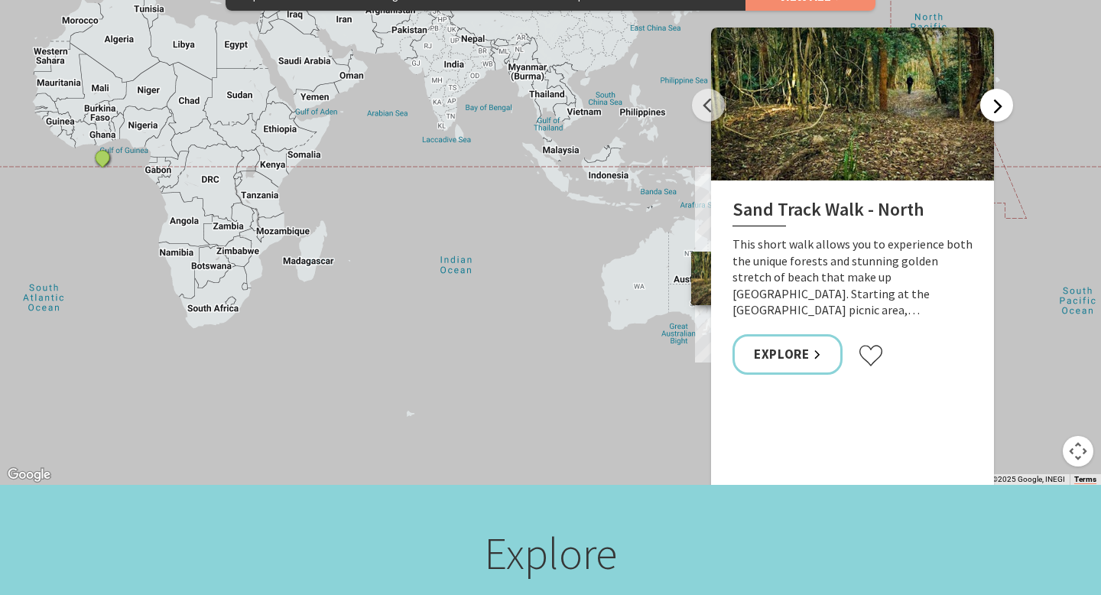
click at [988, 89] on button "Next" at bounding box center [996, 105] width 33 height 33
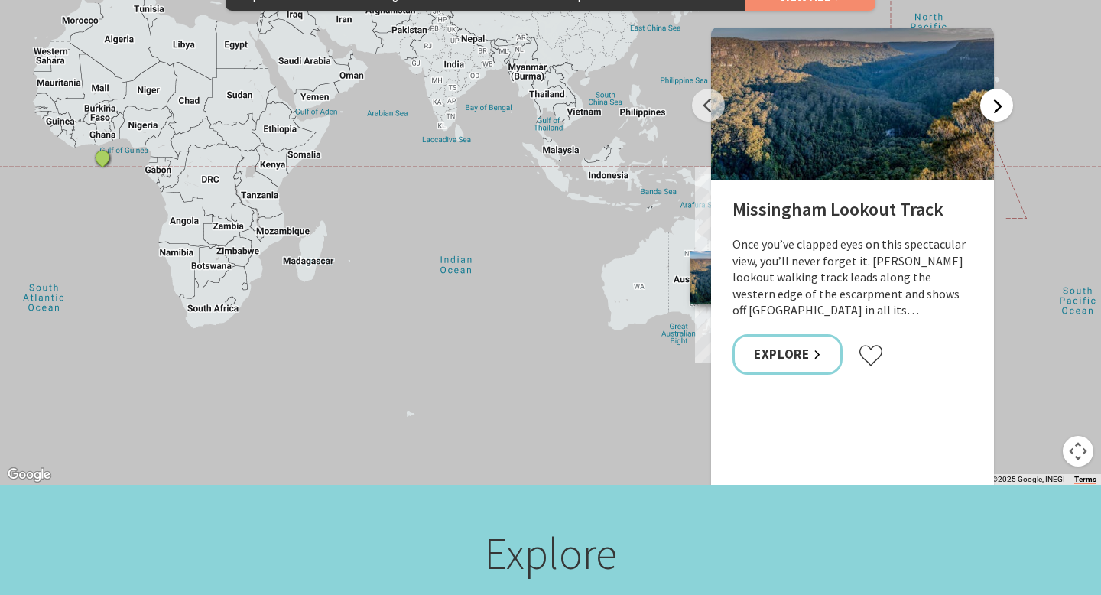
click at [989, 89] on button "Next" at bounding box center [996, 105] width 33 height 33
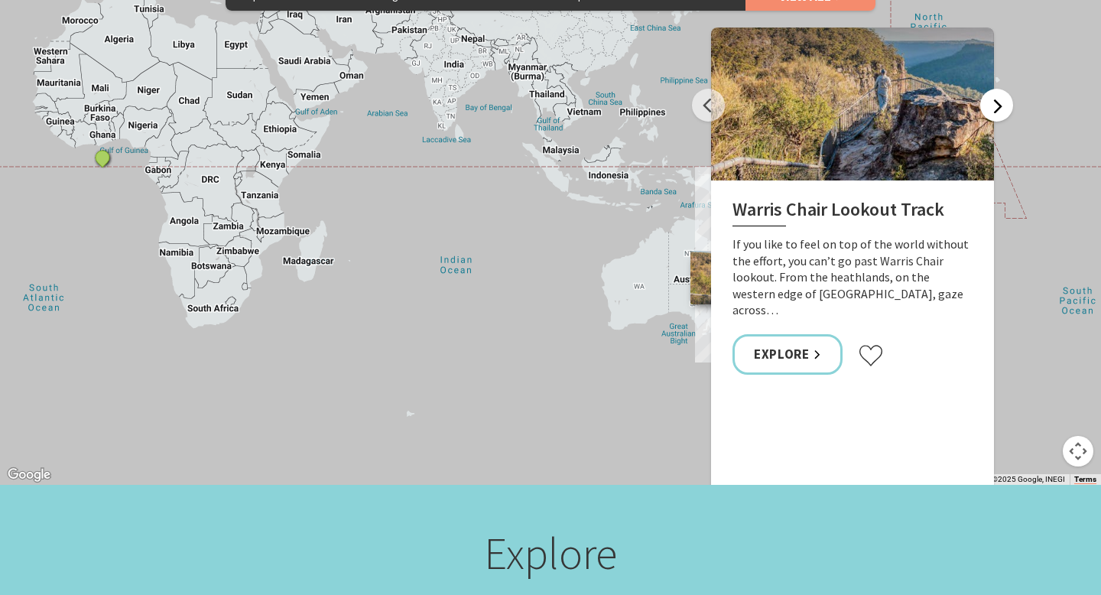
click at [989, 89] on button "Next" at bounding box center [996, 105] width 33 height 33
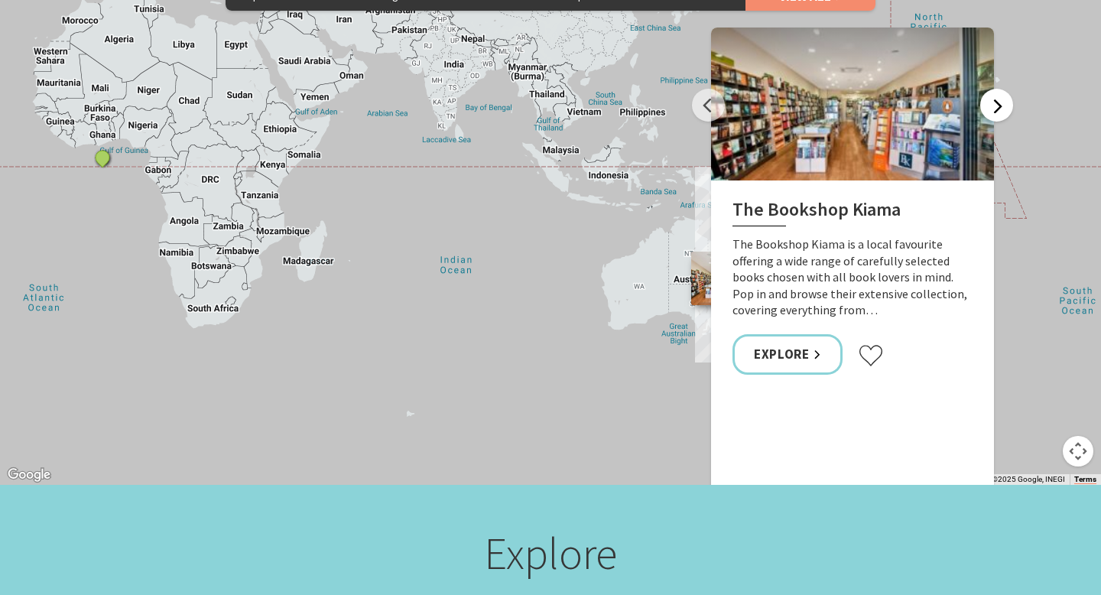
click at [990, 89] on button "Next" at bounding box center [996, 105] width 33 height 33
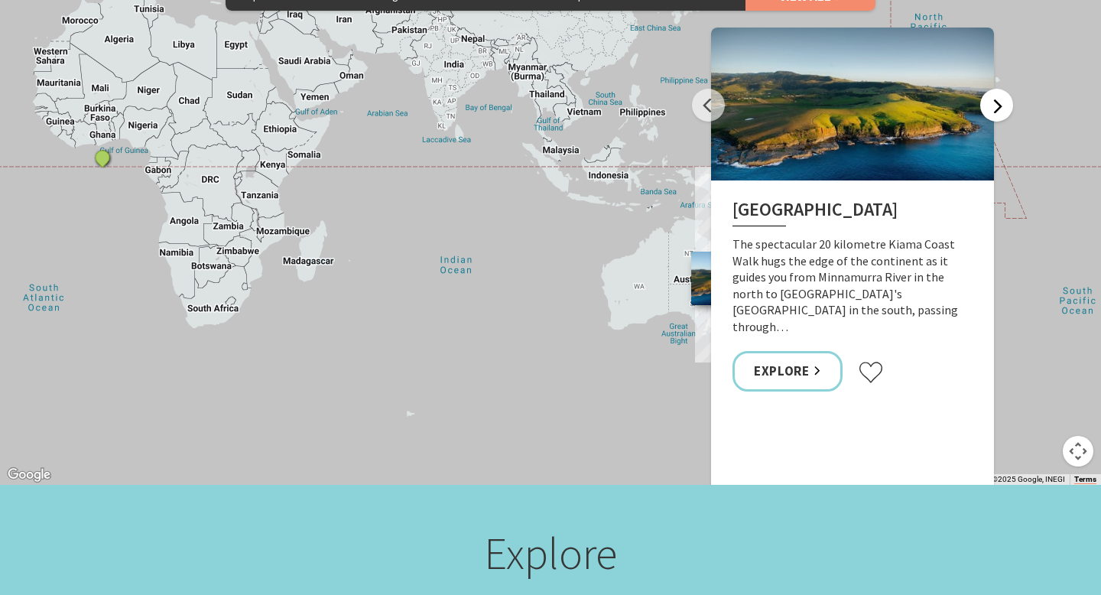
click at [990, 89] on button "Next" at bounding box center [996, 105] width 33 height 33
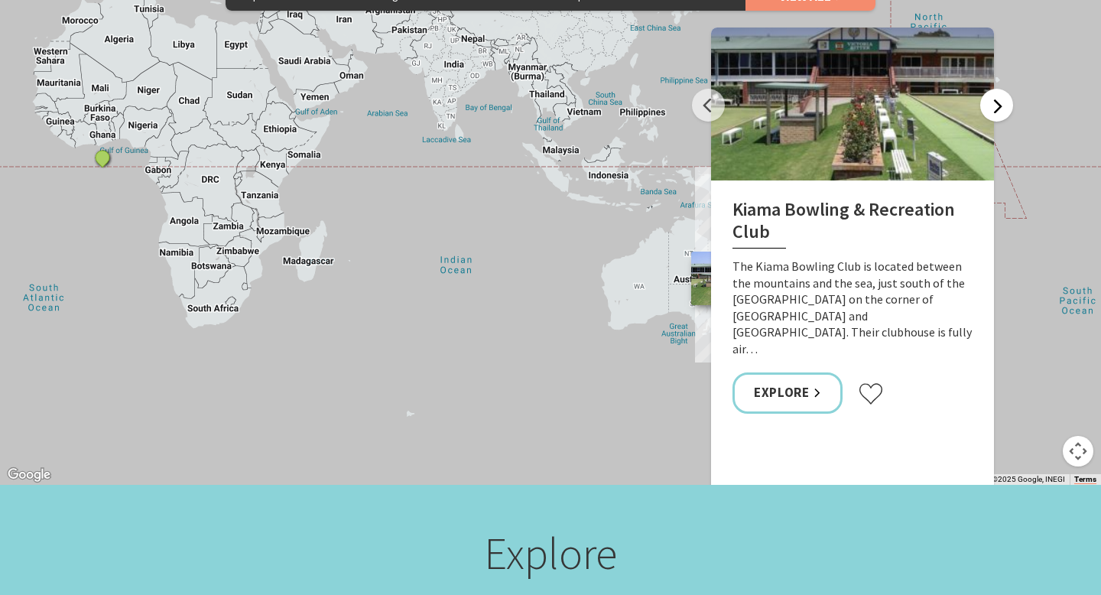
click at [990, 89] on button "Next" at bounding box center [996, 105] width 33 height 33
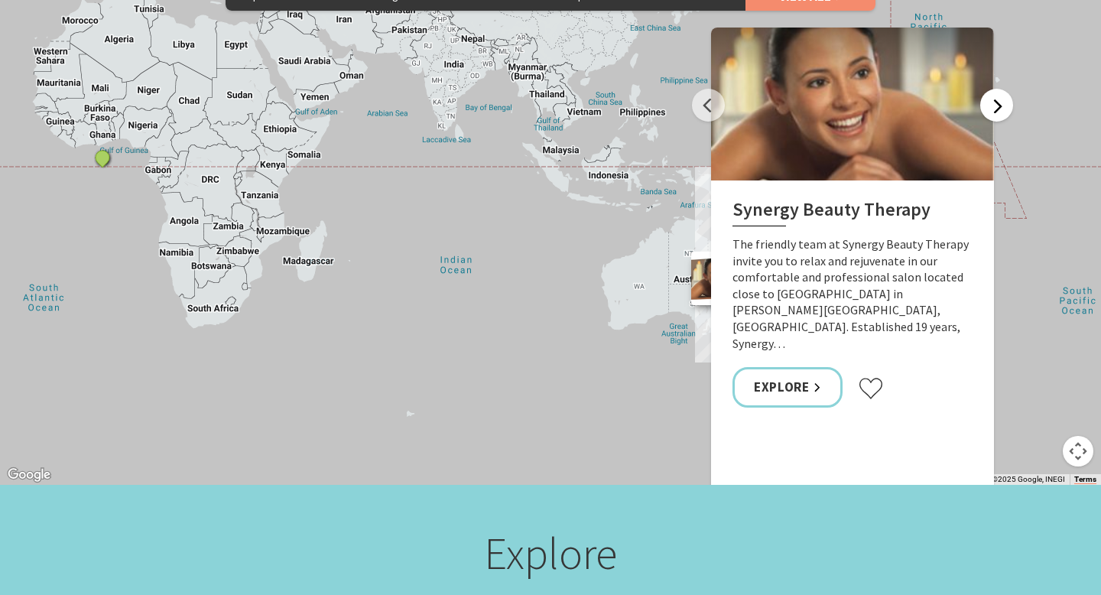
click at [990, 89] on button "Next" at bounding box center [996, 105] width 33 height 33
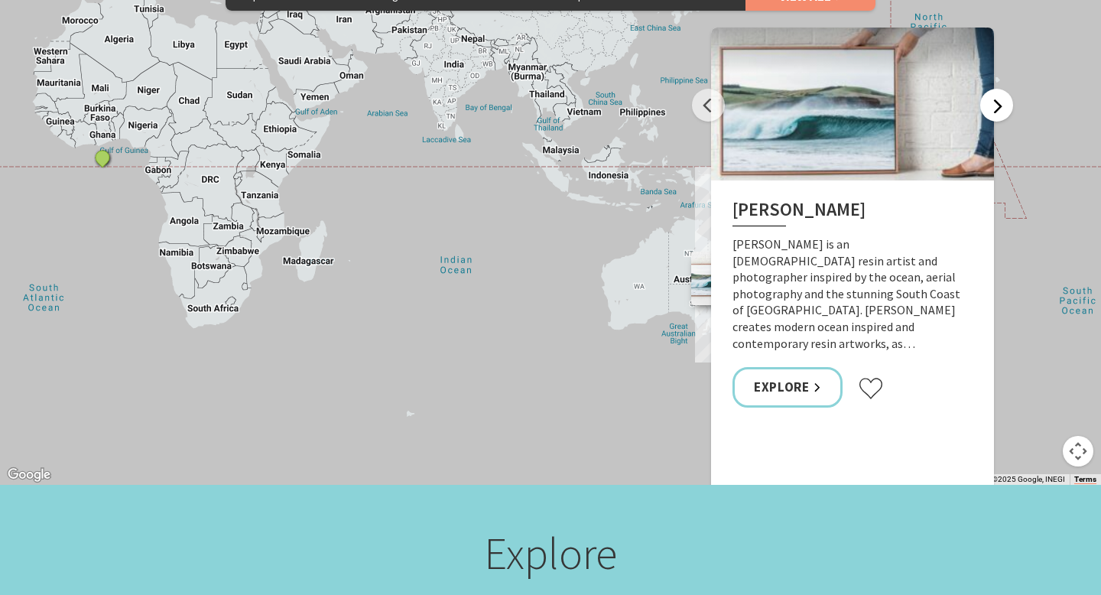
click at [991, 89] on button "Next" at bounding box center [996, 105] width 33 height 33
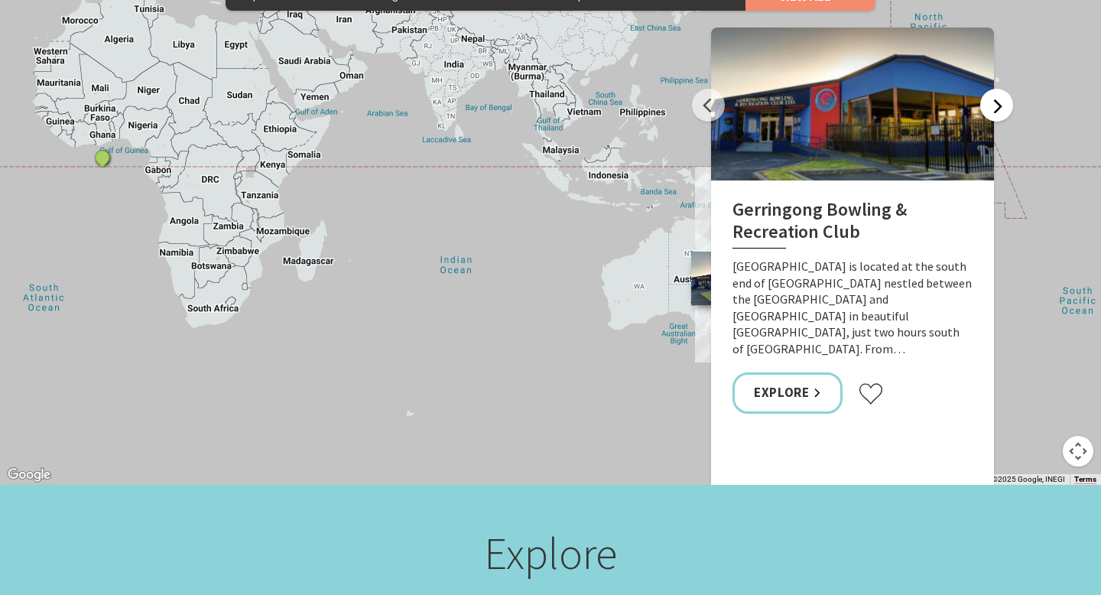
click at [991, 89] on button "Next" at bounding box center [996, 105] width 33 height 33
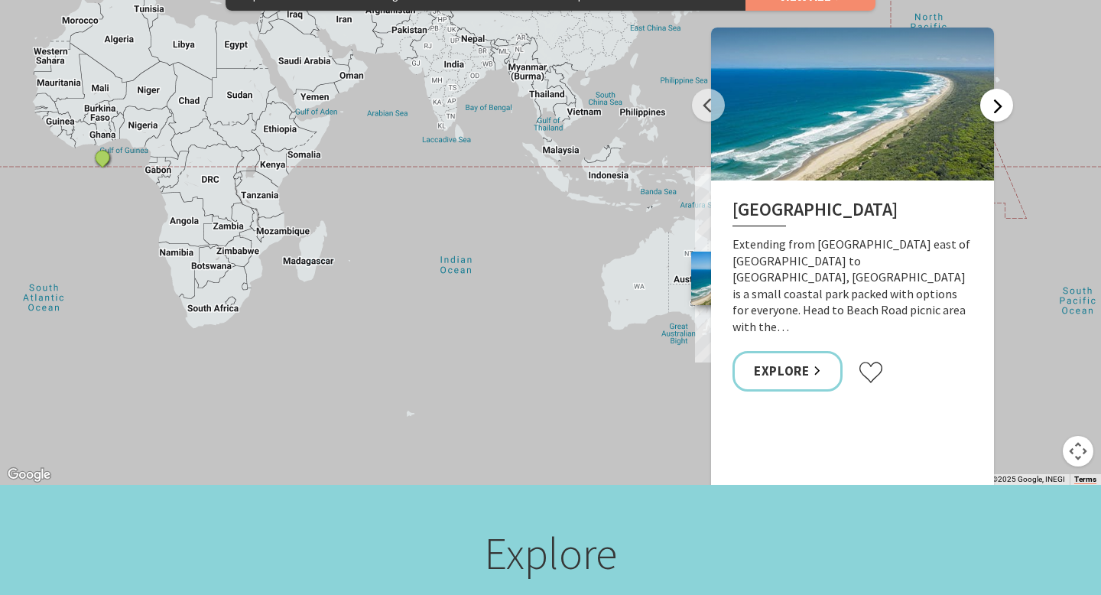
click at [991, 89] on button "Next" at bounding box center [996, 105] width 33 height 33
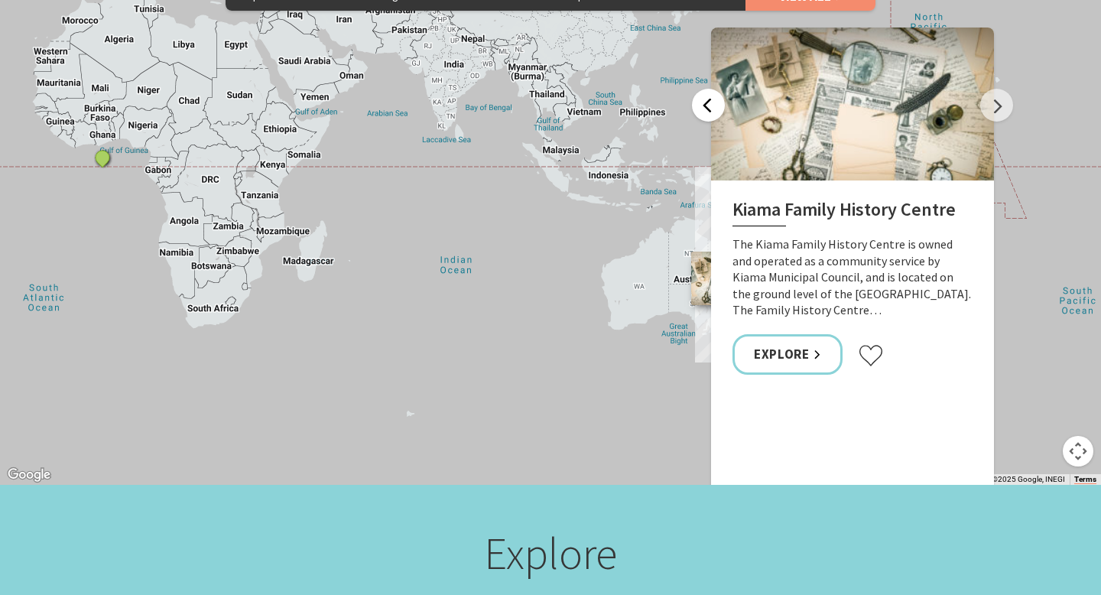
click at [718, 89] on button "Previous" at bounding box center [708, 105] width 33 height 33
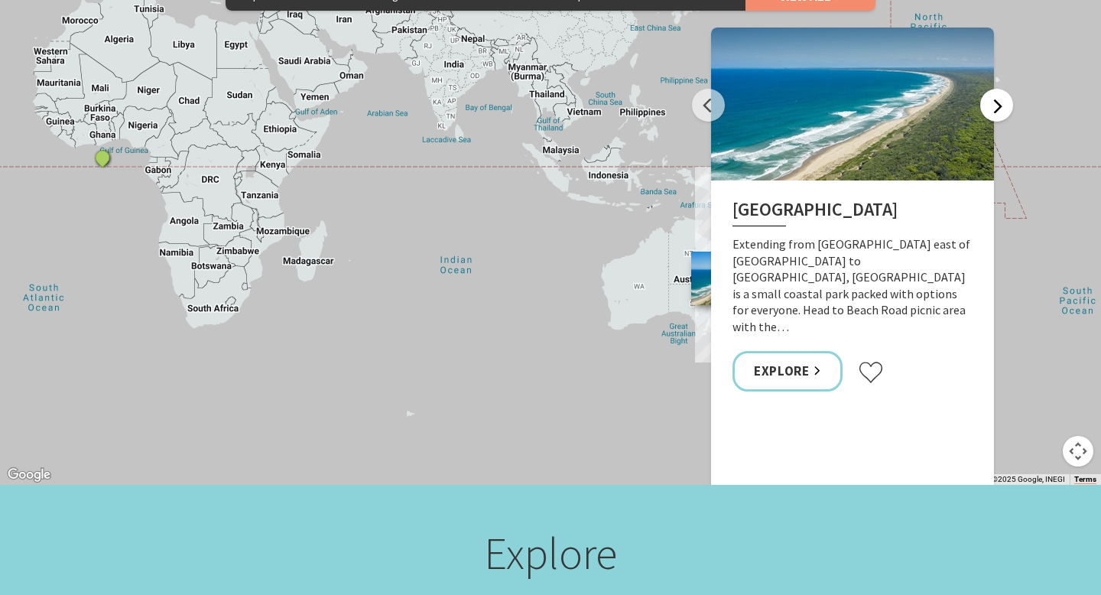
click at [989, 89] on button "Next" at bounding box center [996, 105] width 33 height 33
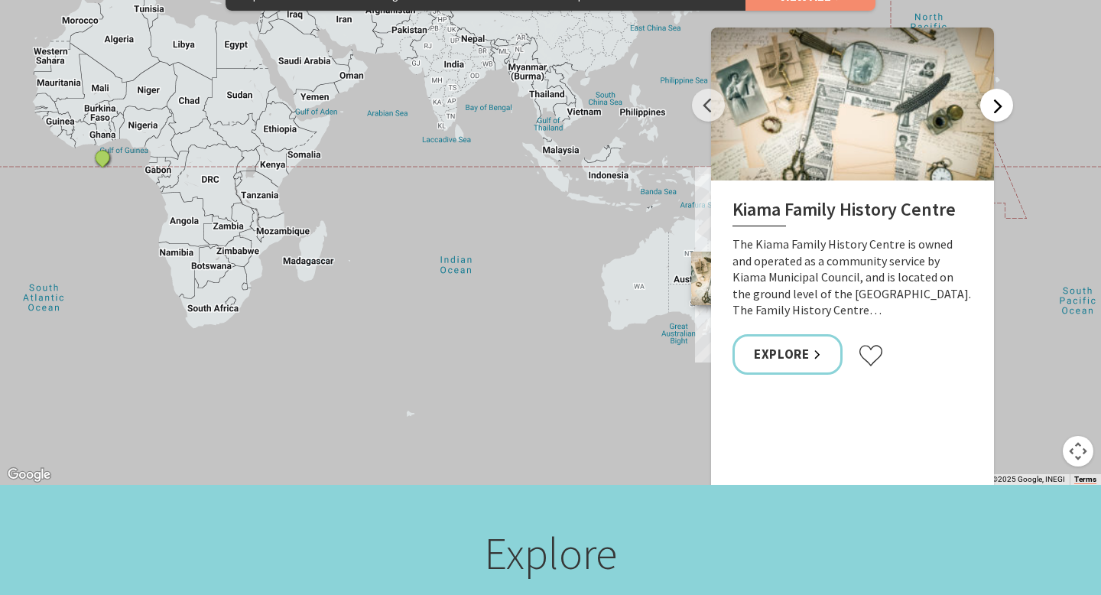
click at [989, 89] on button "Next" at bounding box center [996, 105] width 33 height 33
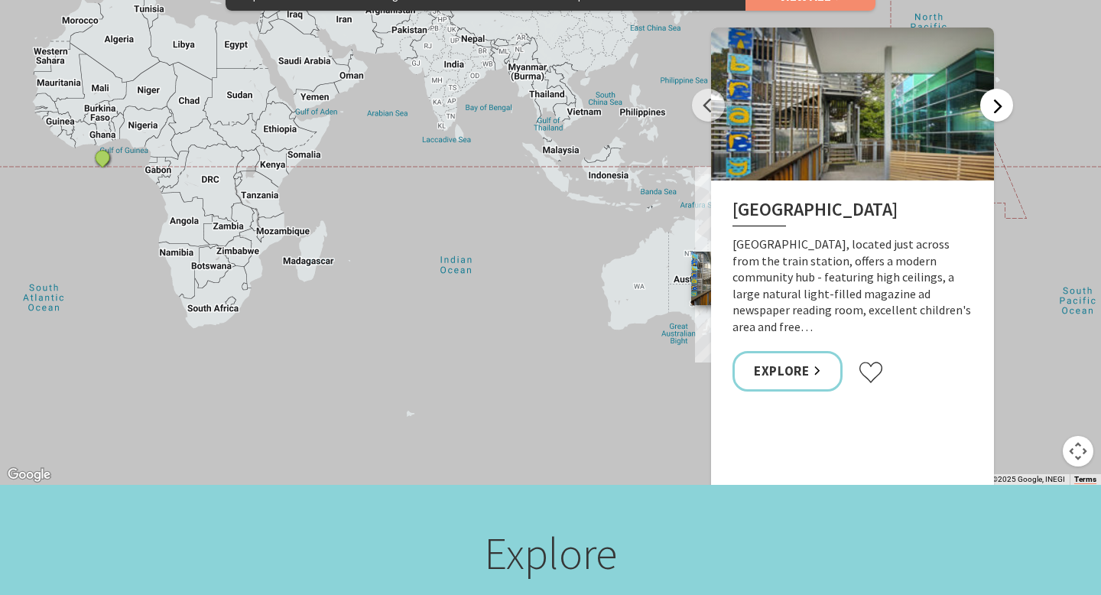
click at [989, 89] on button "Next" at bounding box center [996, 105] width 33 height 33
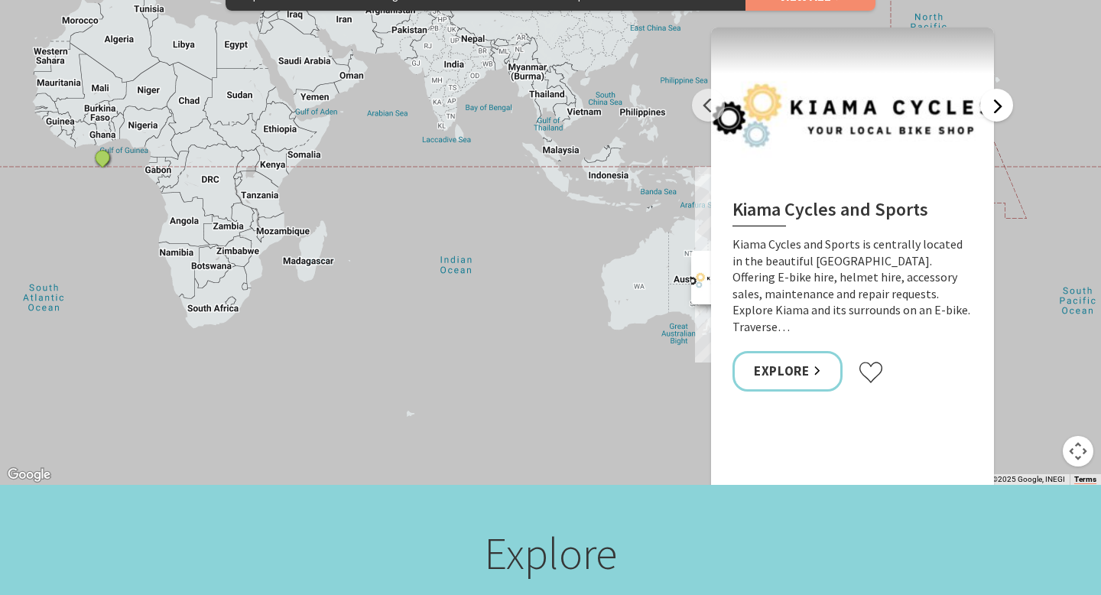
click at [989, 89] on button "Next" at bounding box center [996, 105] width 33 height 33
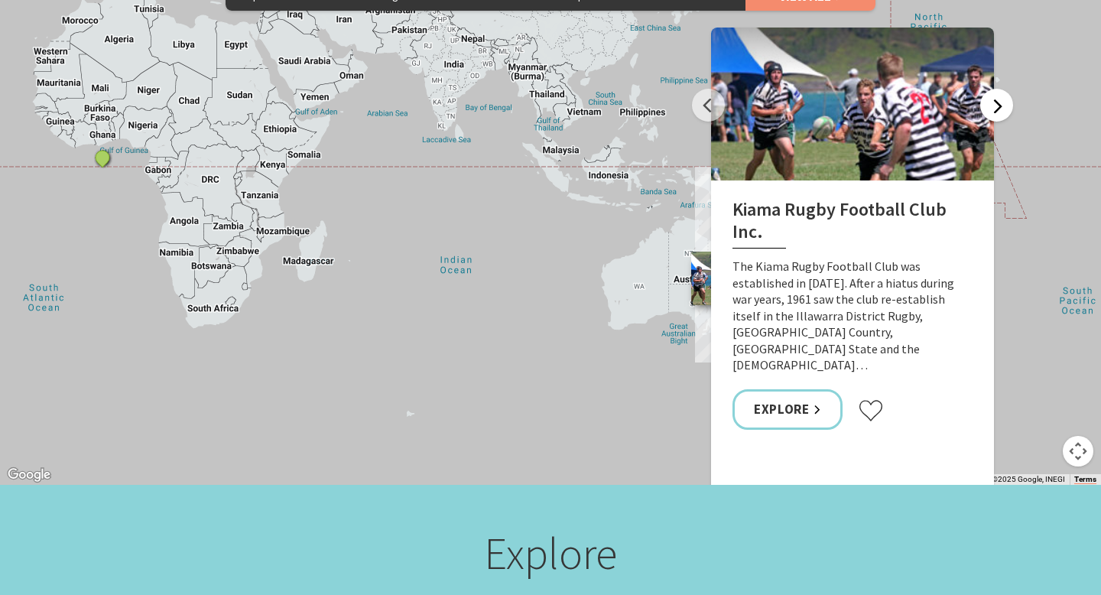
click at [989, 89] on button "Next" at bounding box center [996, 105] width 33 height 33
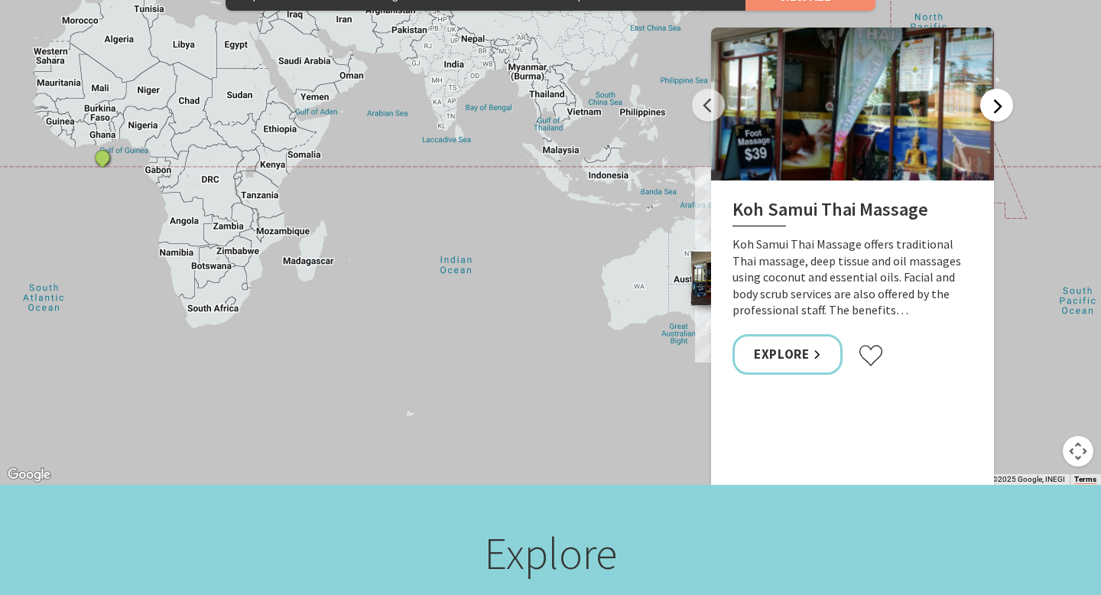
click at [989, 89] on button "Next" at bounding box center [996, 105] width 33 height 33
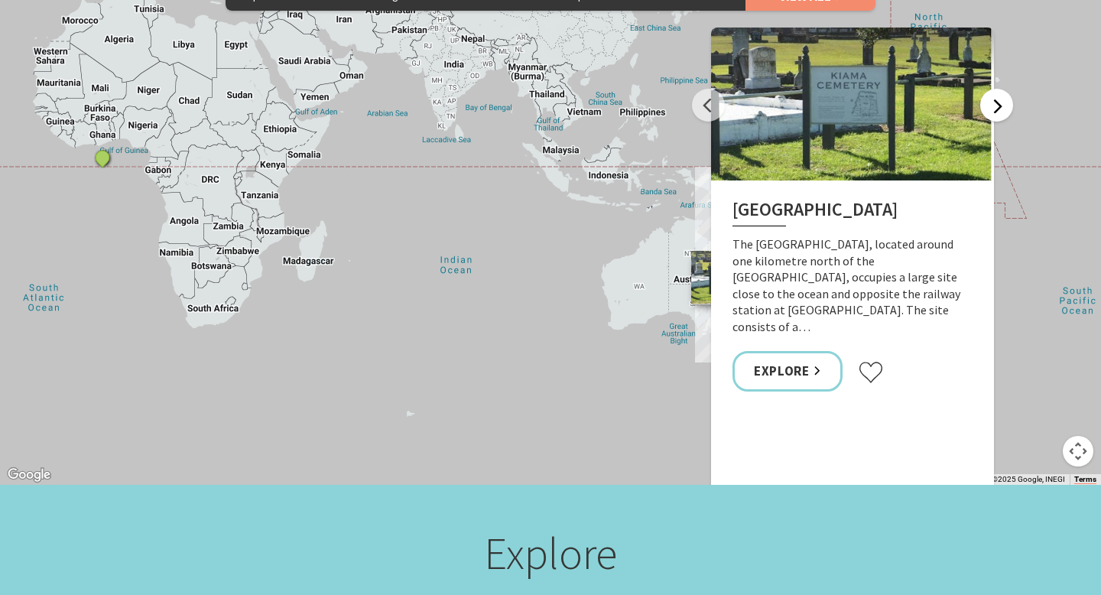
click at [989, 89] on button "Next" at bounding box center [996, 105] width 33 height 33
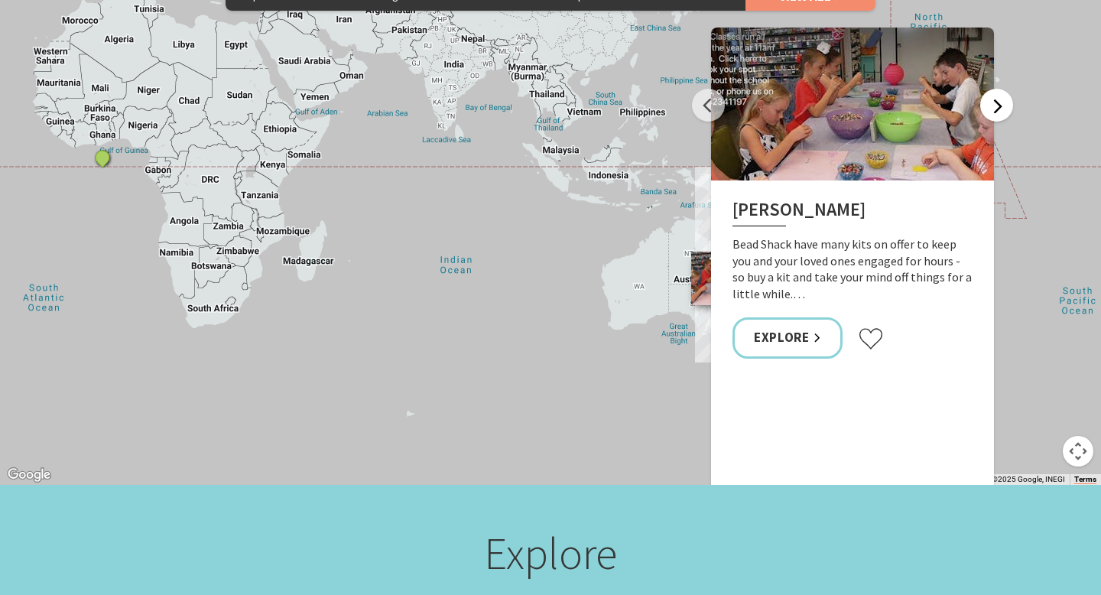
click at [989, 89] on button "Next" at bounding box center [996, 105] width 33 height 33
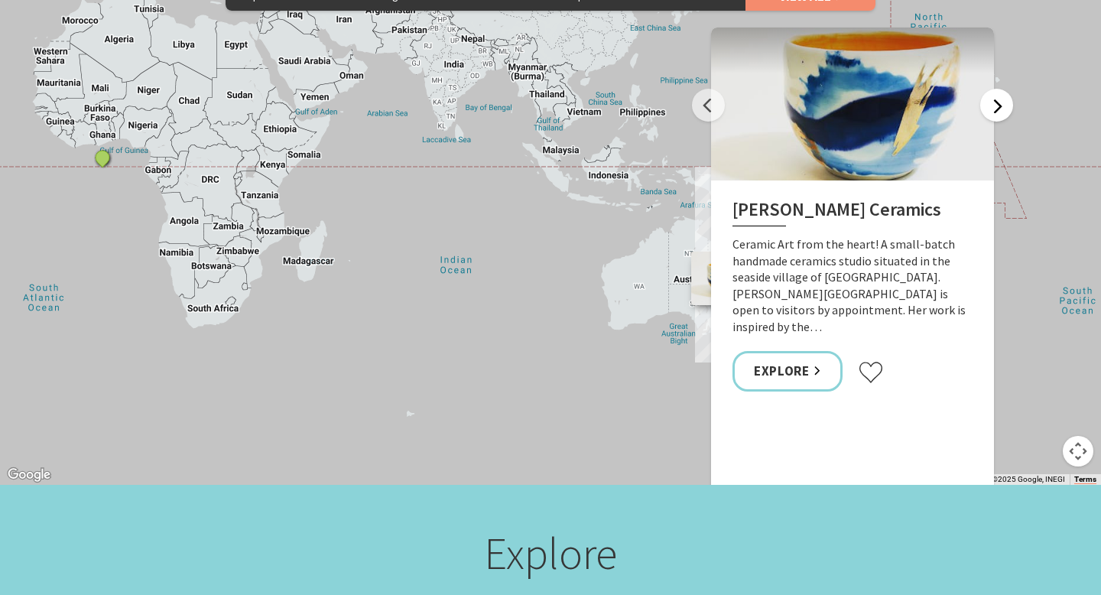
click at [989, 89] on button "Next" at bounding box center [996, 105] width 33 height 33
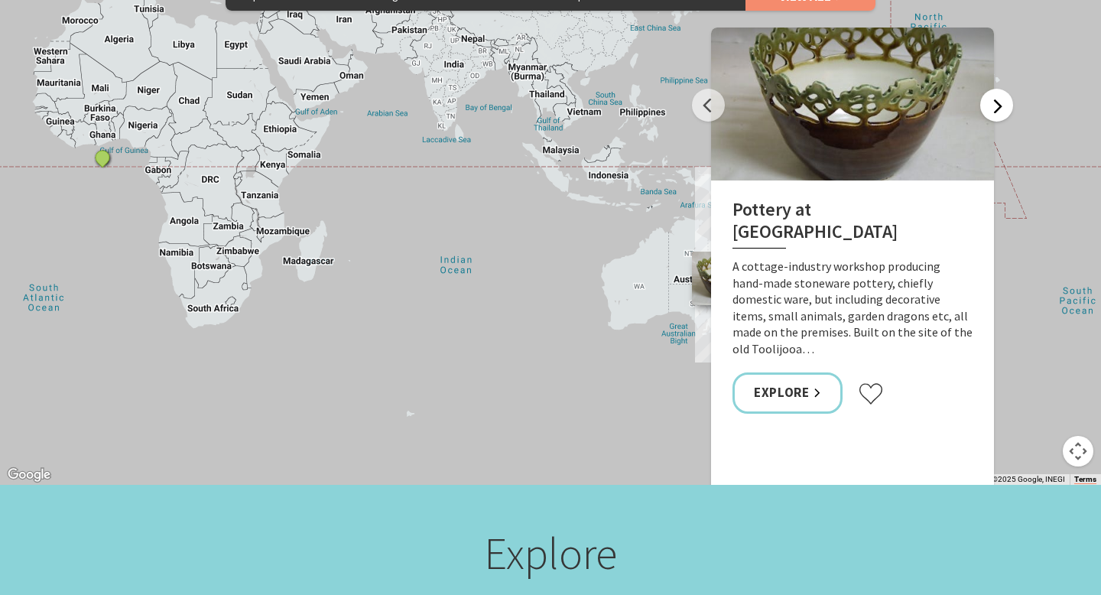
click at [989, 89] on button "Next" at bounding box center [996, 105] width 33 height 33
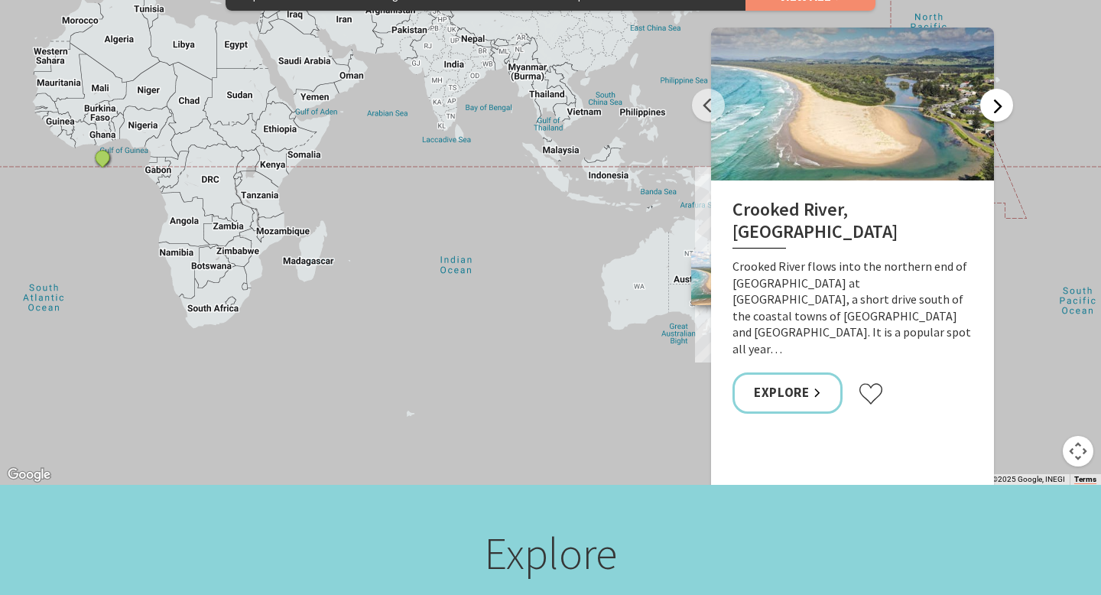
click at [989, 89] on button "Next" at bounding box center [996, 105] width 33 height 33
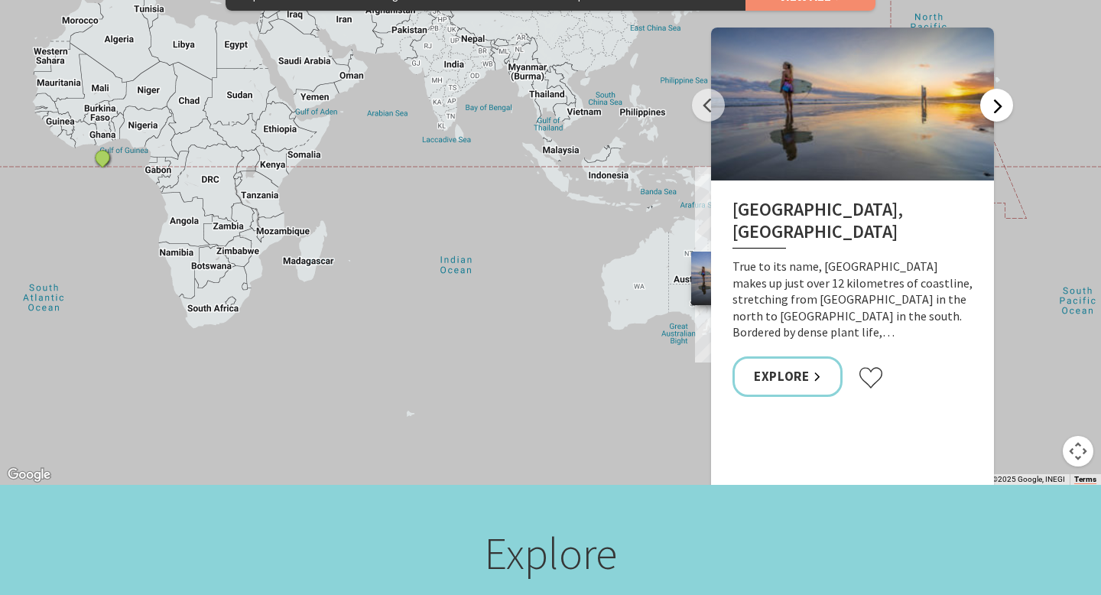
click at [989, 89] on button "Next" at bounding box center [996, 105] width 33 height 33
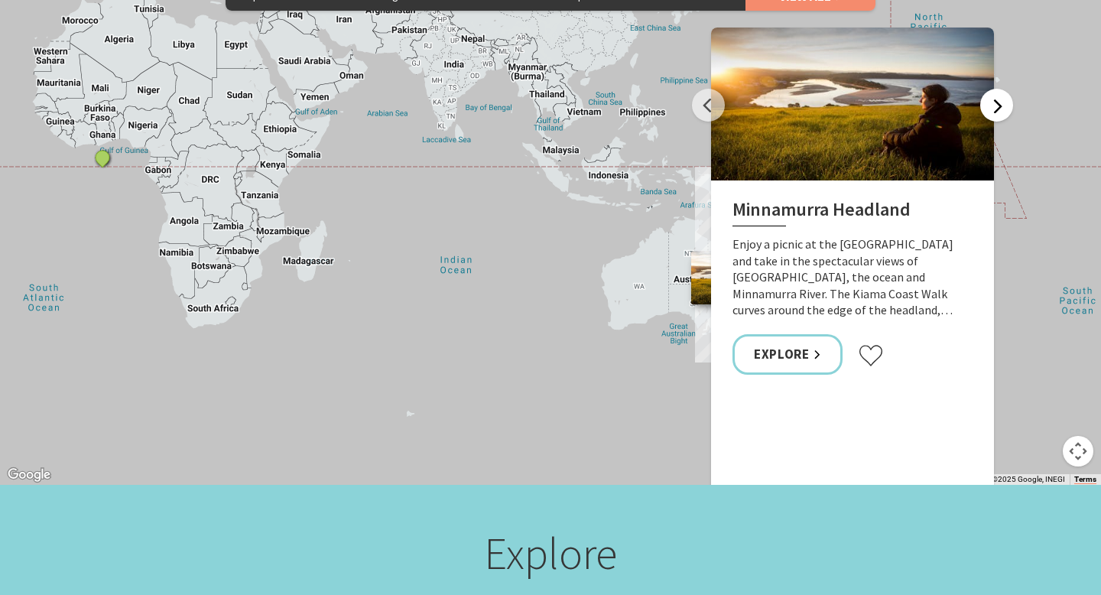
click at [989, 89] on button "Next" at bounding box center [996, 105] width 33 height 33
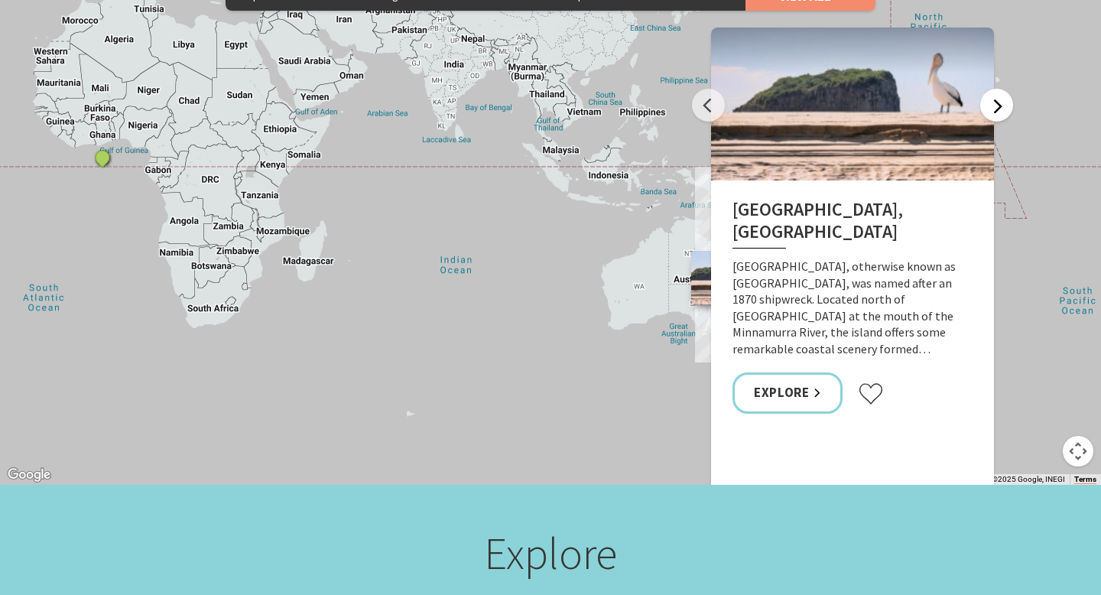
click at [989, 89] on button "Next" at bounding box center [996, 105] width 33 height 33
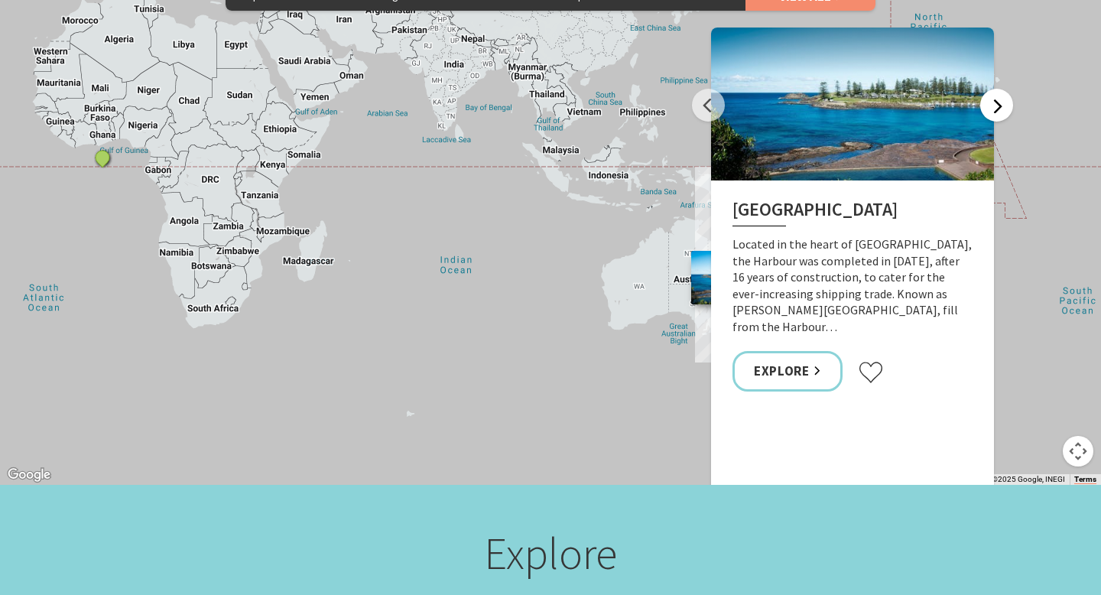
click at [989, 89] on button "Next" at bounding box center [996, 105] width 33 height 33
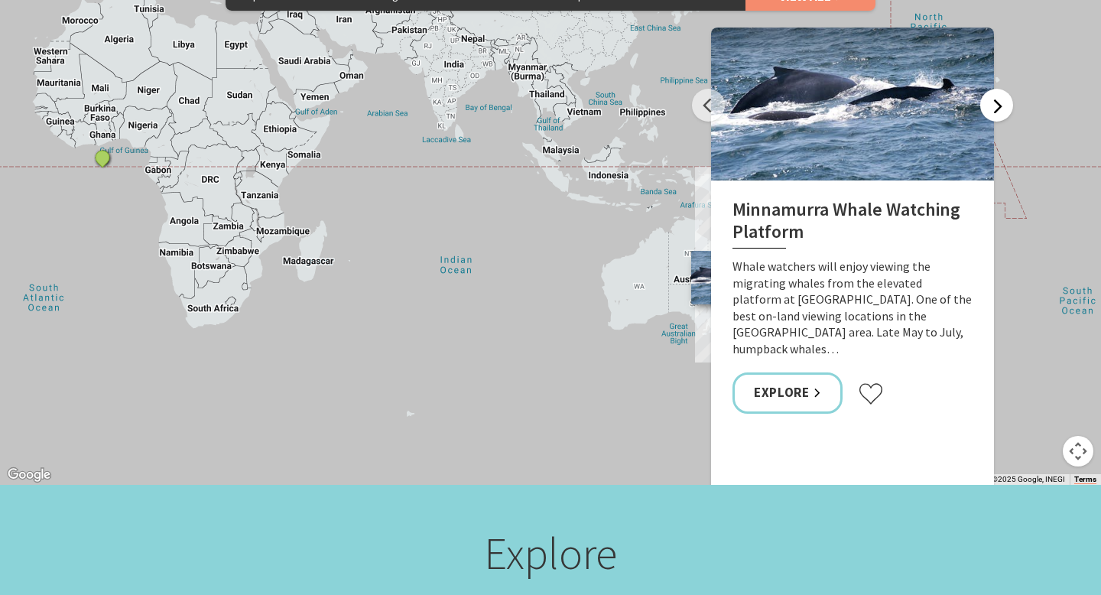
click at [989, 89] on button "Next" at bounding box center [996, 105] width 33 height 33
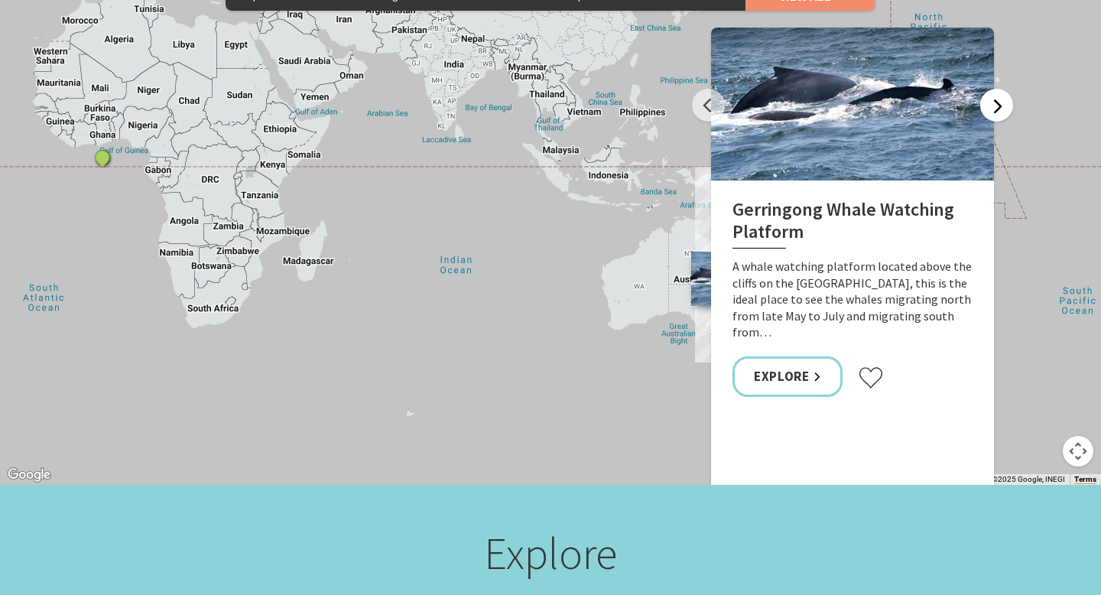
click at [989, 89] on button "Next" at bounding box center [996, 105] width 33 height 33
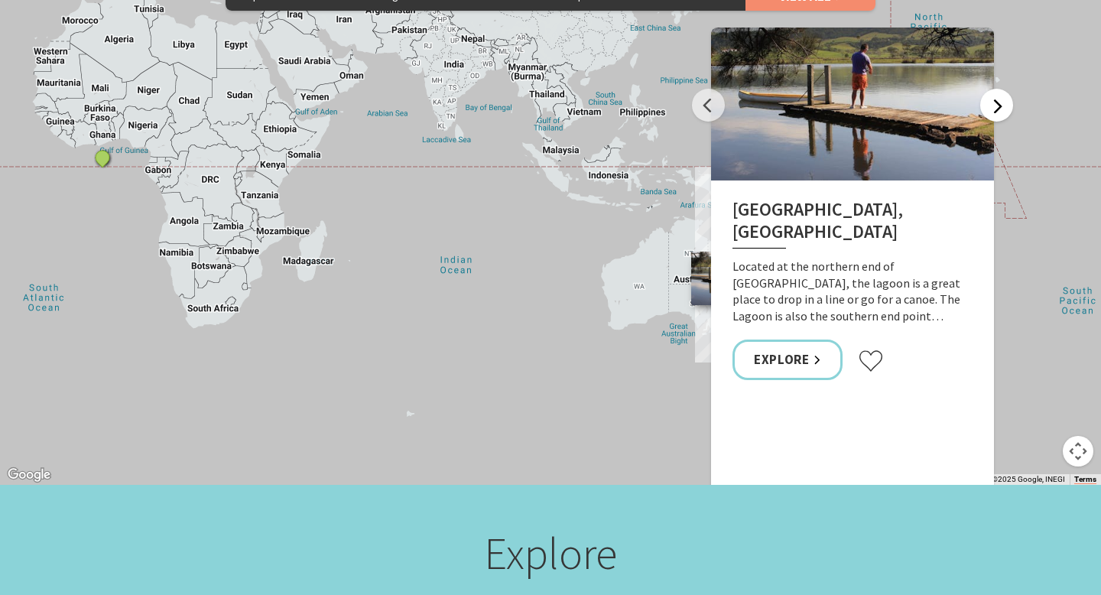
click at [989, 89] on button "Next" at bounding box center [996, 105] width 33 height 33
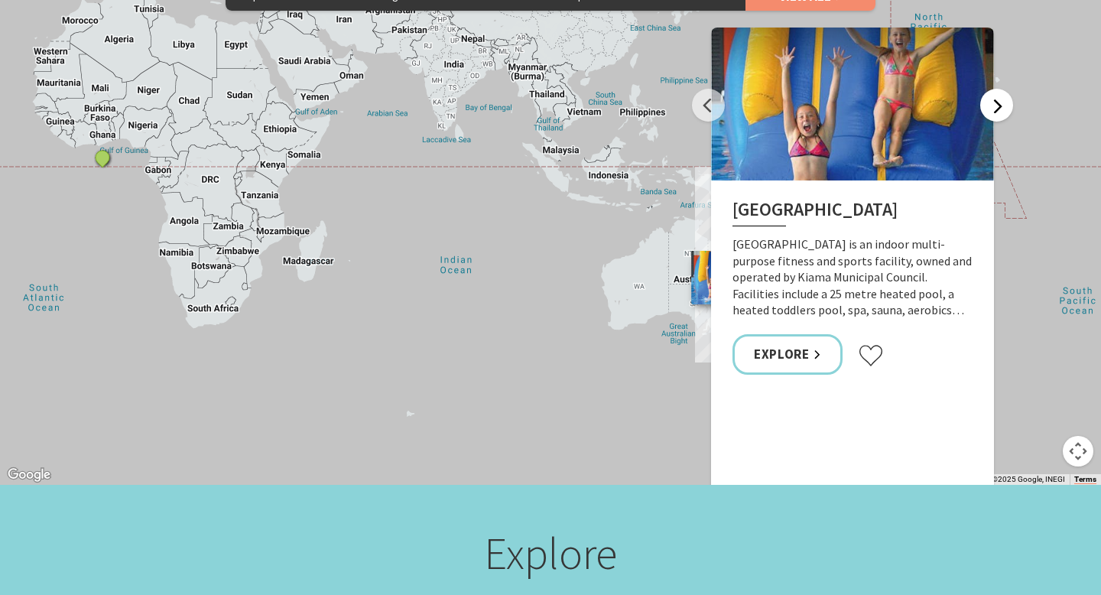
click at [989, 89] on button "Next" at bounding box center [996, 105] width 33 height 33
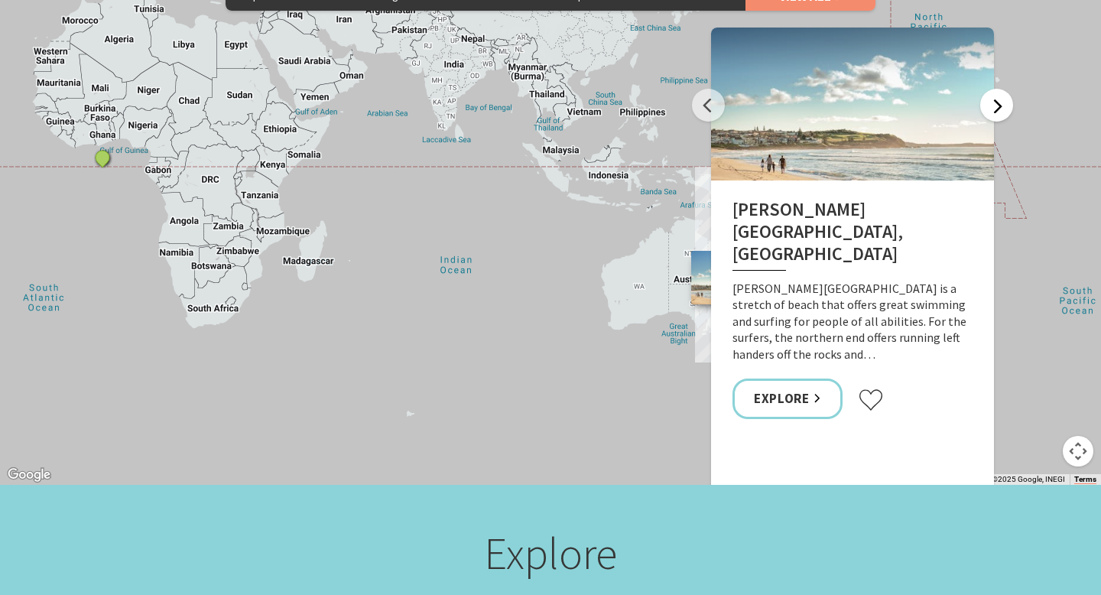
click at [989, 89] on button "Next" at bounding box center [996, 105] width 33 height 33
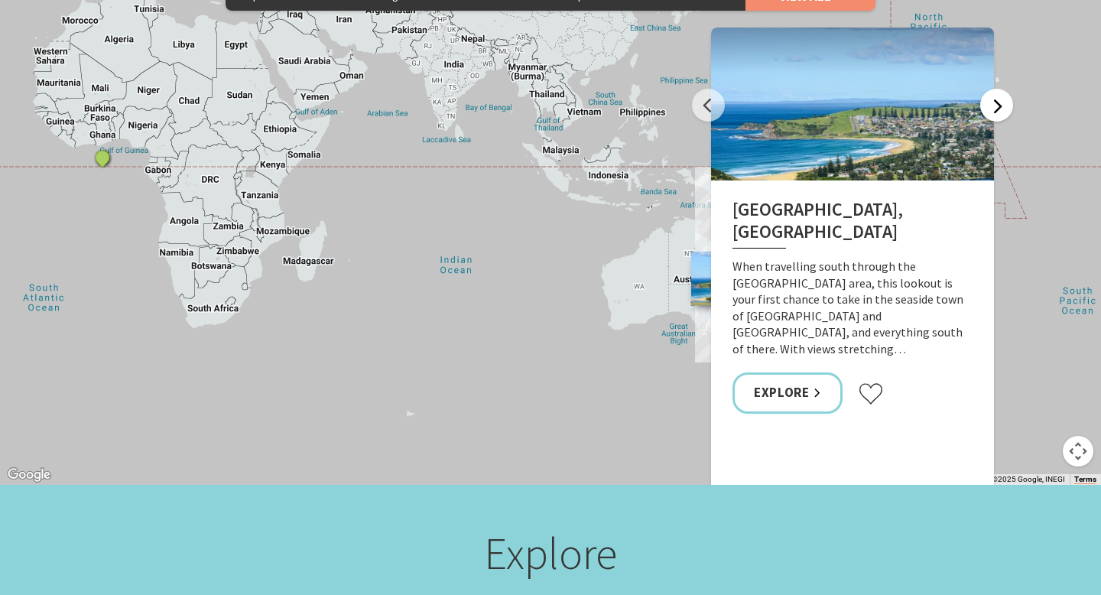
click at [989, 89] on button "Next" at bounding box center [996, 105] width 33 height 33
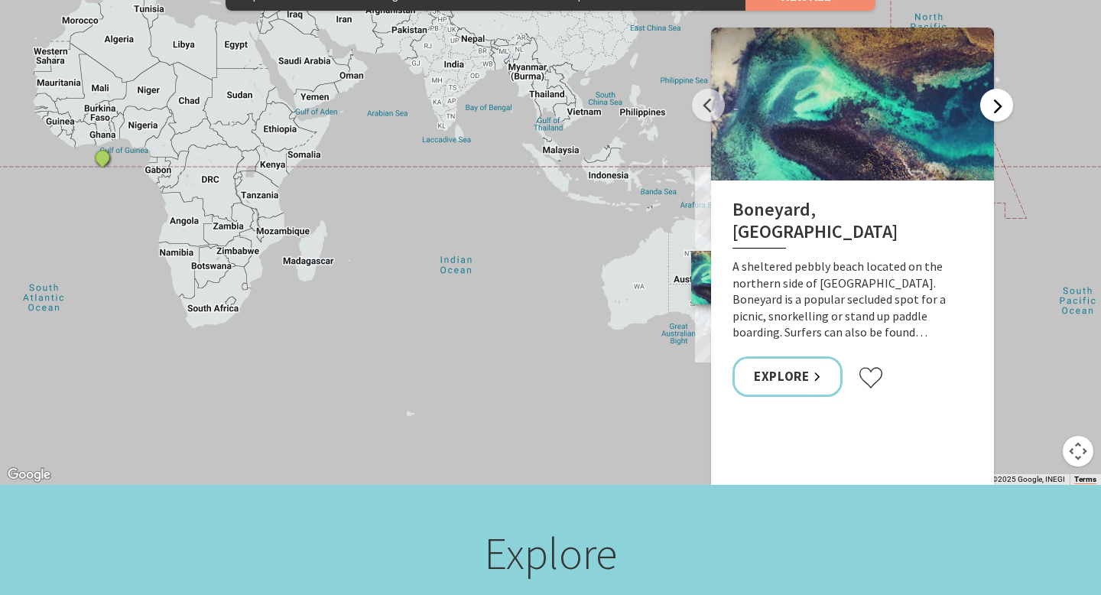
click at [989, 89] on button "Next" at bounding box center [996, 105] width 33 height 33
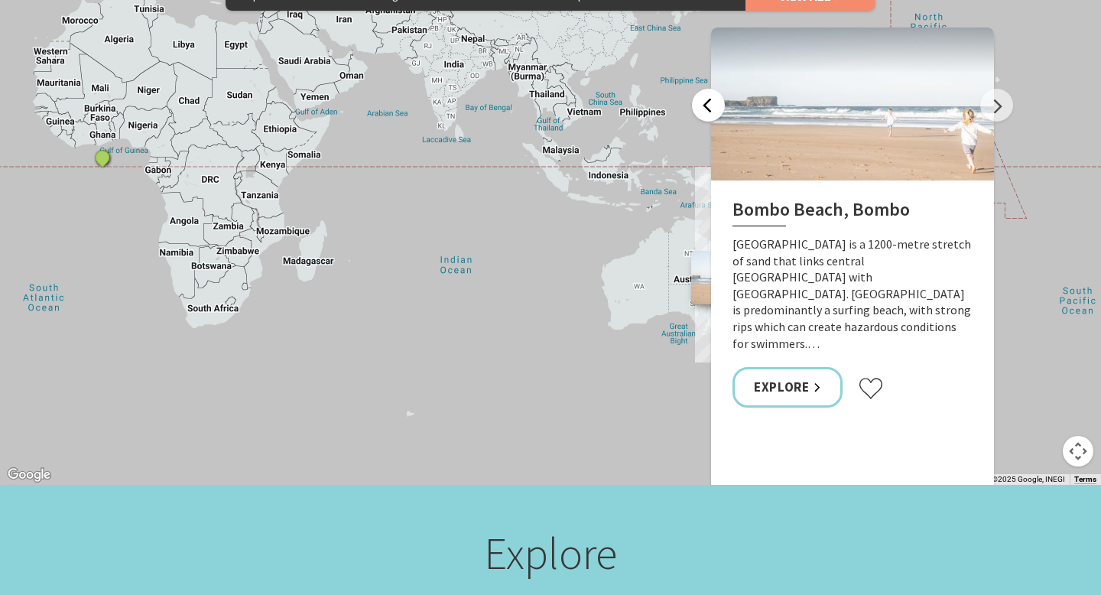
click at [709, 89] on button "Previous" at bounding box center [708, 105] width 33 height 33
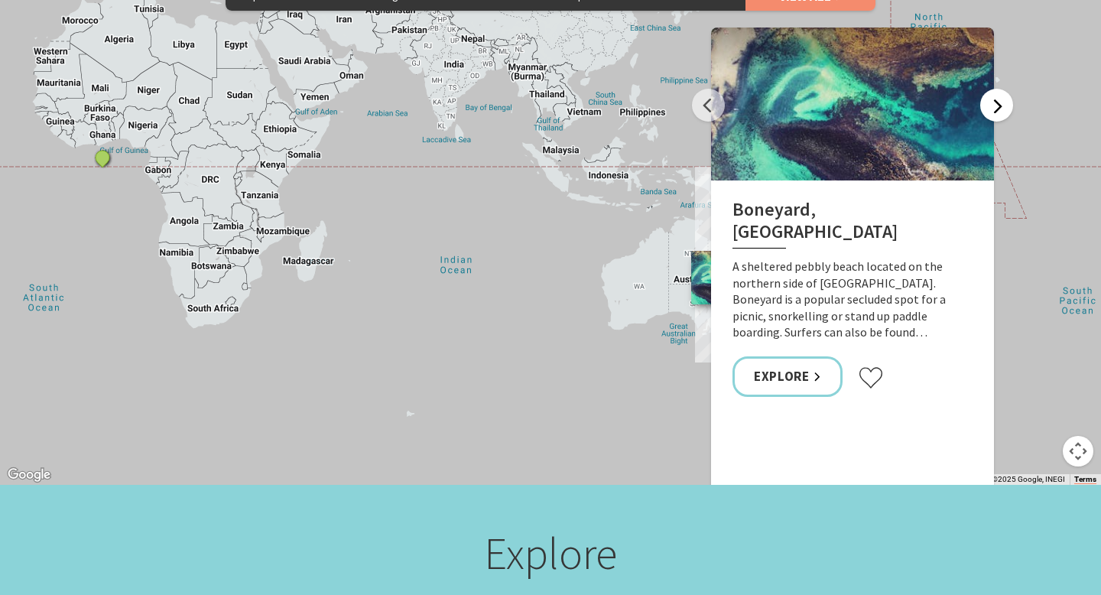
click at [994, 89] on button "Next" at bounding box center [996, 105] width 33 height 33
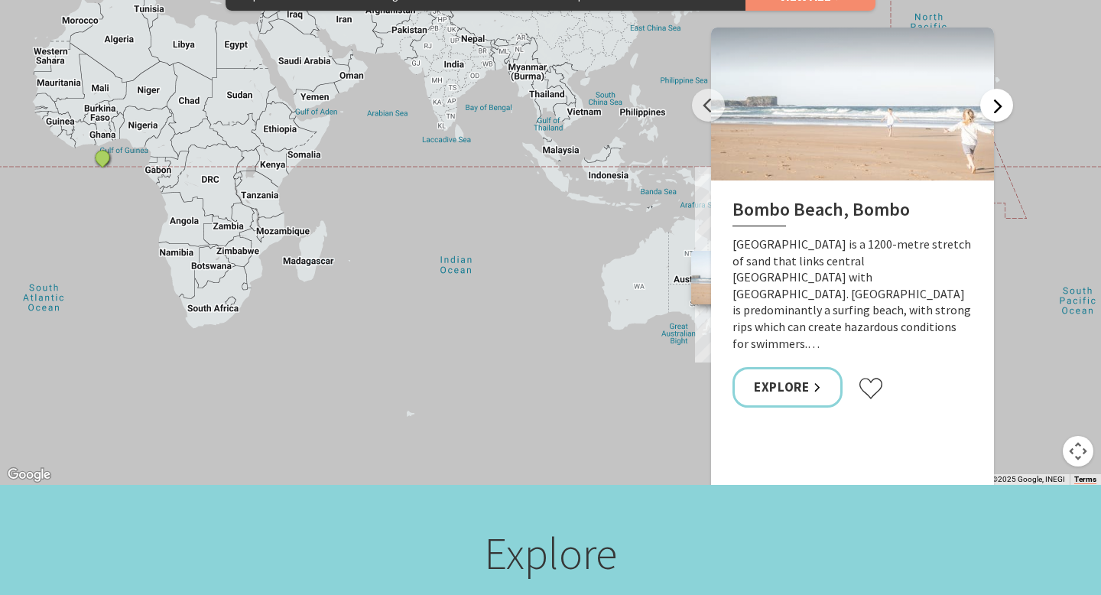
click at [994, 89] on button "Next" at bounding box center [996, 105] width 33 height 33
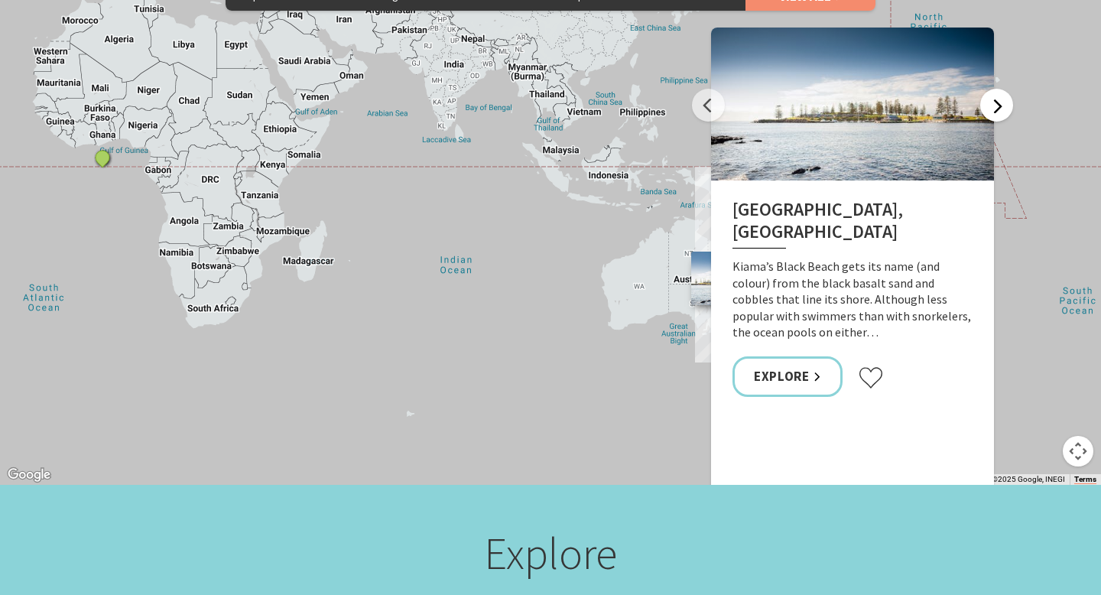
click at [994, 89] on button "Next" at bounding box center [996, 105] width 33 height 33
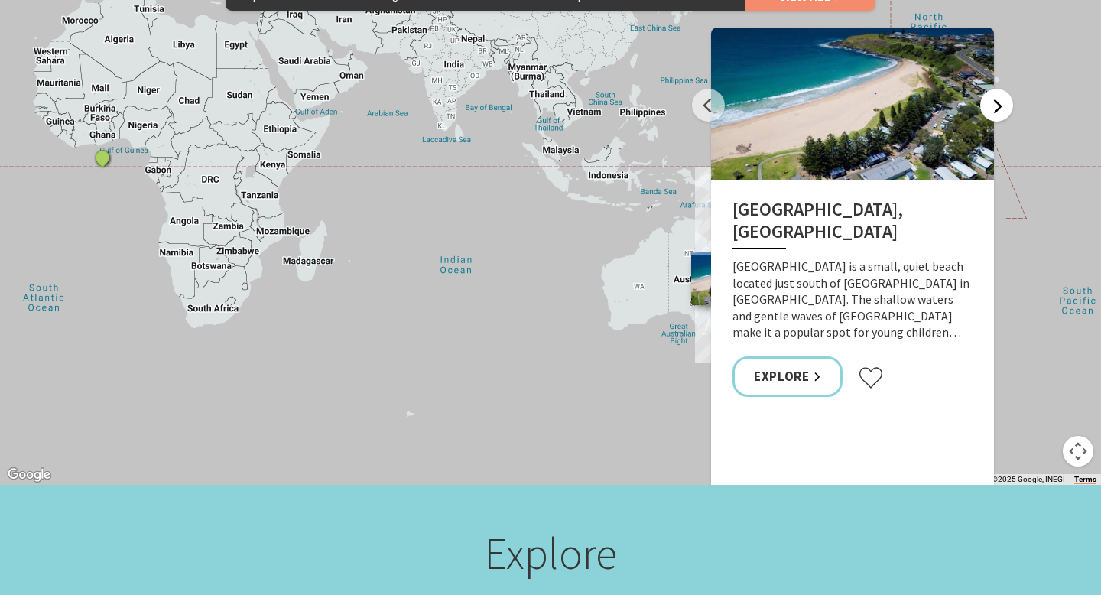
click at [994, 89] on button "Next" at bounding box center [996, 105] width 33 height 33
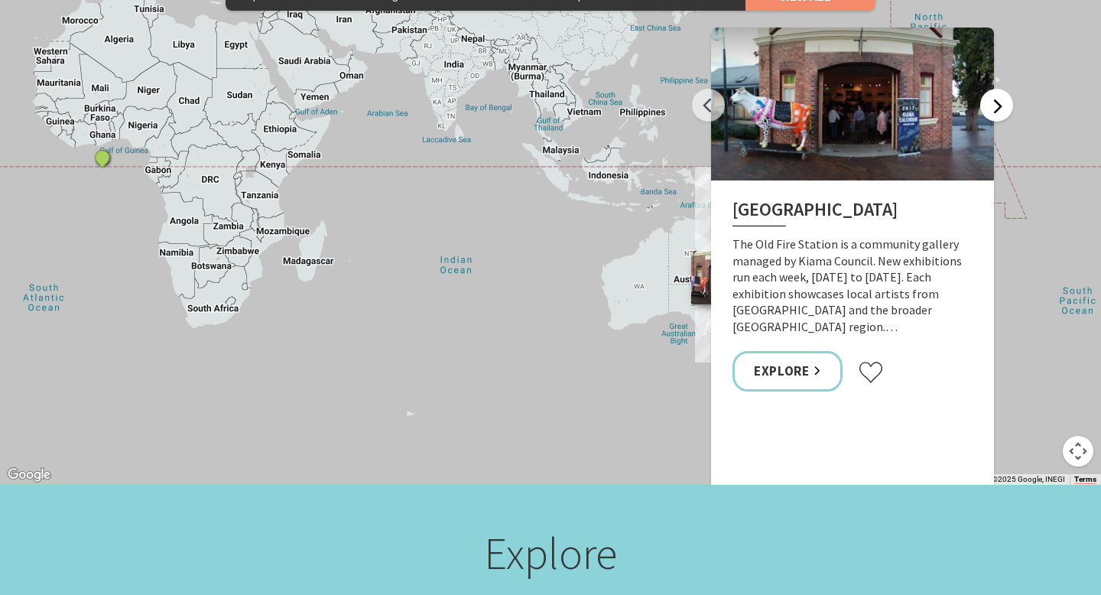
click at [993, 89] on button "Next" at bounding box center [996, 105] width 33 height 33
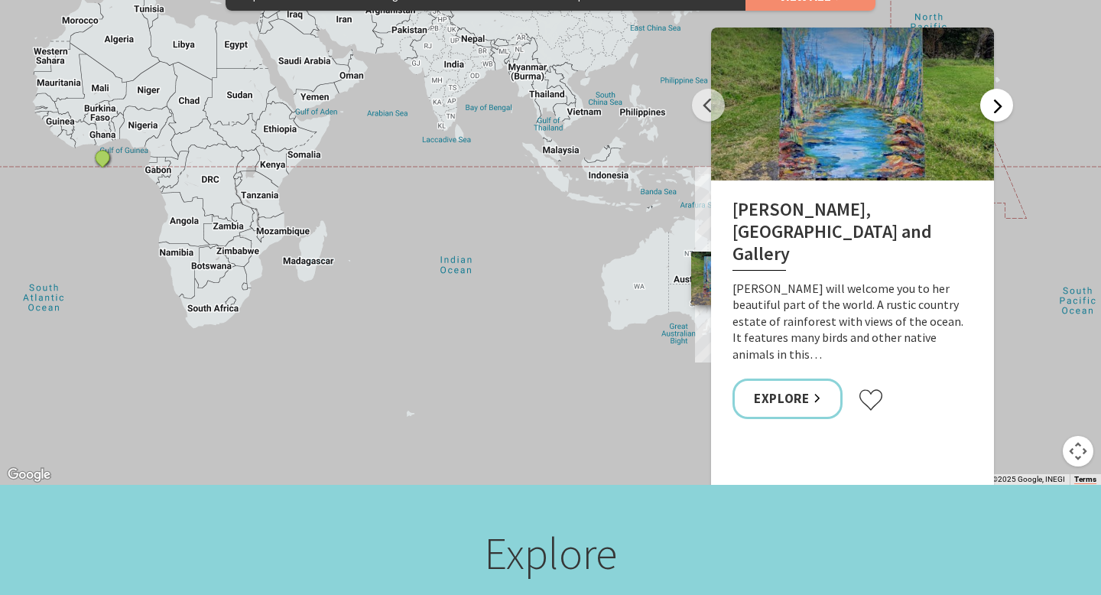
click at [993, 89] on button "Next" at bounding box center [996, 105] width 33 height 33
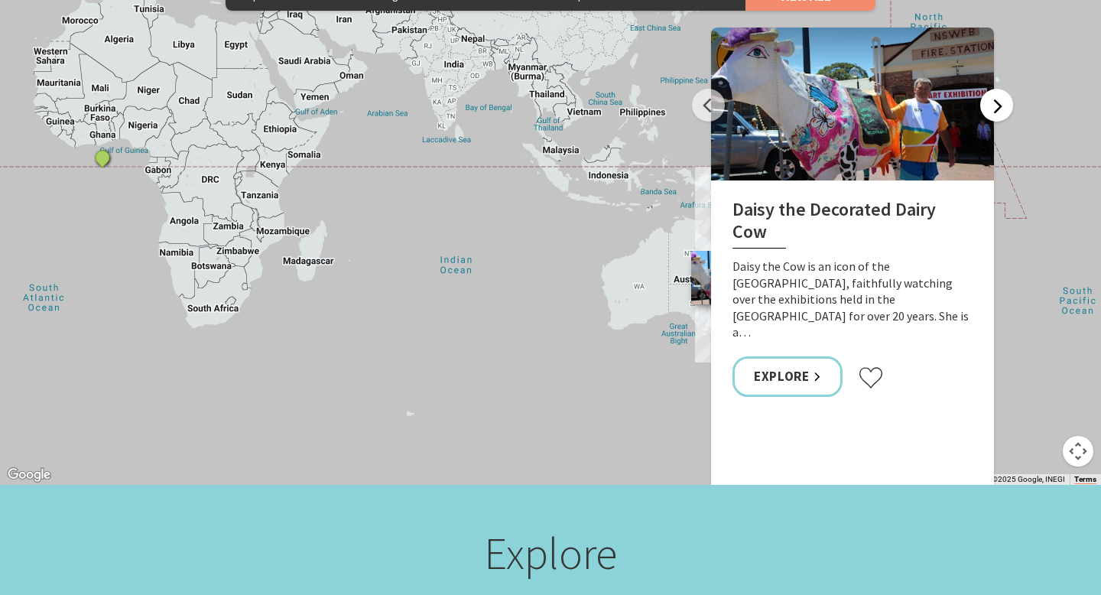
click at [992, 89] on button "Next" at bounding box center [996, 105] width 33 height 33
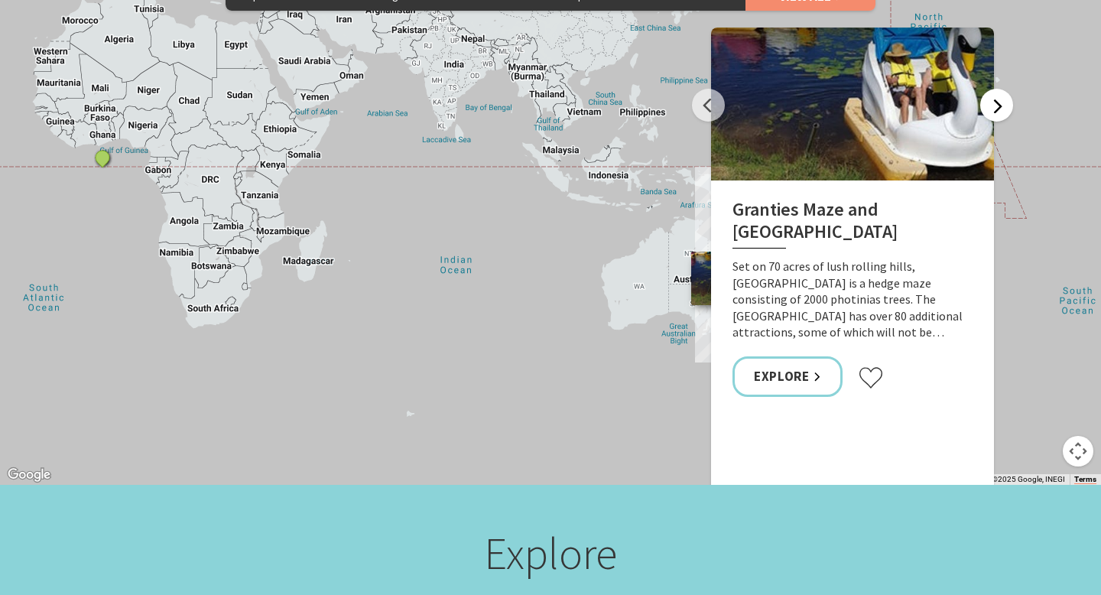
click at [992, 89] on button "Next" at bounding box center [996, 105] width 33 height 33
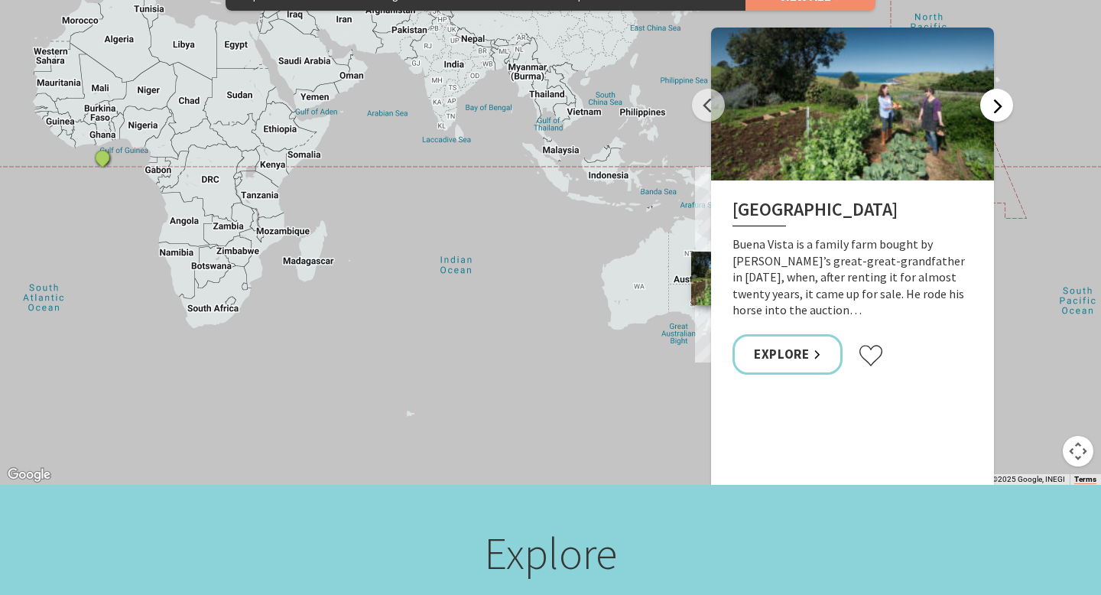
click at [991, 89] on button "Next" at bounding box center [996, 105] width 33 height 33
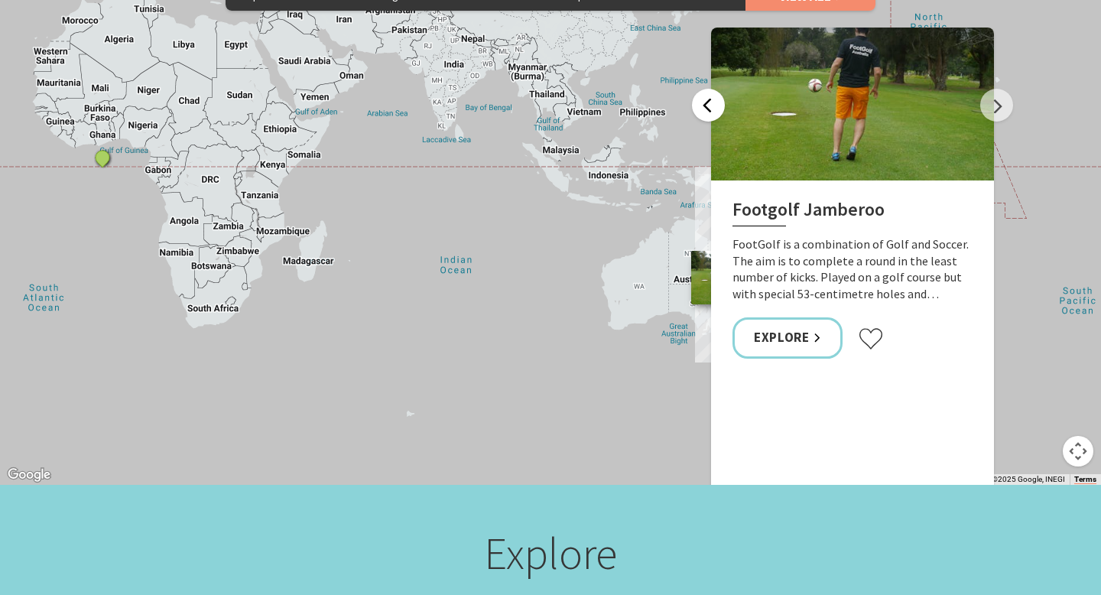
click at [713, 89] on button "Previous" at bounding box center [708, 105] width 33 height 33
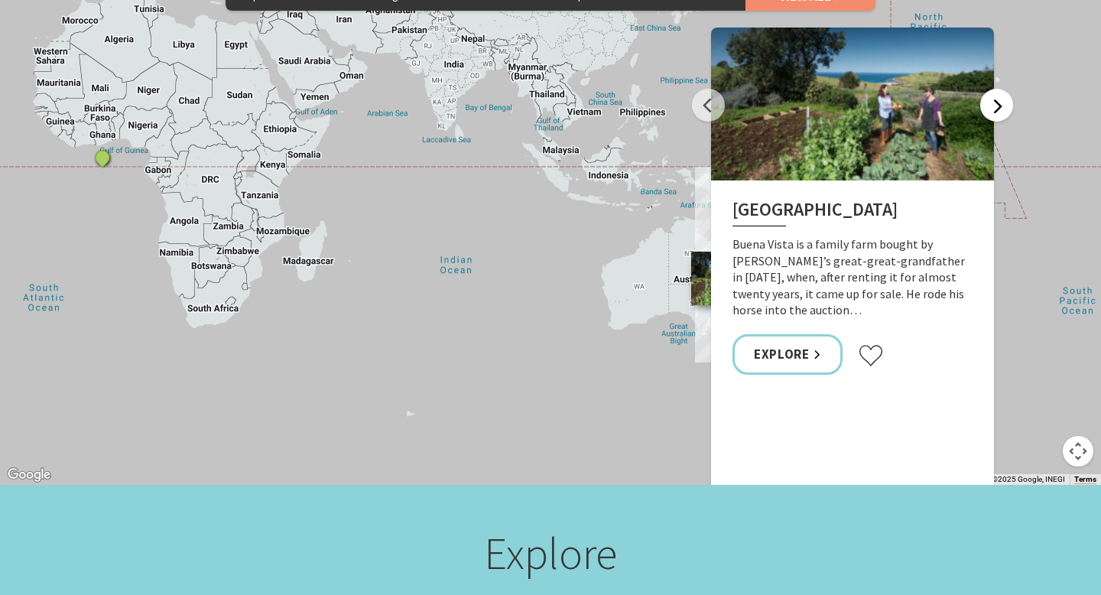
click at [995, 89] on button "Next" at bounding box center [996, 105] width 33 height 33
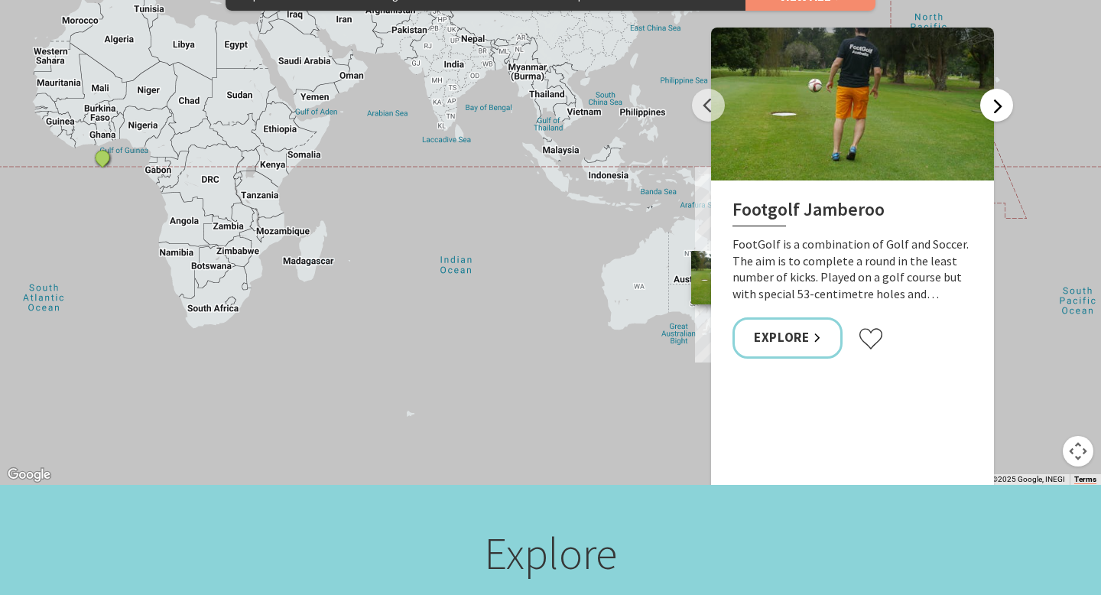
click at [995, 89] on button "Next" at bounding box center [996, 105] width 33 height 33
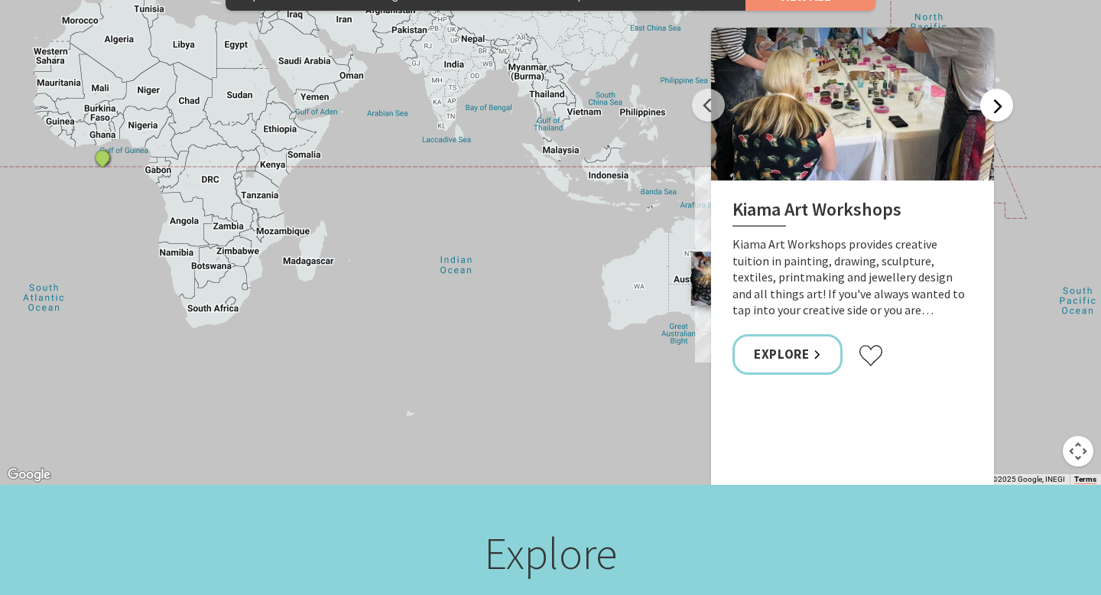
click at [995, 90] on button "Next" at bounding box center [996, 105] width 33 height 33
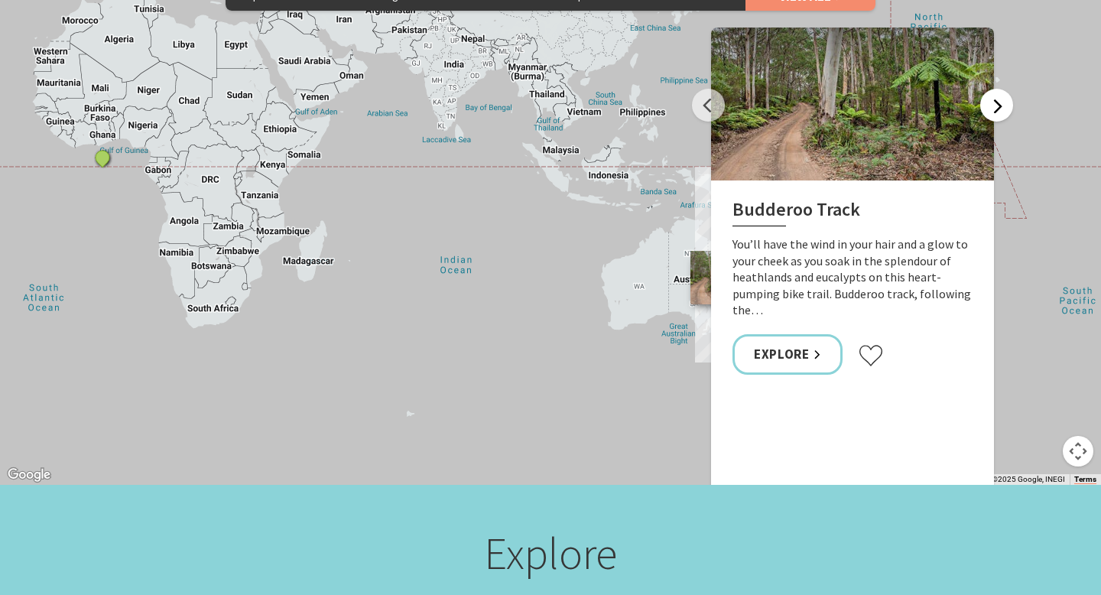
click at [995, 90] on button "Next" at bounding box center [996, 105] width 33 height 33
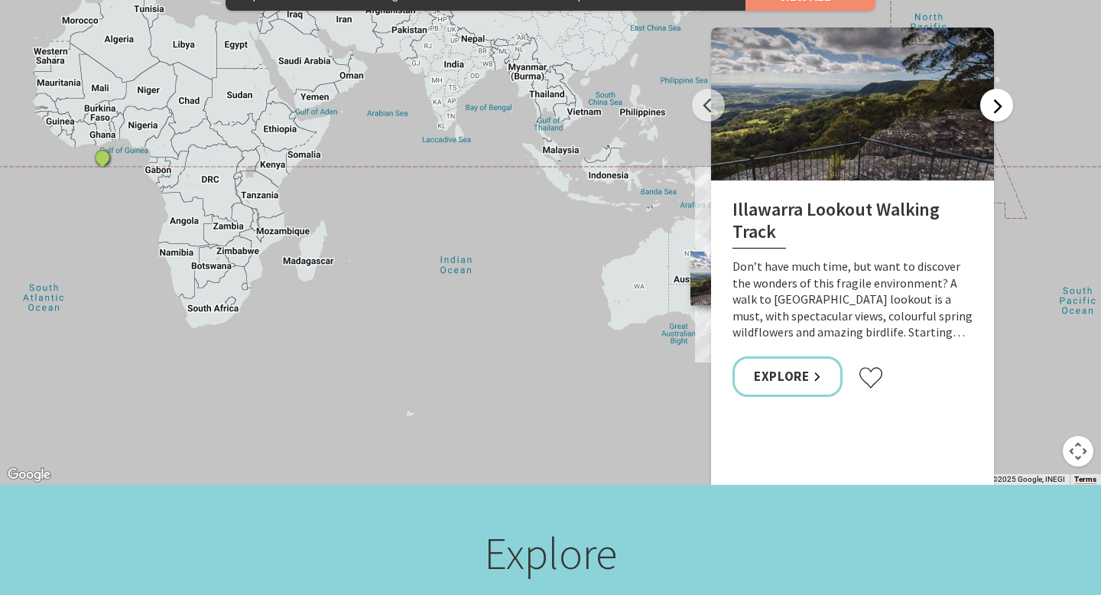
click at [995, 90] on button "Next" at bounding box center [996, 105] width 33 height 33
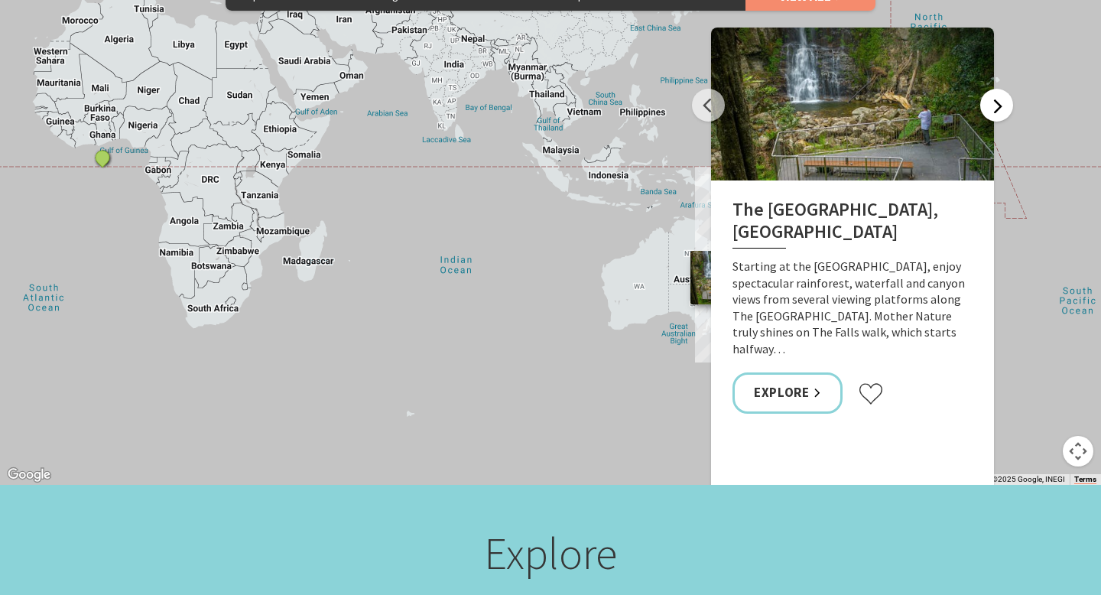
click at [995, 90] on button "Next" at bounding box center [996, 105] width 33 height 33
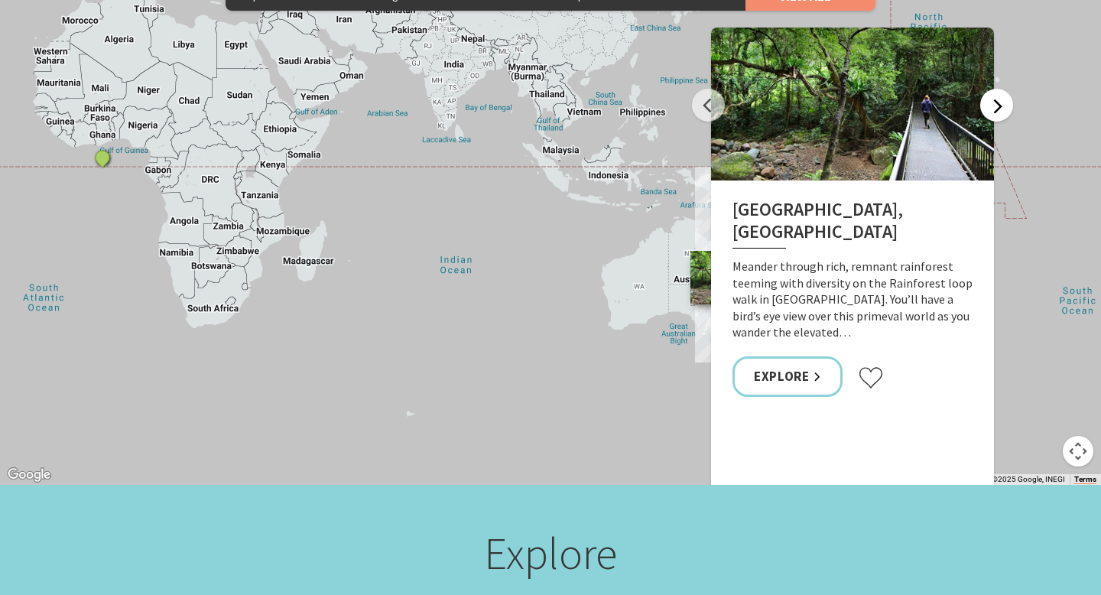
click at [995, 90] on button "Next" at bounding box center [996, 105] width 33 height 33
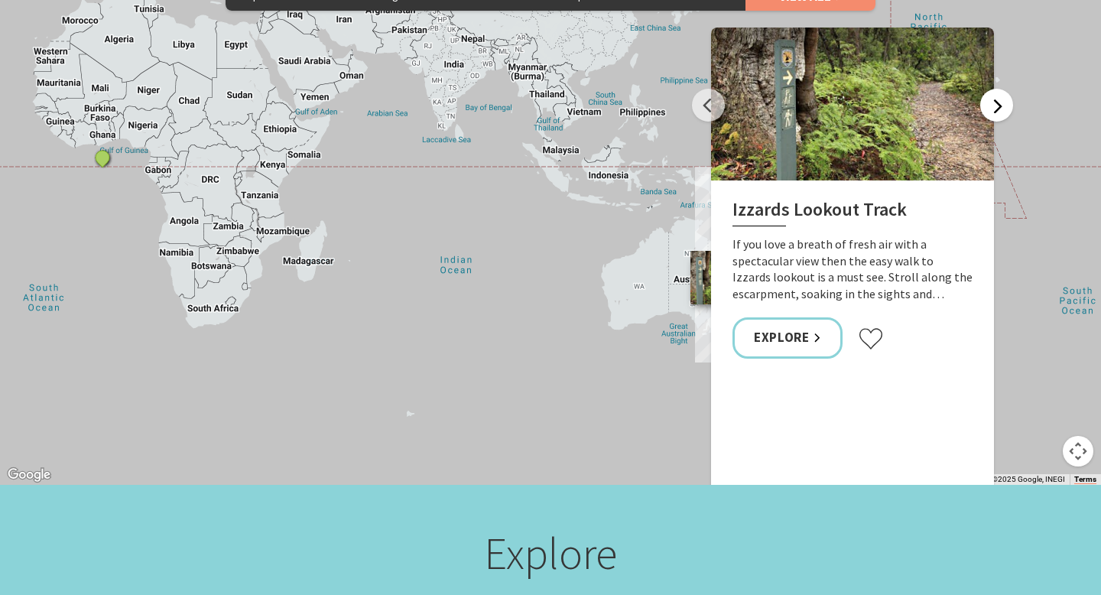
click at [995, 90] on button "Next" at bounding box center [996, 105] width 33 height 33
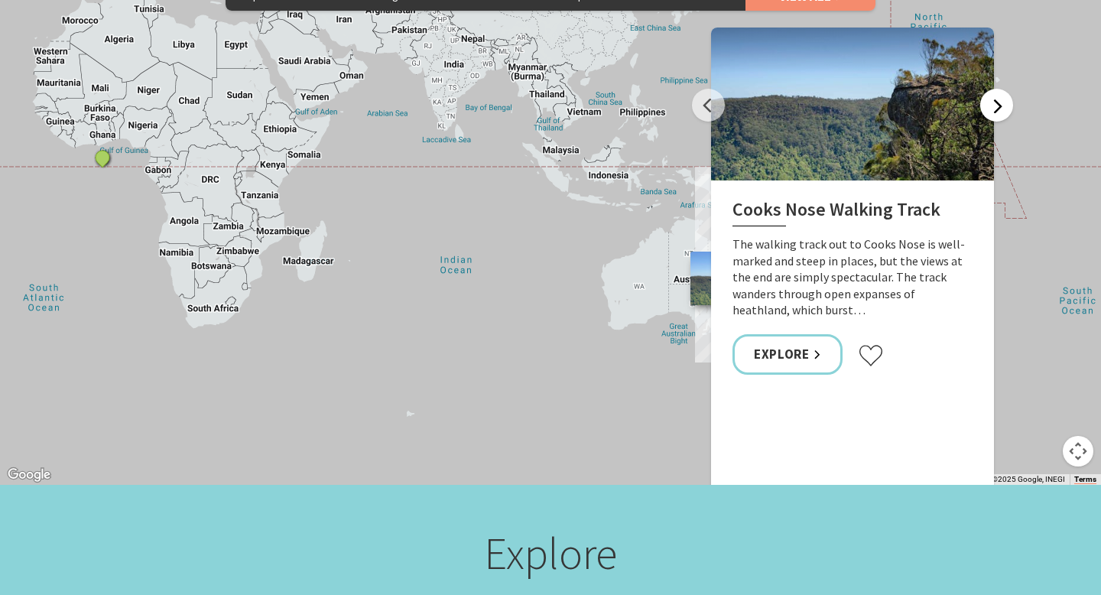
click at [995, 90] on button "Next" at bounding box center [996, 105] width 33 height 33
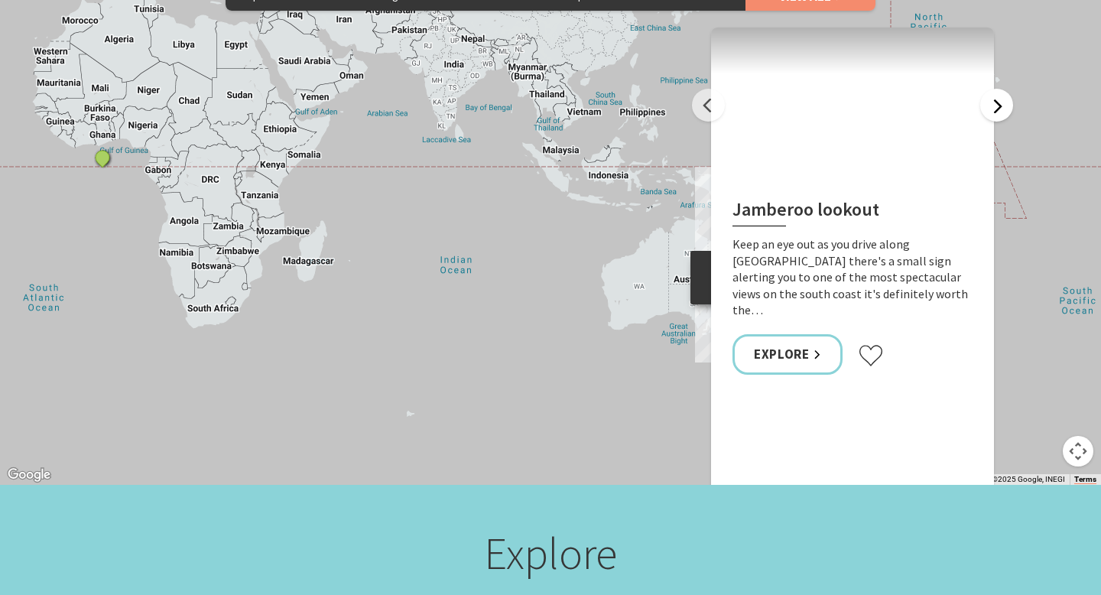
click at [995, 90] on button "Next" at bounding box center [996, 105] width 33 height 33
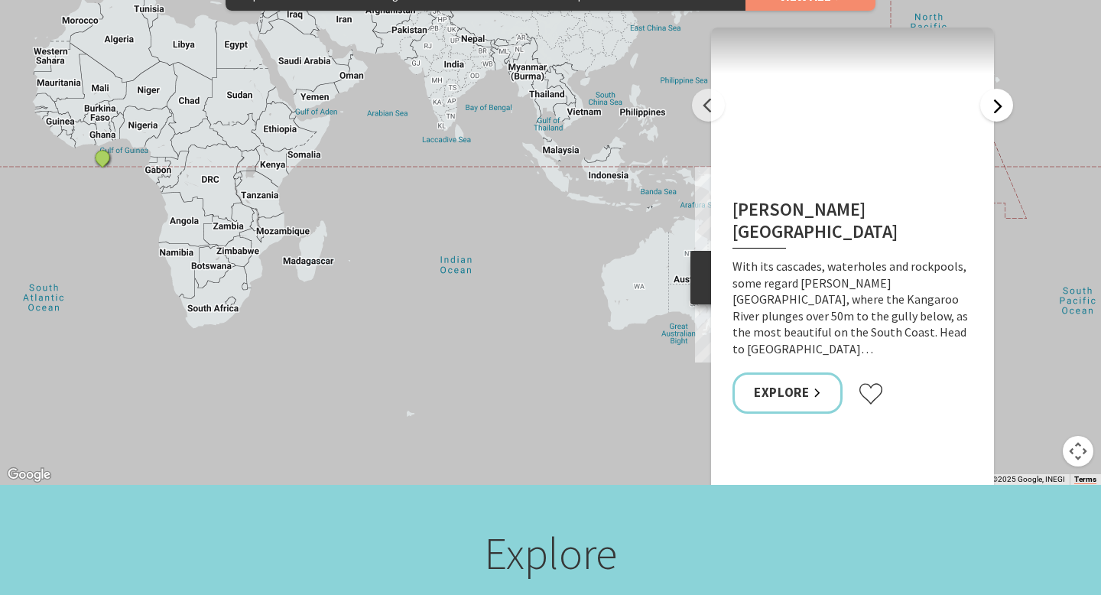
click at [995, 90] on button "Next" at bounding box center [996, 105] width 33 height 33
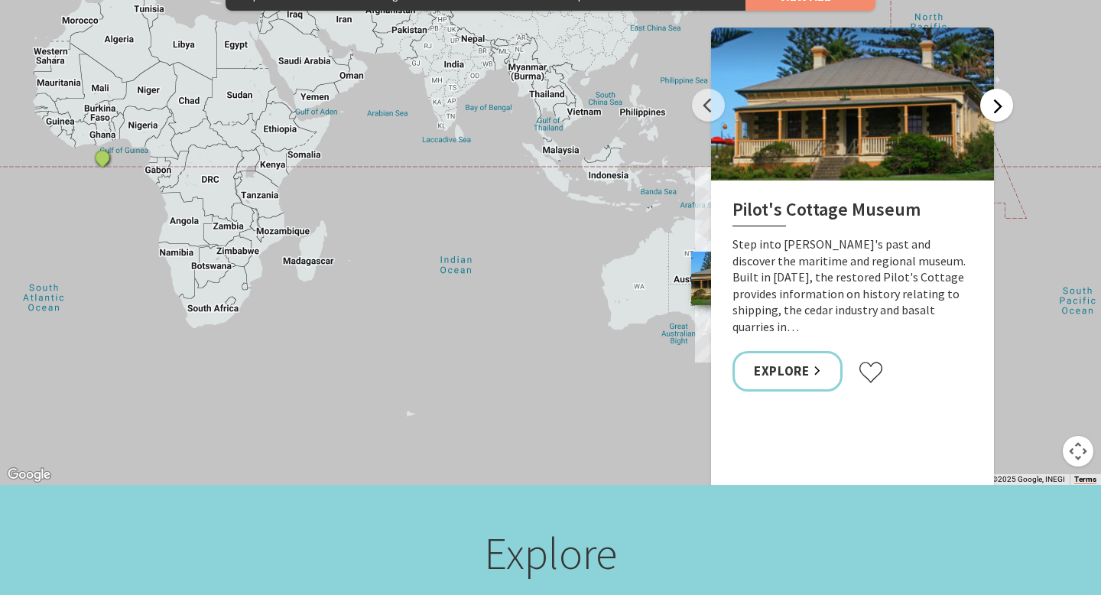
click at [995, 90] on button "Next" at bounding box center [996, 105] width 33 height 33
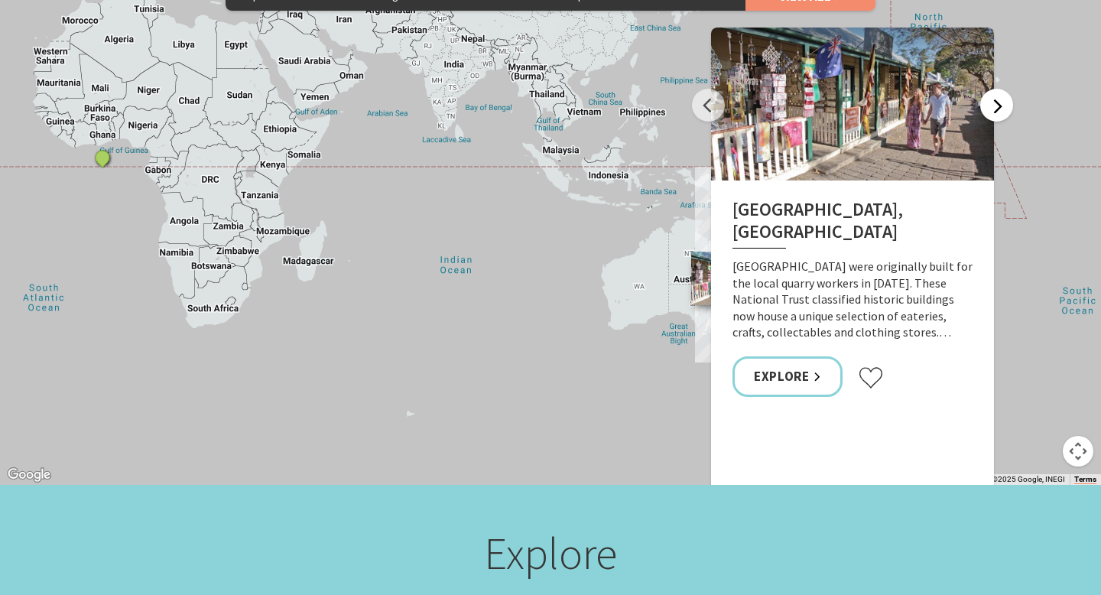
click at [995, 90] on button "Next" at bounding box center [996, 105] width 33 height 33
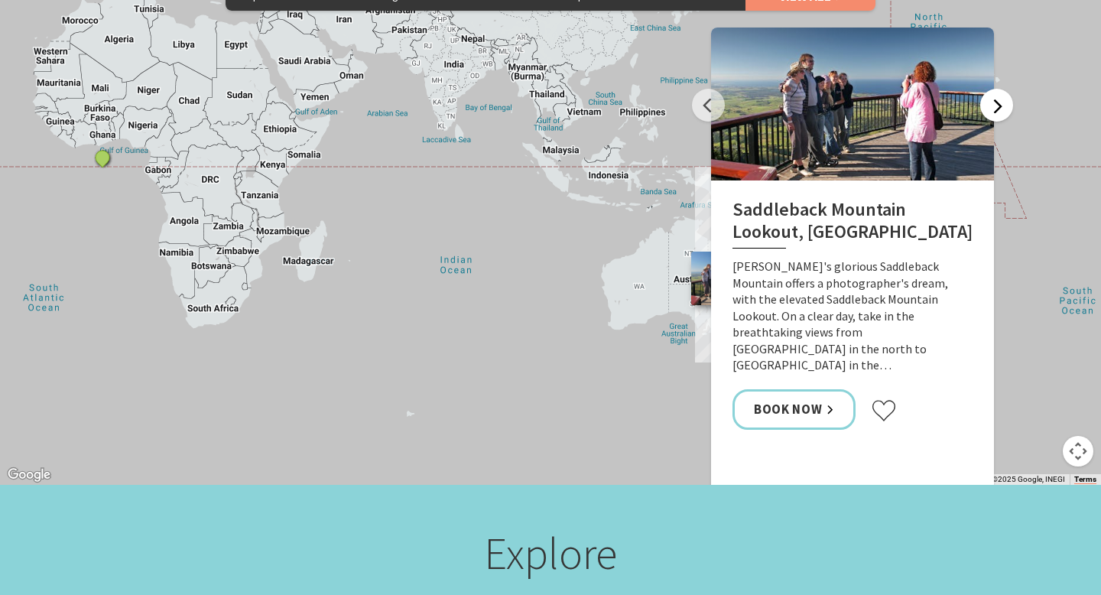
click at [995, 90] on button "Next" at bounding box center [996, 105] width 33 height 33
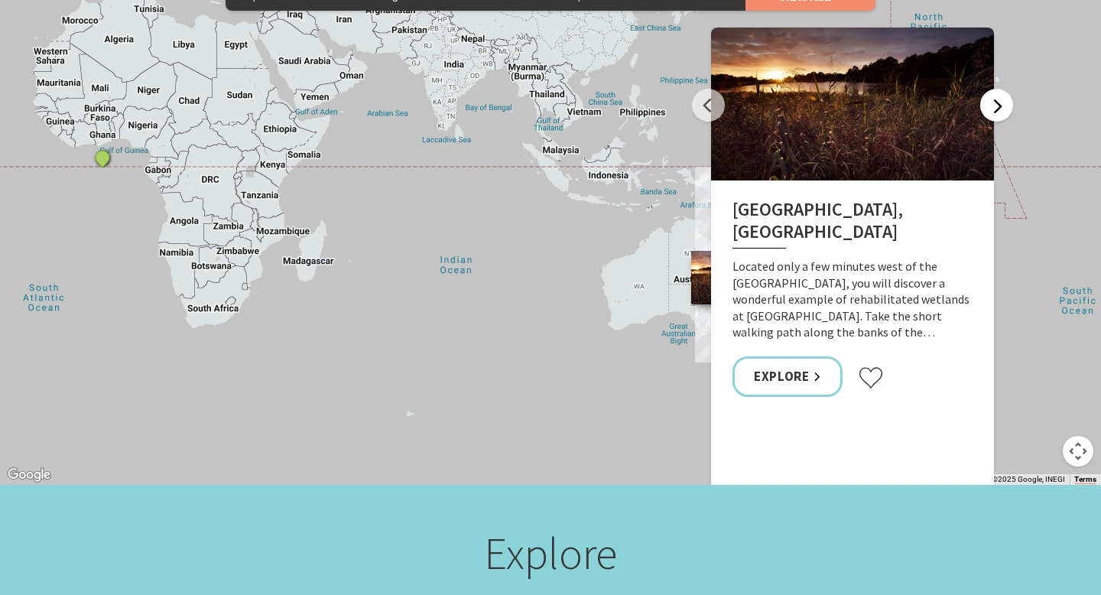
click at [995, 90] on button "Next" at bounding box center [996, 105] width 33 height 33
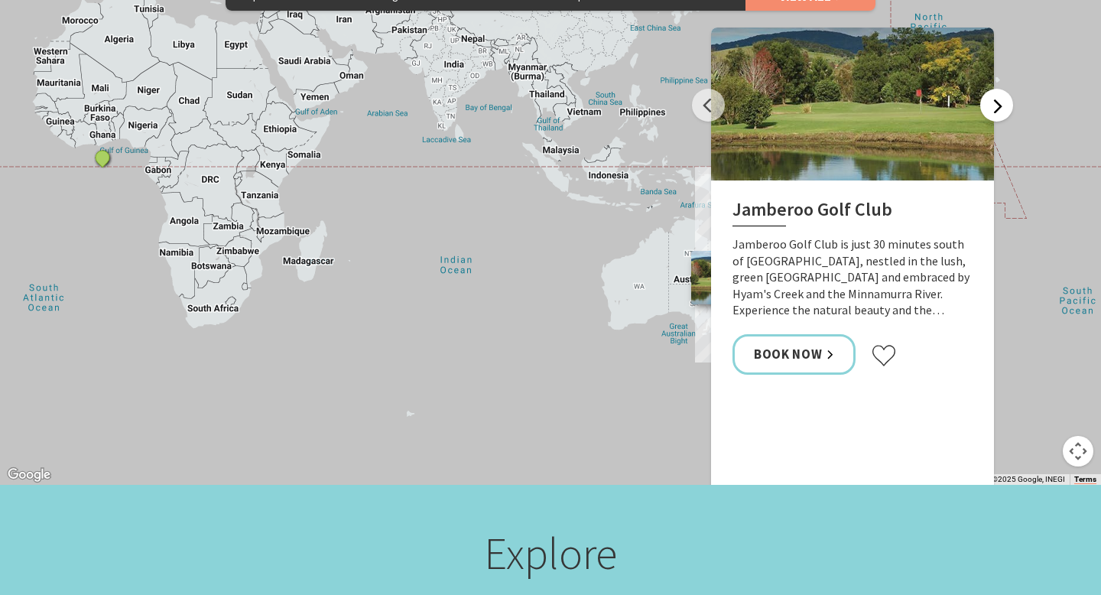
click at [995, 90] on button "Next" at bounding box center [996, 105] width 33 height 33
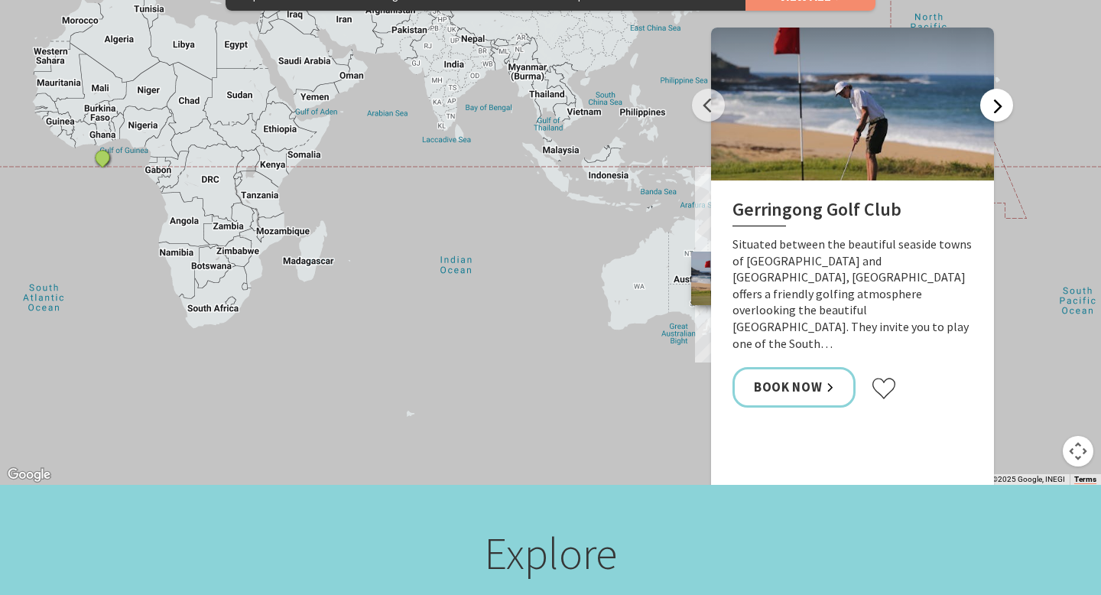
click at [995, 90] on button "Next" at bounding box center [996, 105] width 33 height 33
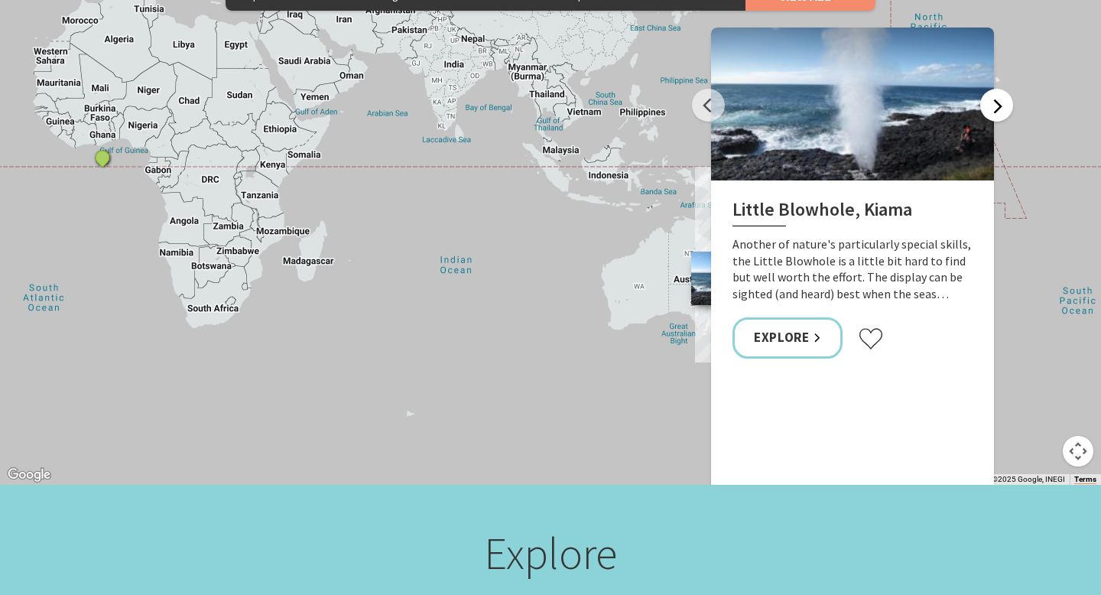
click at [995, 90] on button "Next" at bounding box center [996, 105] width 33 height 33
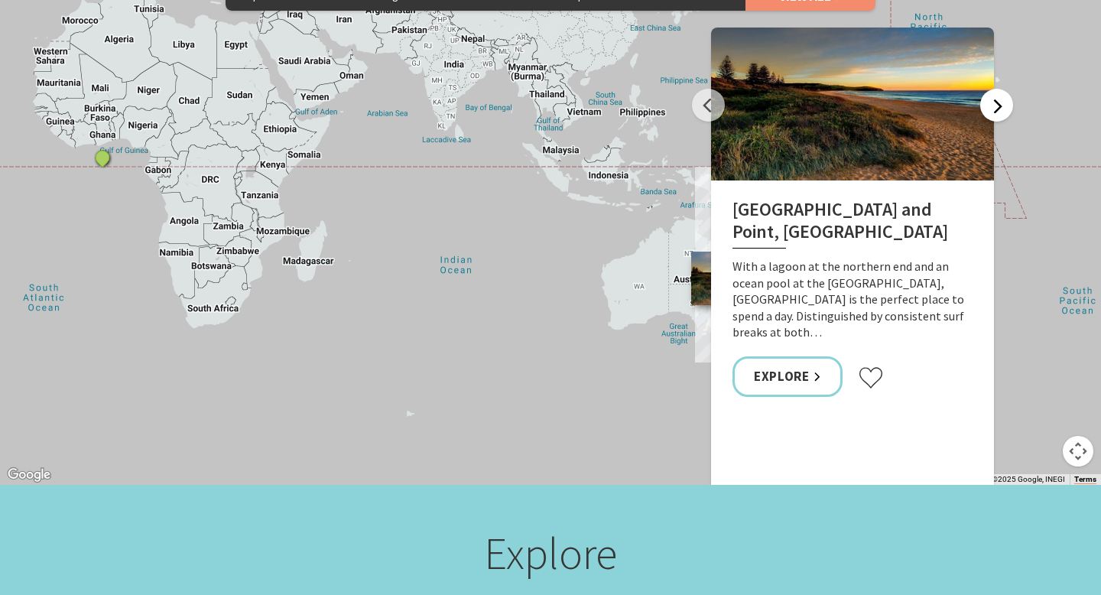
click at [995, 90] on button "Next" at bounding box center [996, 105] width 33 height 33
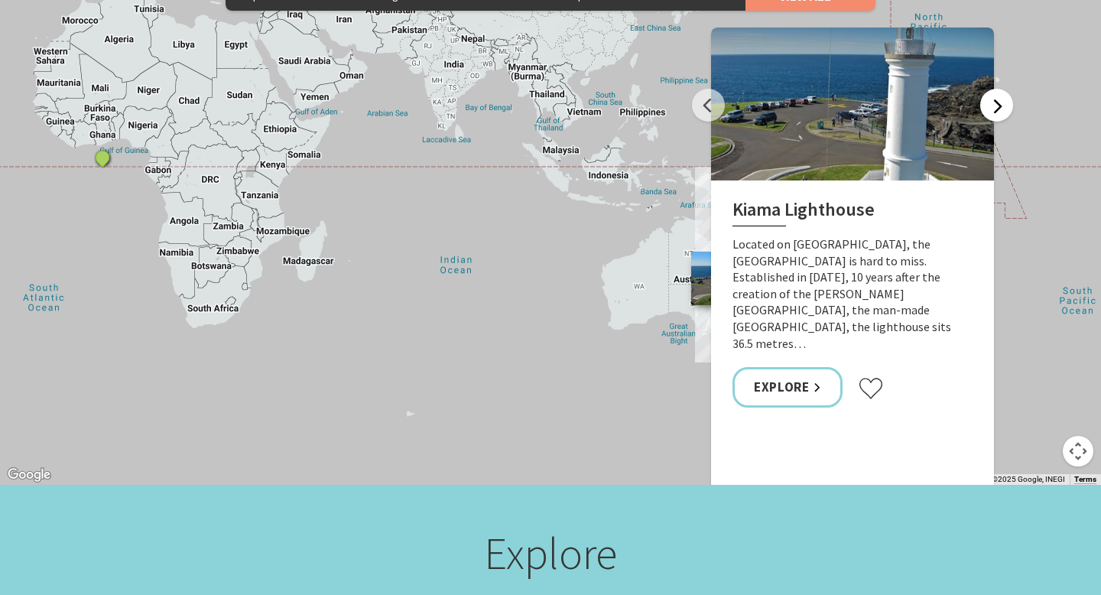
click at [995, 90] on button "Next" at bounding box center [996, 105] width 33 height 33
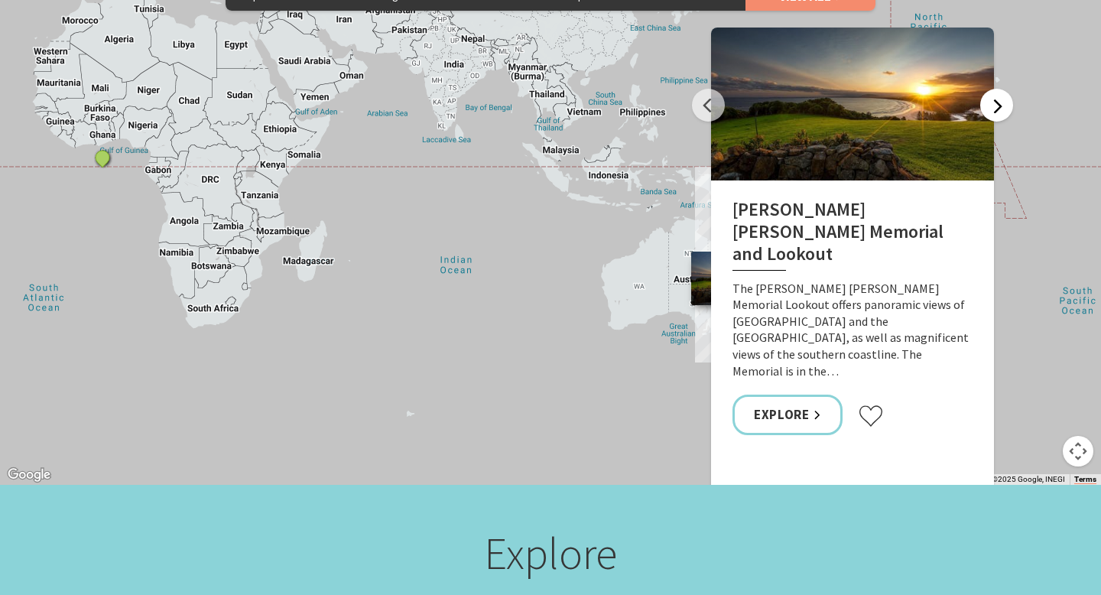
click at [995, 90] on button "Next" at bounding box center [996, 105] width 33 height 33
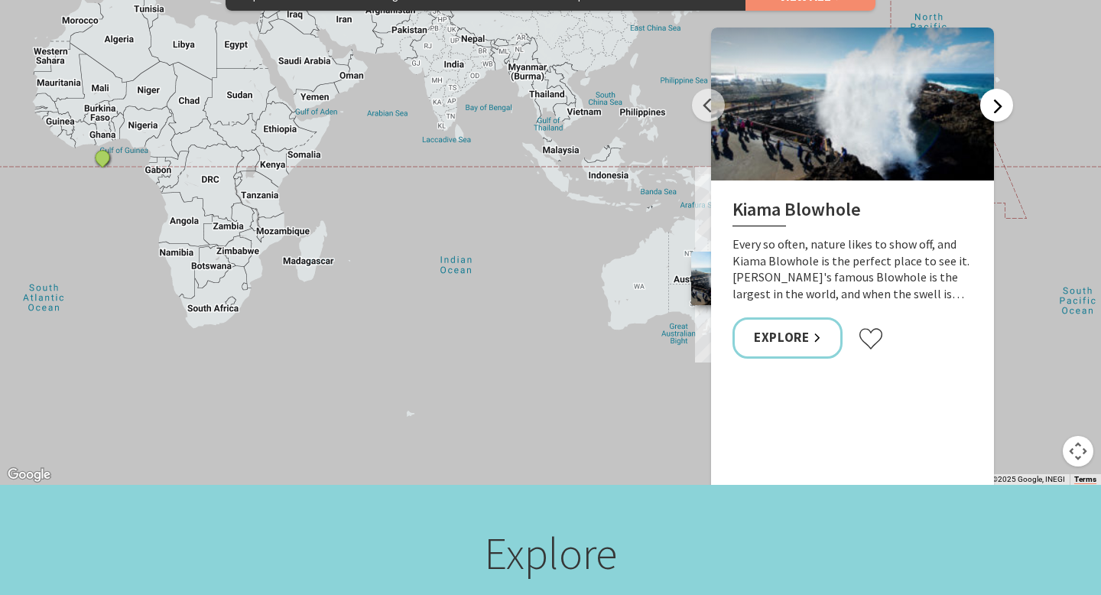
click at [995, 90] on button "Next" at bounding box center [996, 105] width 33 height 33
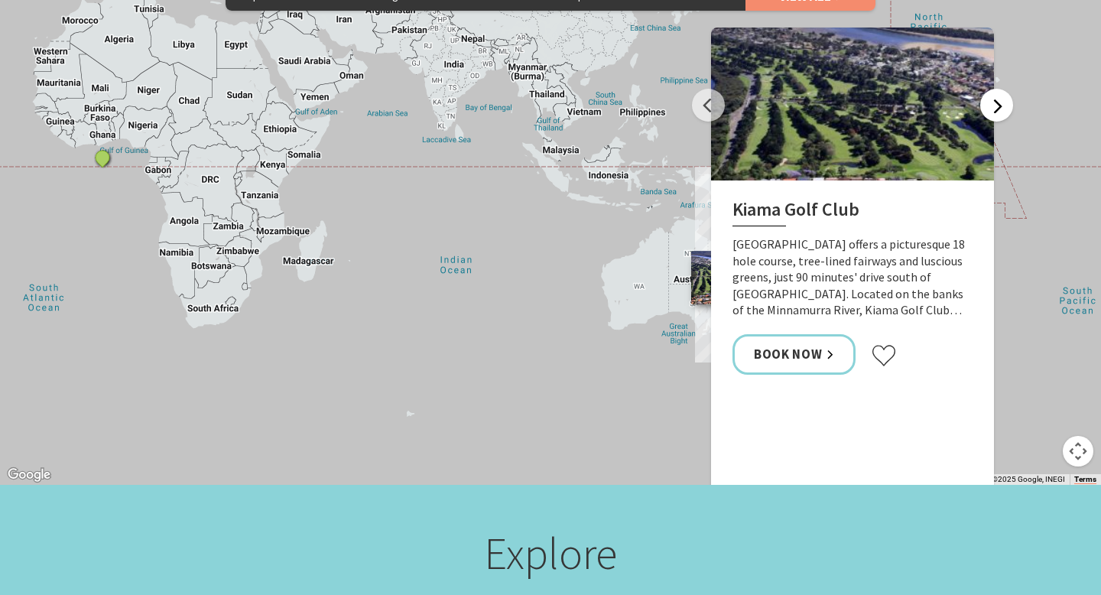
click at [995, 90] on button "Next" at bounding box center [996, 105] width 33 height 33
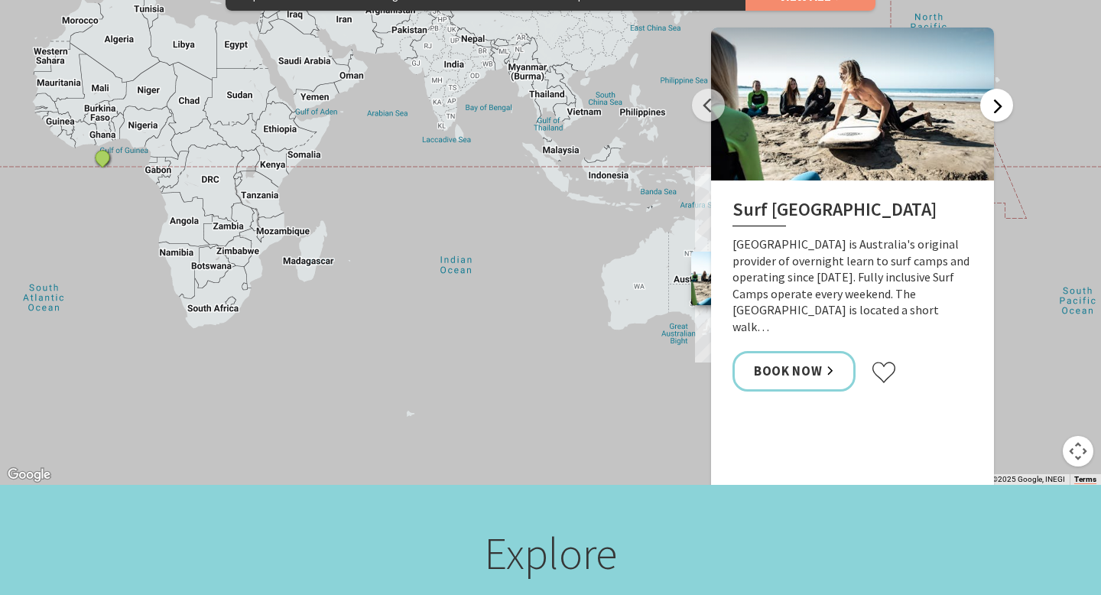
click at [995, 90] on button "Next" at bounding box center [996, 105] width 33 height 33
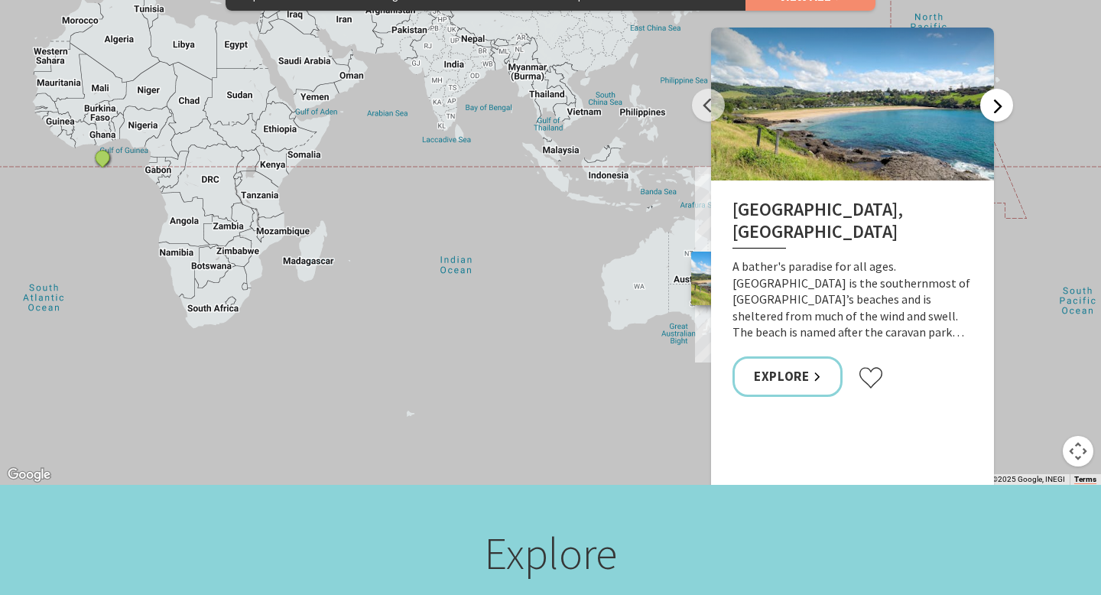
click at [995, 90] on button "Next" at bounding box center [996, 105] width 33 height 33
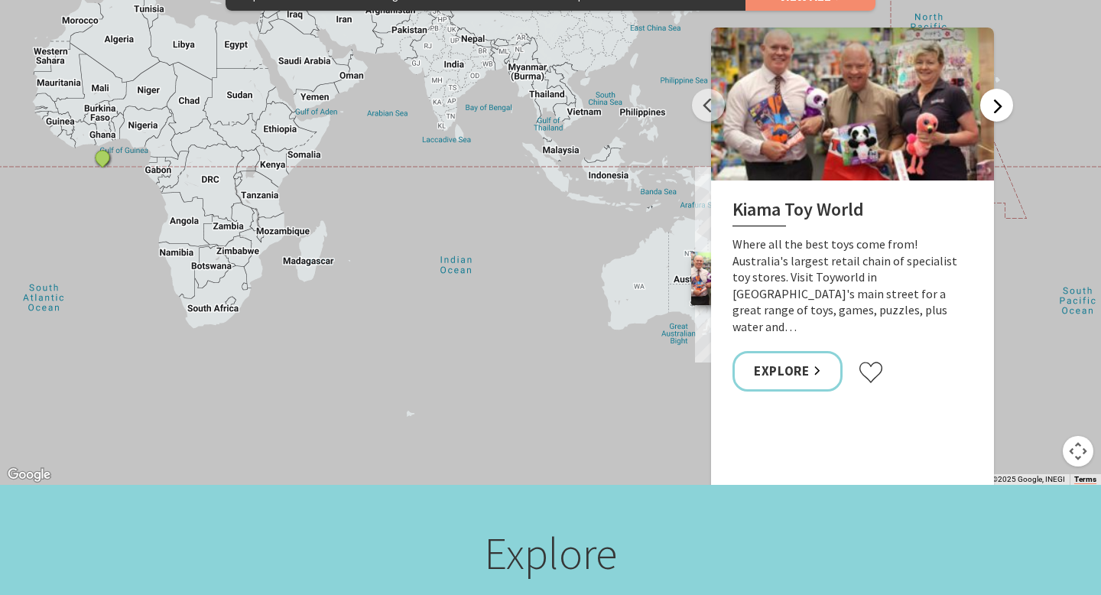
click at [995, 90] on button "Next" at bounding box center [996, 105] width 33 height 33
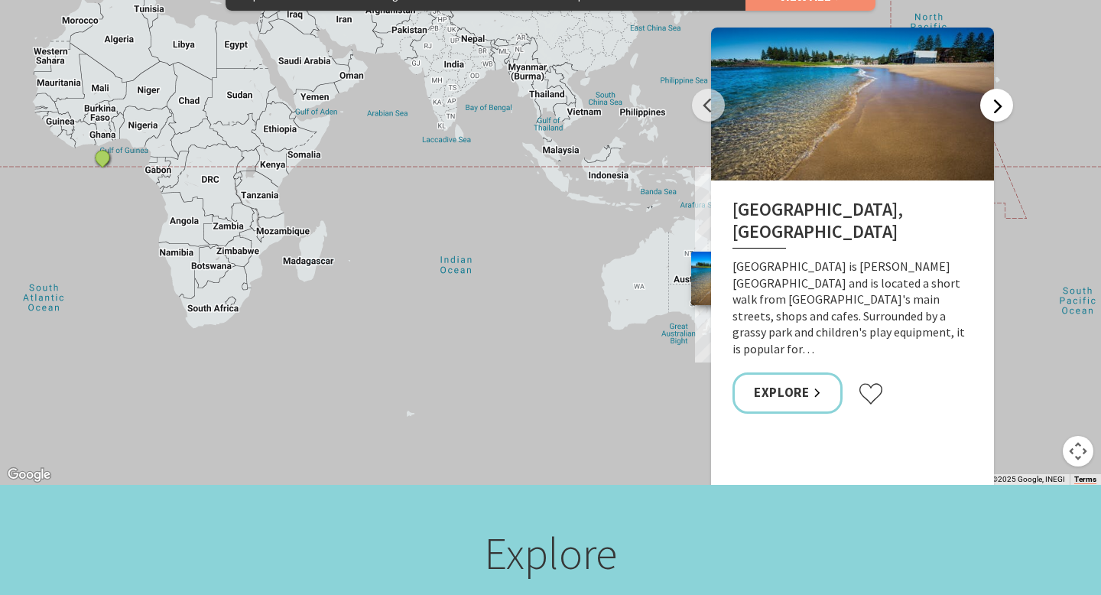
click at [995, 90] on button "Next" at bounding box center [996, 105] width 33 height 33
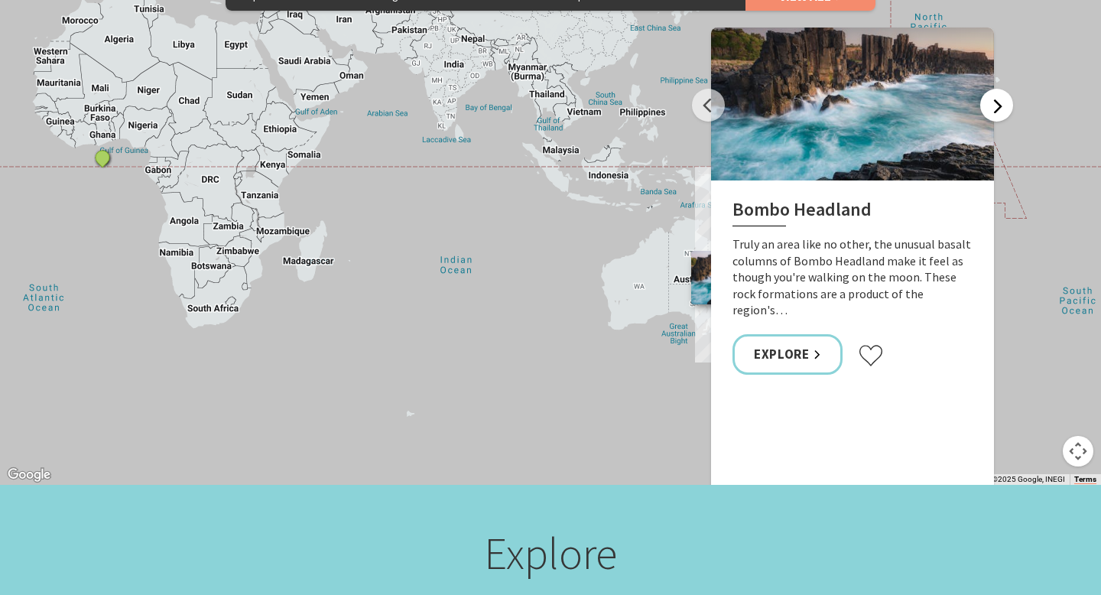
click at [995, 90] on button "Next" at bounding box center [996, 105] width 33 height 33
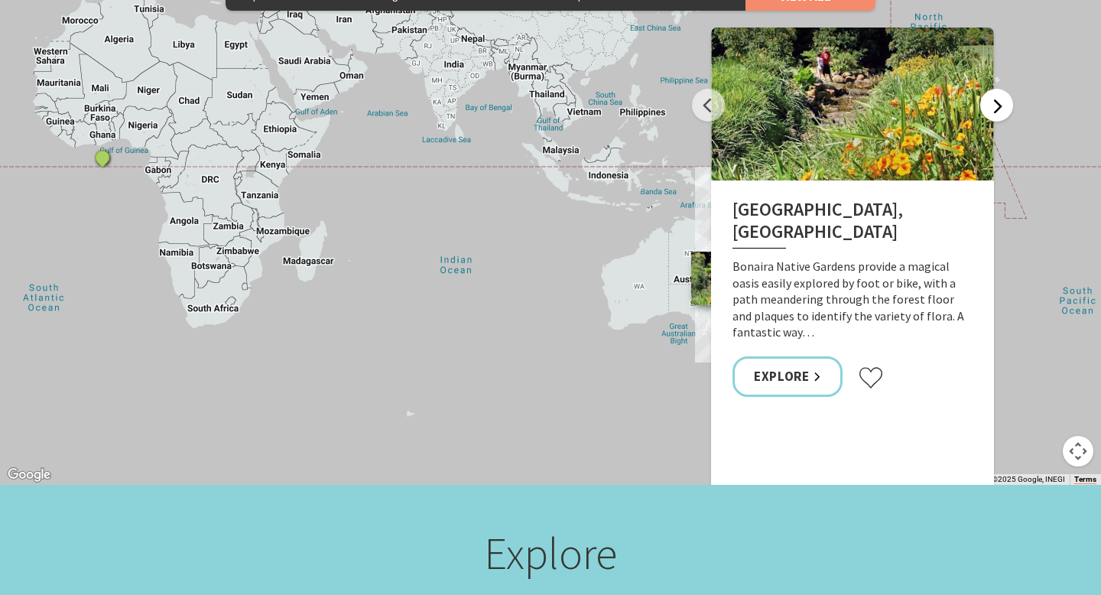
click at [995, 90] on button "Next" at bounding box center [996, 105] width 33 height 33
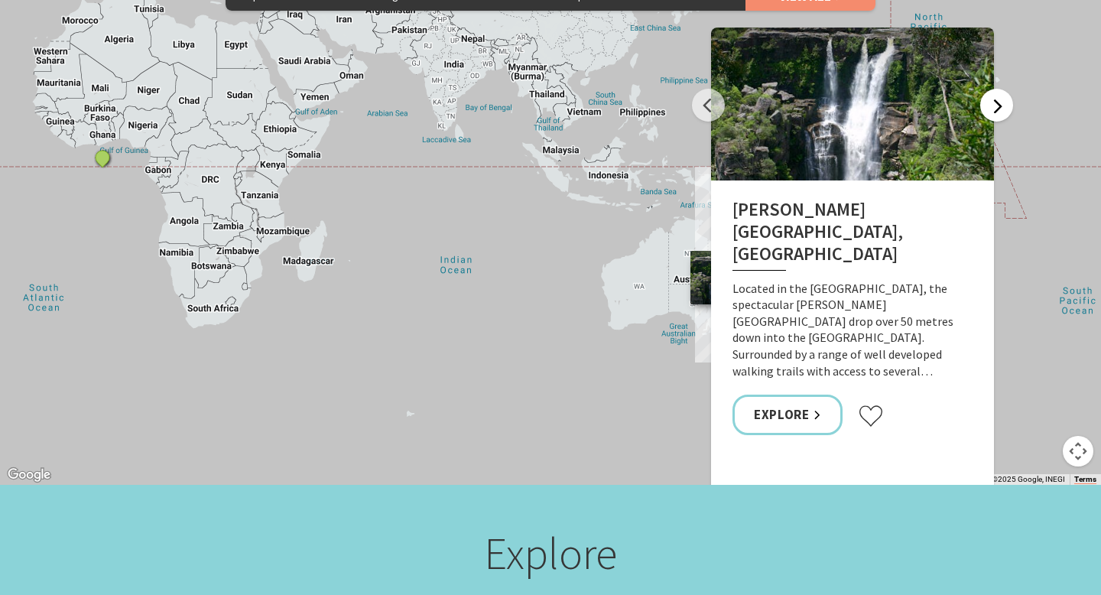
click at [995, 90] on button "Next" at bounding box center [996, 105] width 33 height 33
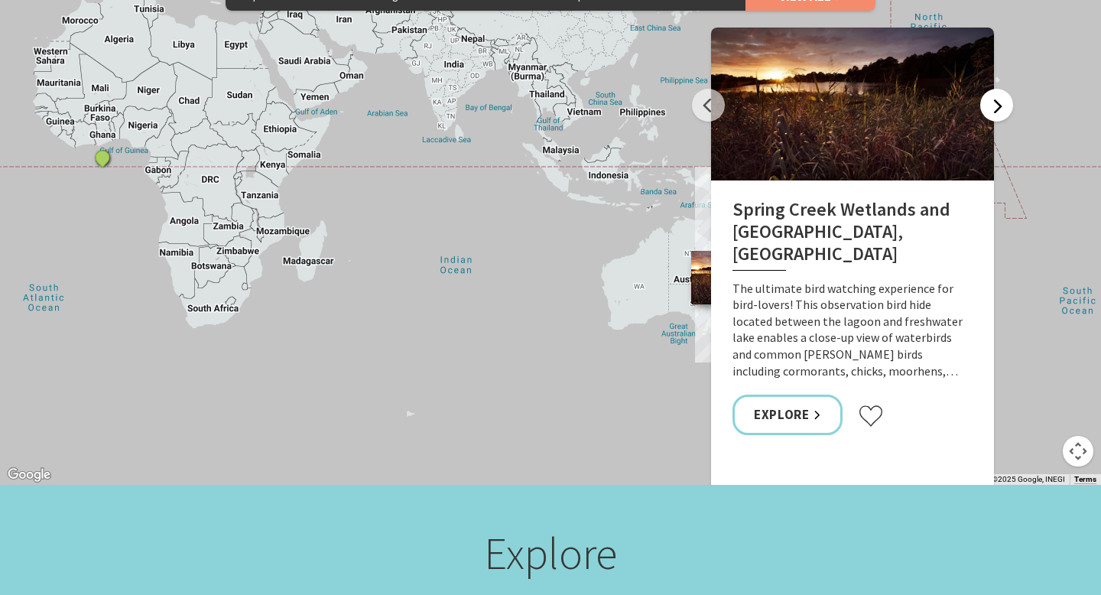
click at [995, 90] on button "Next" at bounding box center [996, 105] width 33 height 33
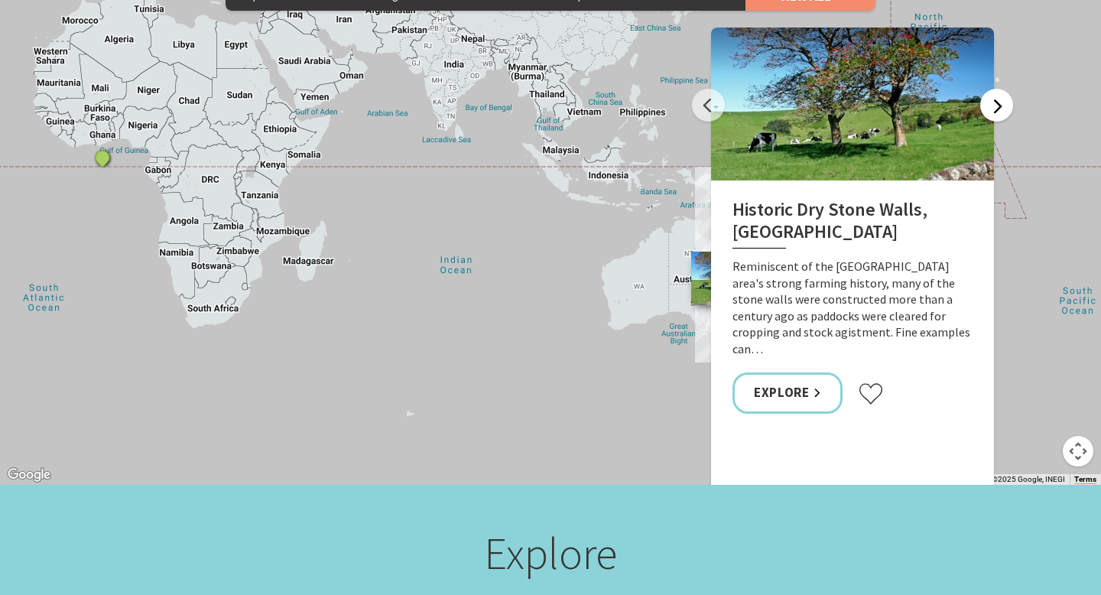
click at [995, 90] on button "Next" at bounding box center [996, 105] width 33 height 33
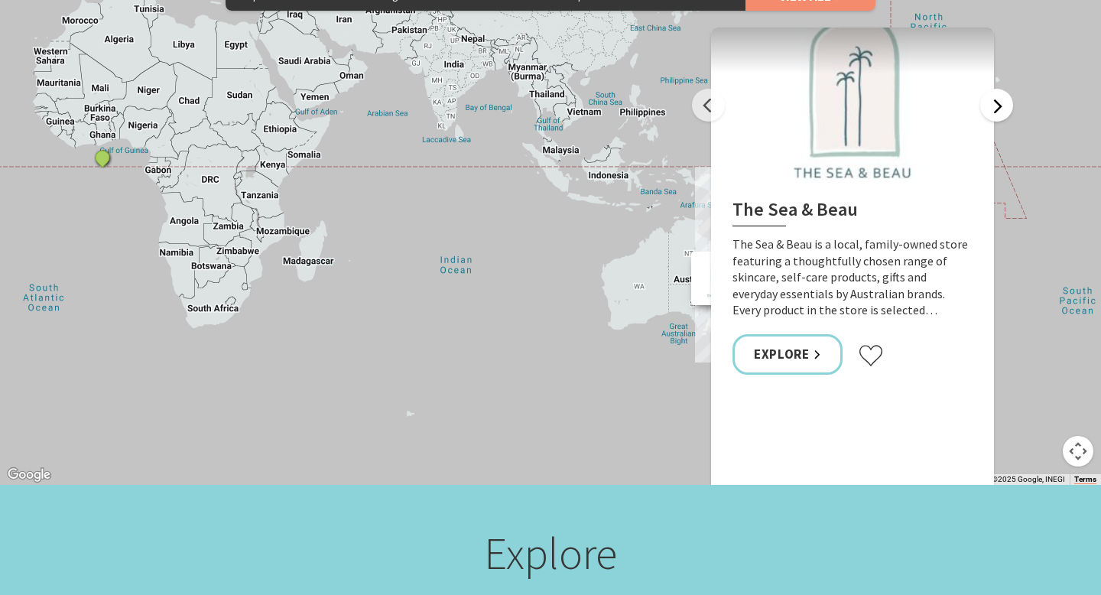
click at [995, 90] on button "Next" at bounding box center [996, 105] width 33 height 33
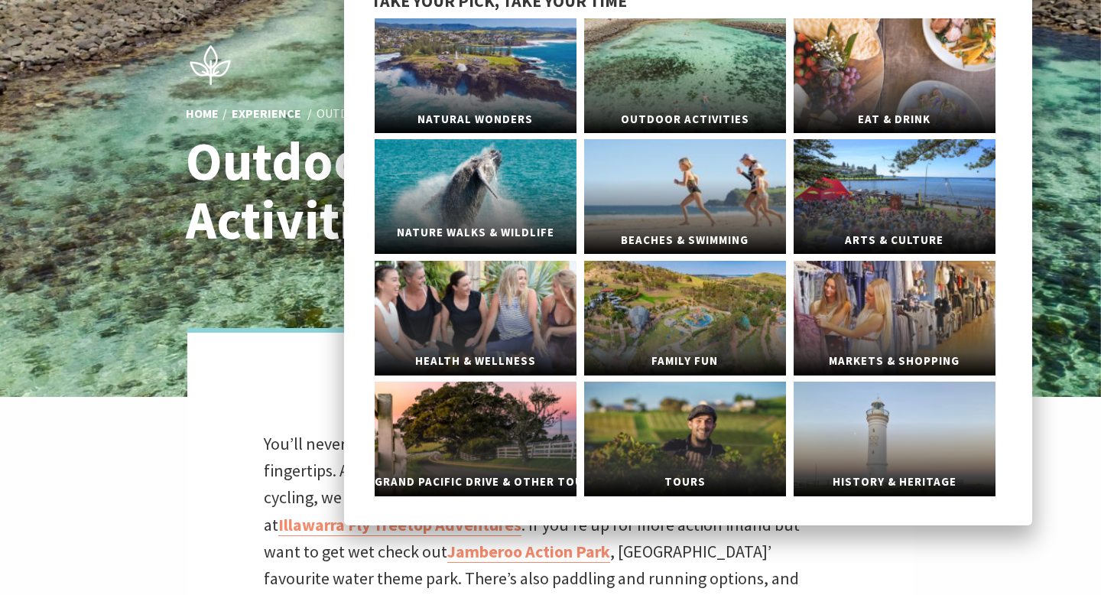
scroll to position [0, 0]
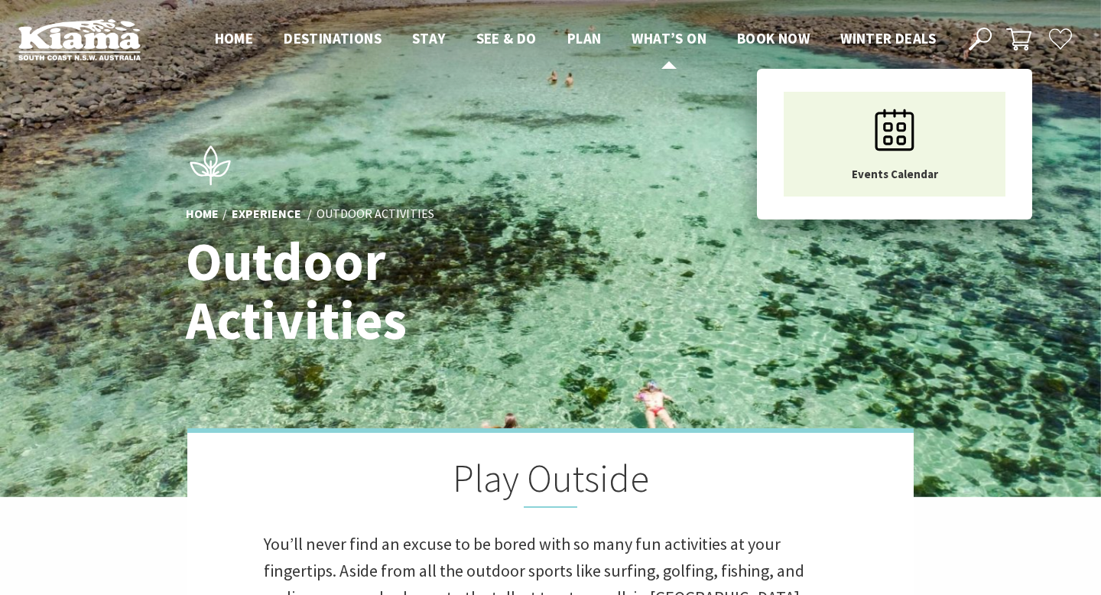
click at [664, 39] on span "What’s On" at bounding box center [668, 38] width 75 height 18
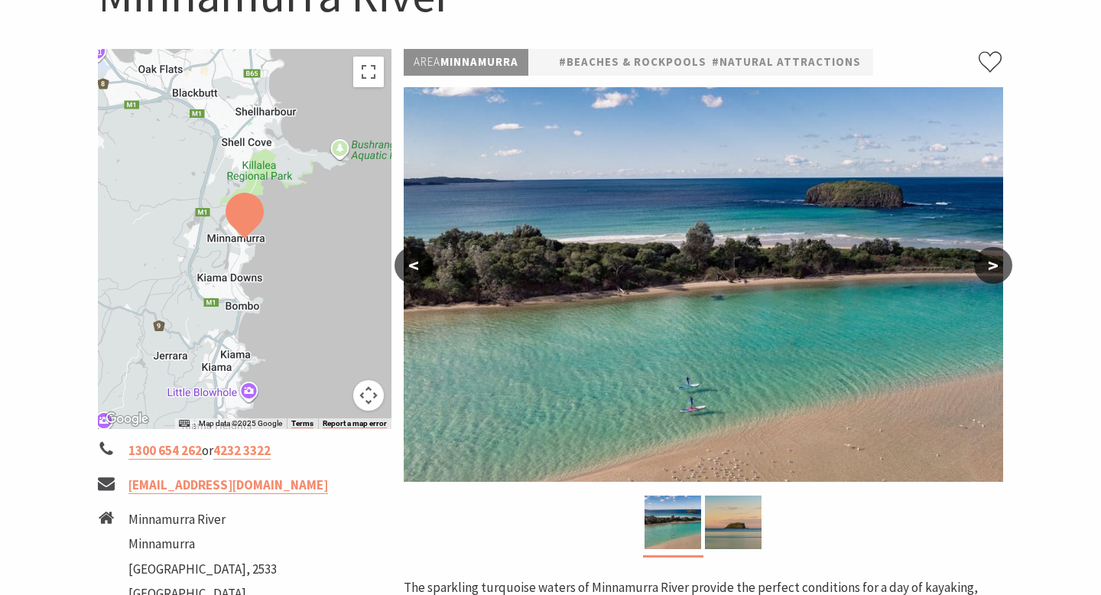
scroll to position [329, 0]
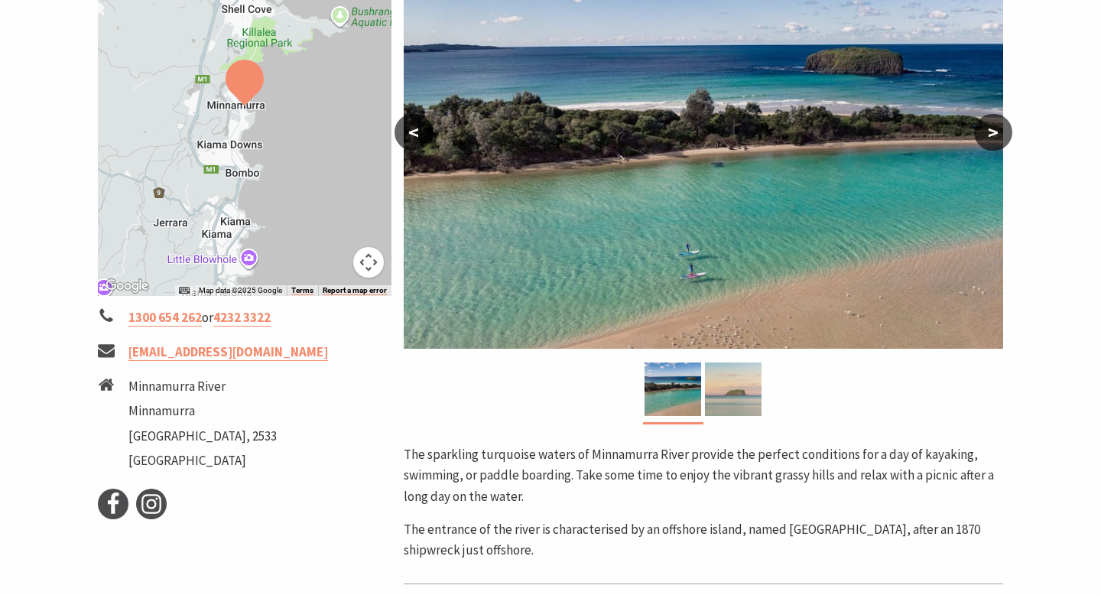
click at [725, 397] on img at bounding box center [733, 389] width 57 height 54
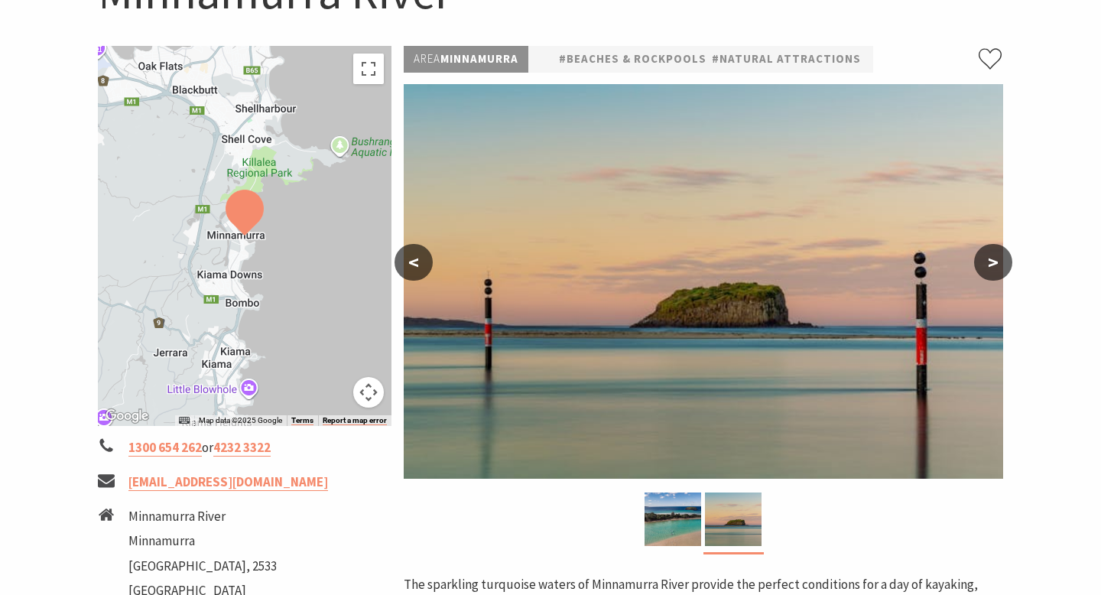
scroll to position [117, 0]
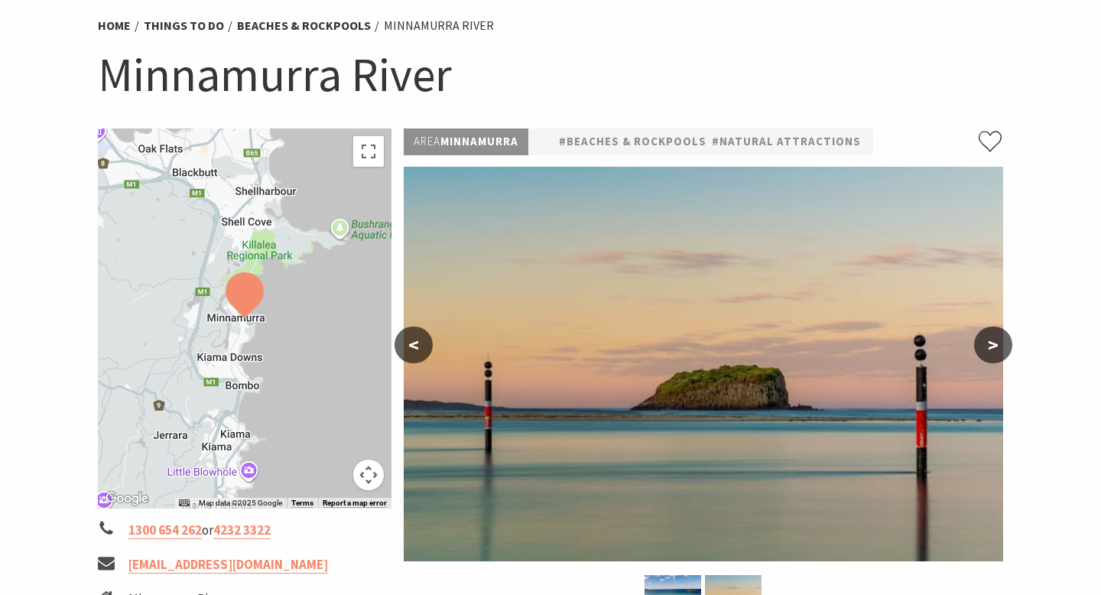
click at [398, 356] on button "<" at bounding box center [413, 344] width 38 height 37
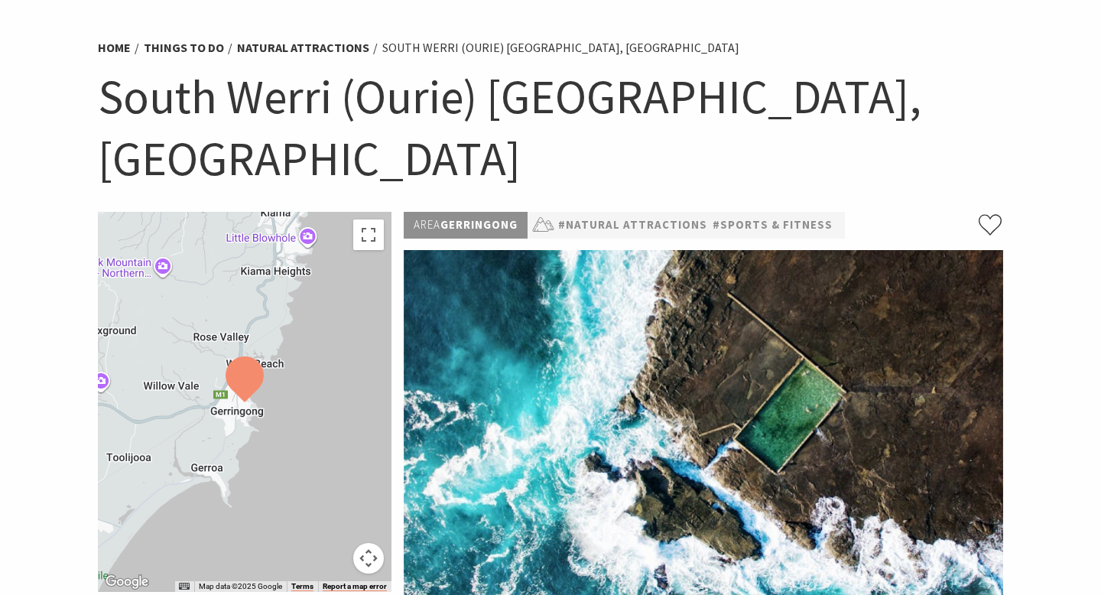
scroll to position [78, 0]
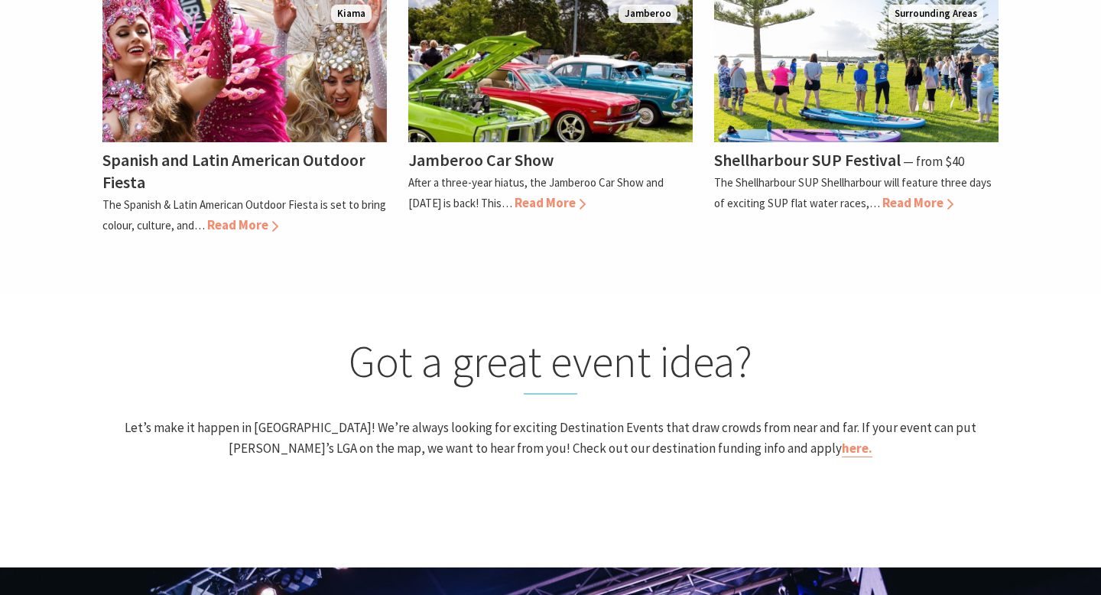
scroll to position [1341, 0]
